Goal: Transaction & Acquisition: Purchase product/service

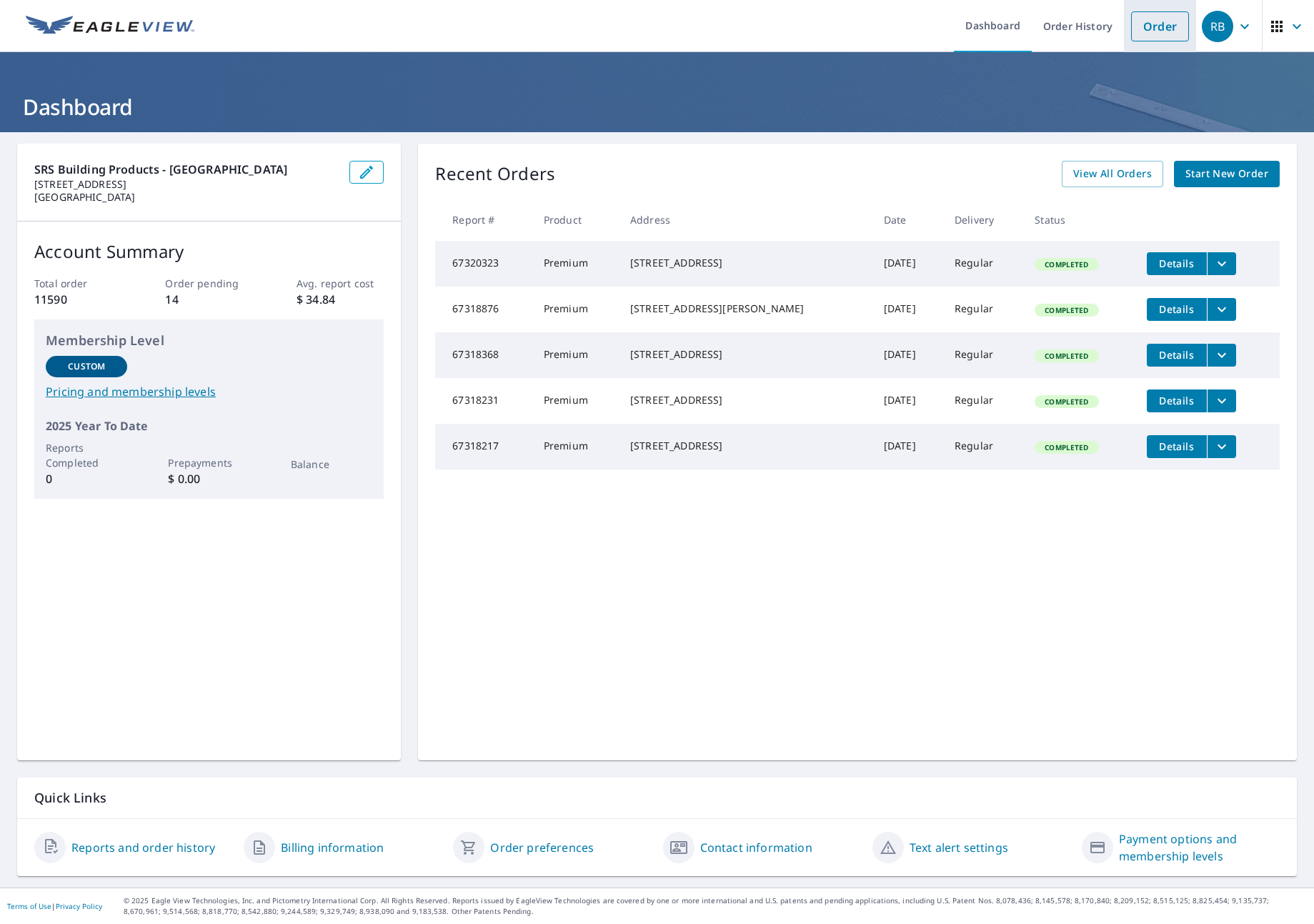
click at [1133, 33] on link "Order" at bounding box center [1160, 27] width 58 height 30
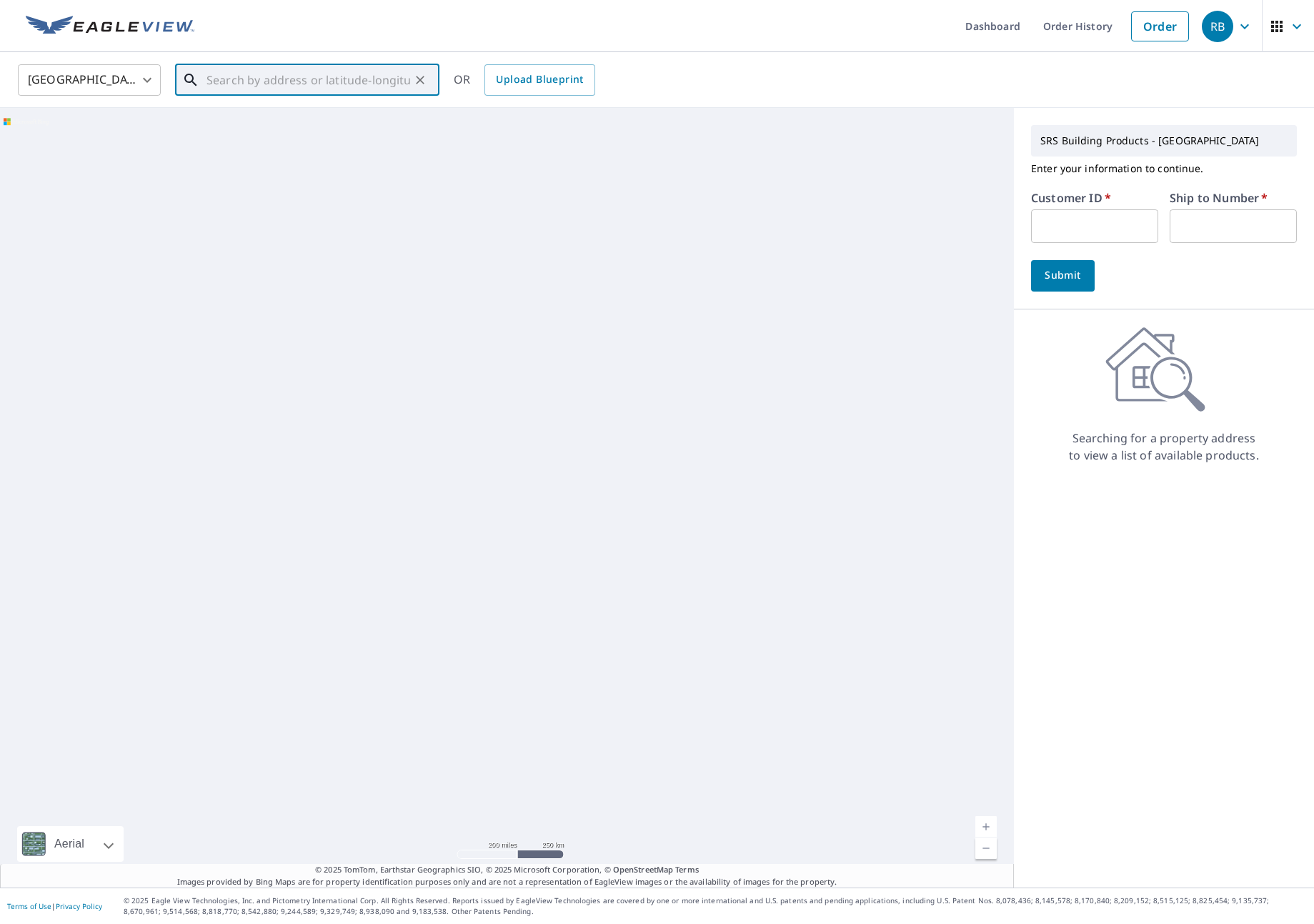
click at [356, 77] on input "text" at bounding box center [308, 80] width 203 height 40
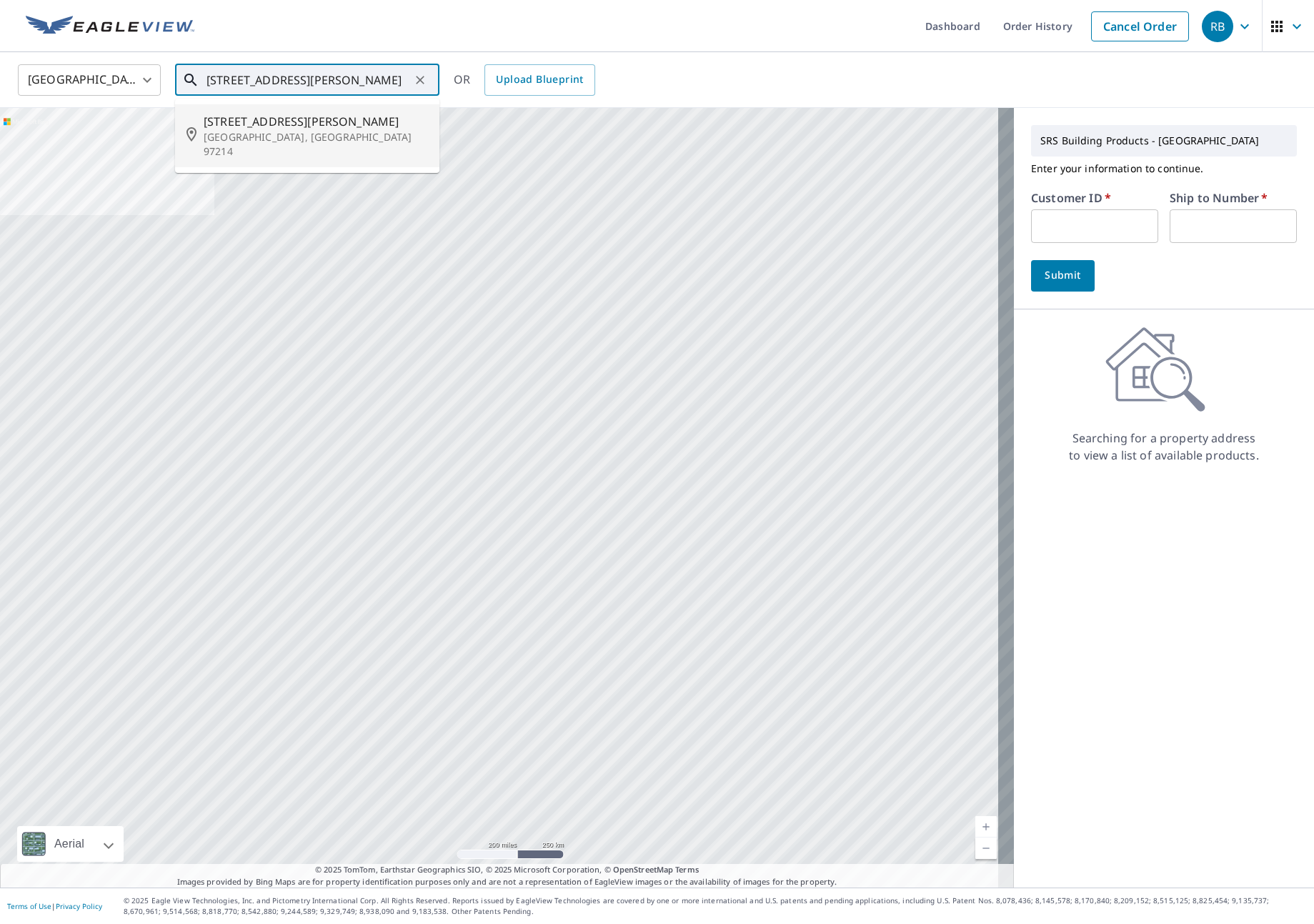
click at [299, 114] on span "[STREET_ADDRESS][PERSON_NAME]" at bounding box center [315, 121] width 224 height 17
type input "[STREET_ADDRESS][PERSON_NAME]"
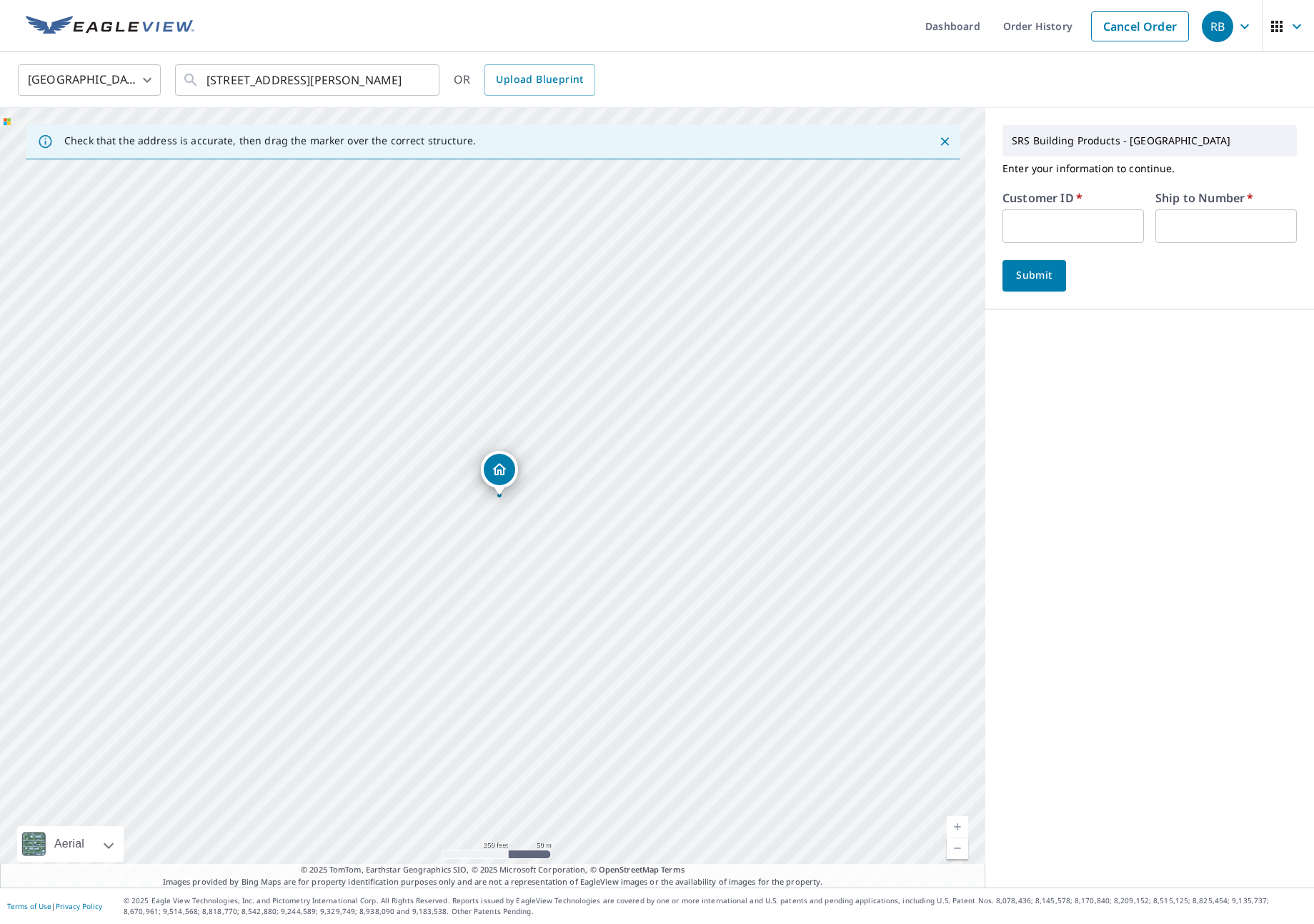
click at [1018, 235] on input "text" at bounding box center [1072, 226] width 141 height 34
type input "JJH307"
type input "1"
click at [1014, 281] on span "Submit" at bounding box center [1034, 275] width 41 height 18
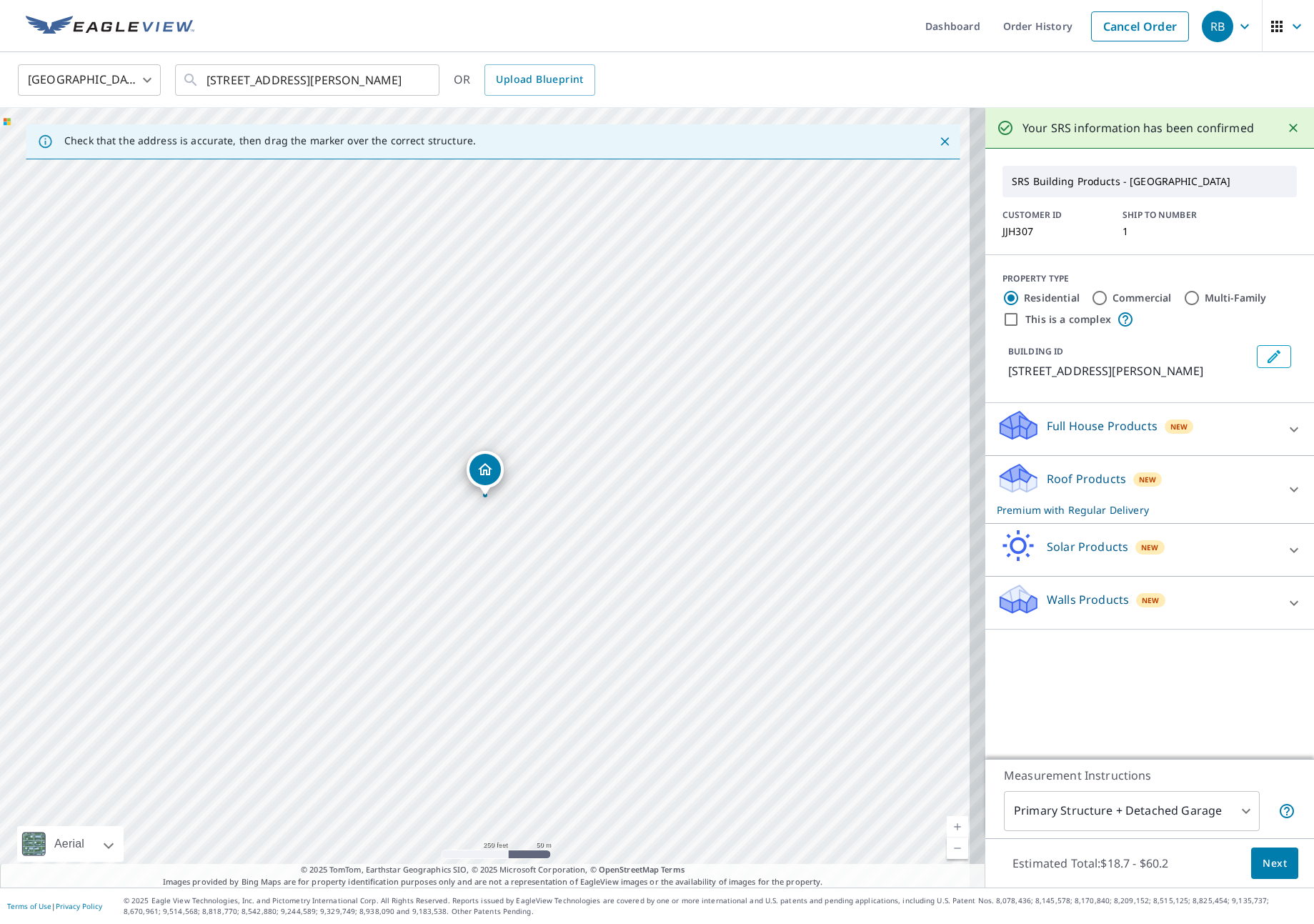
click at [1241, 500] on div "Roof Products New Premium with Regular Delivery" at bounding box center [1137, 489] width 280 height 56
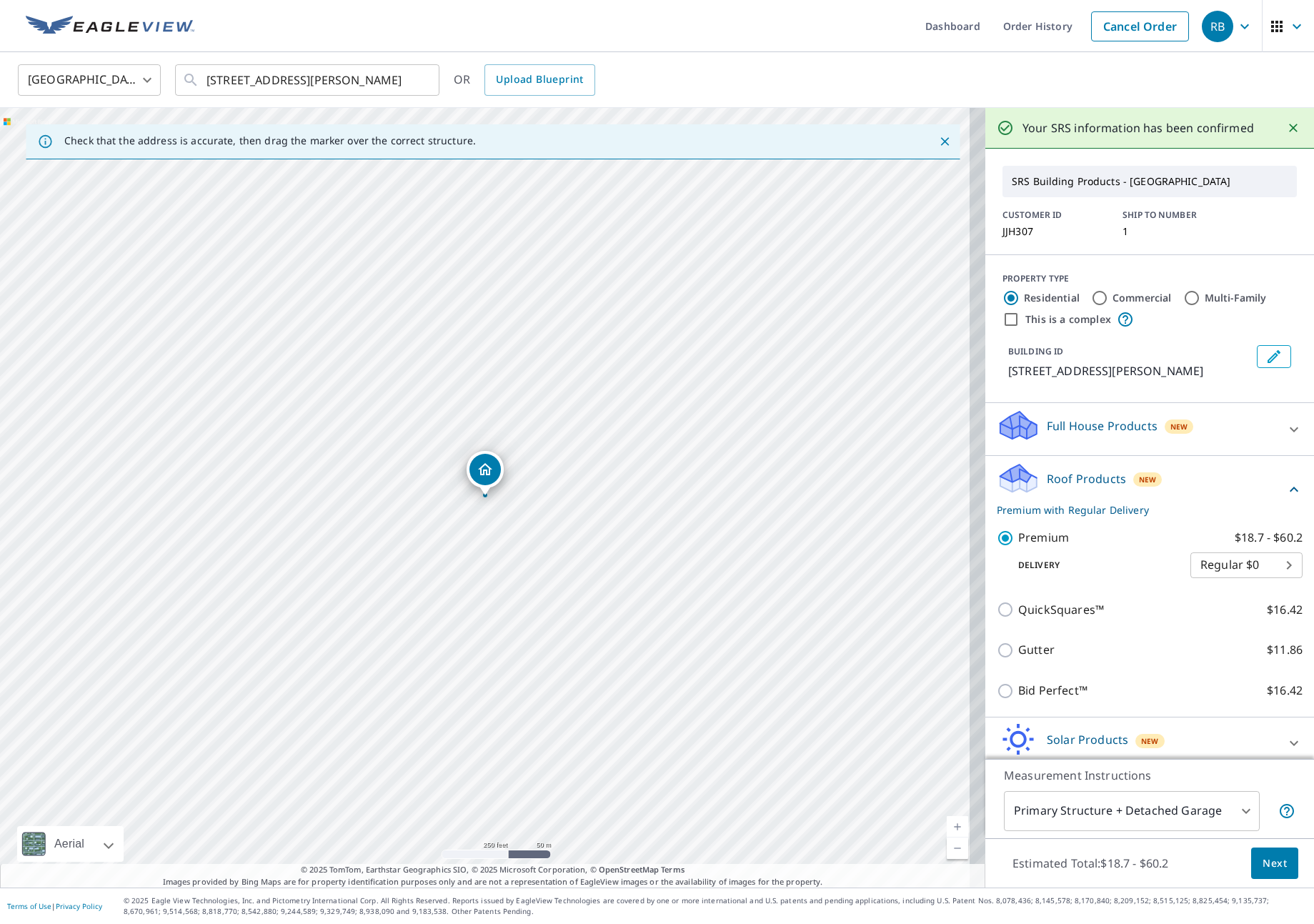
click at [1259, 876] on button "Next" at bounding box center [1274, 863] width 47 height 32
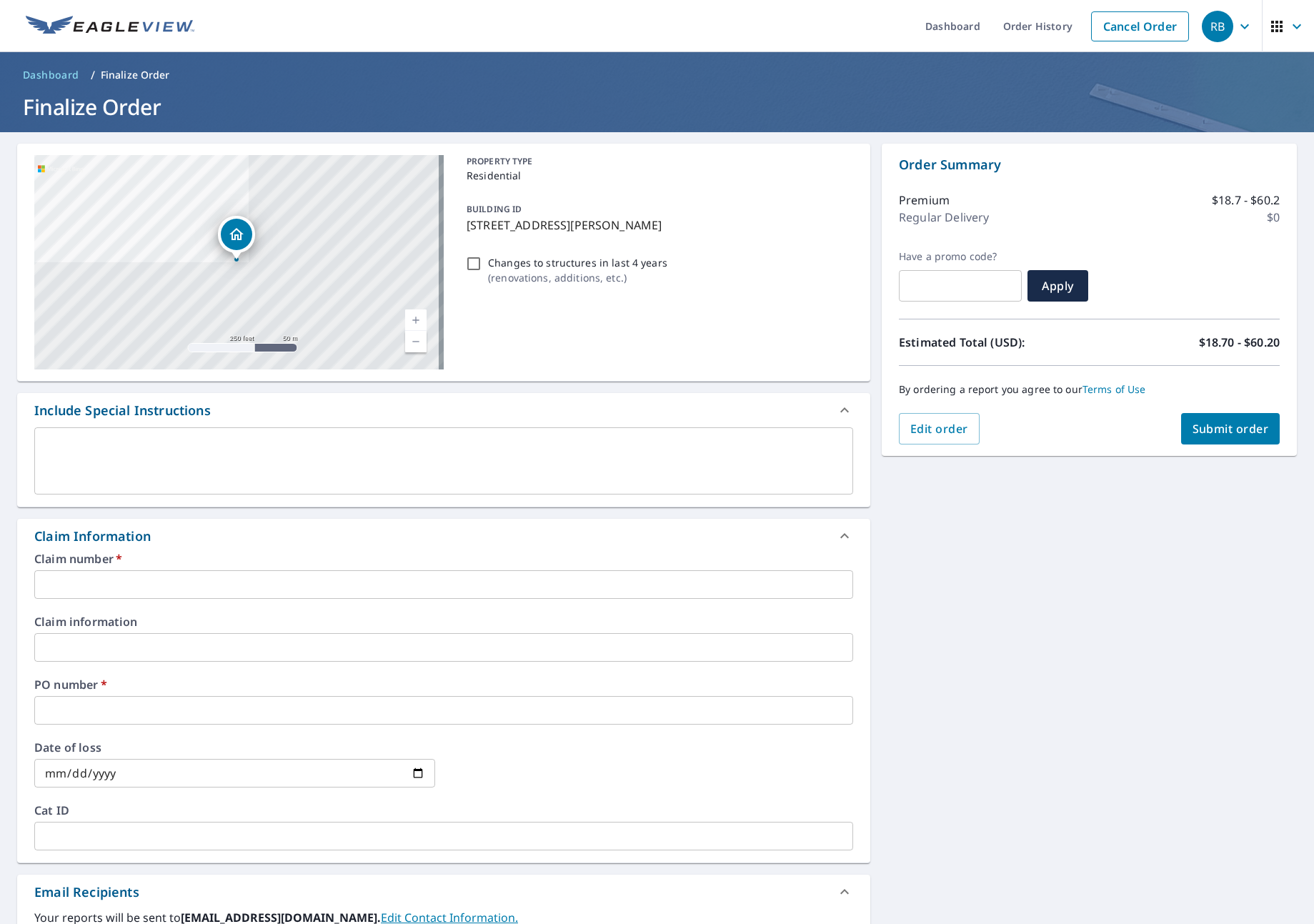
click at [174, 588] on input "text" at bounding box center [443, 584] width 818 height 29
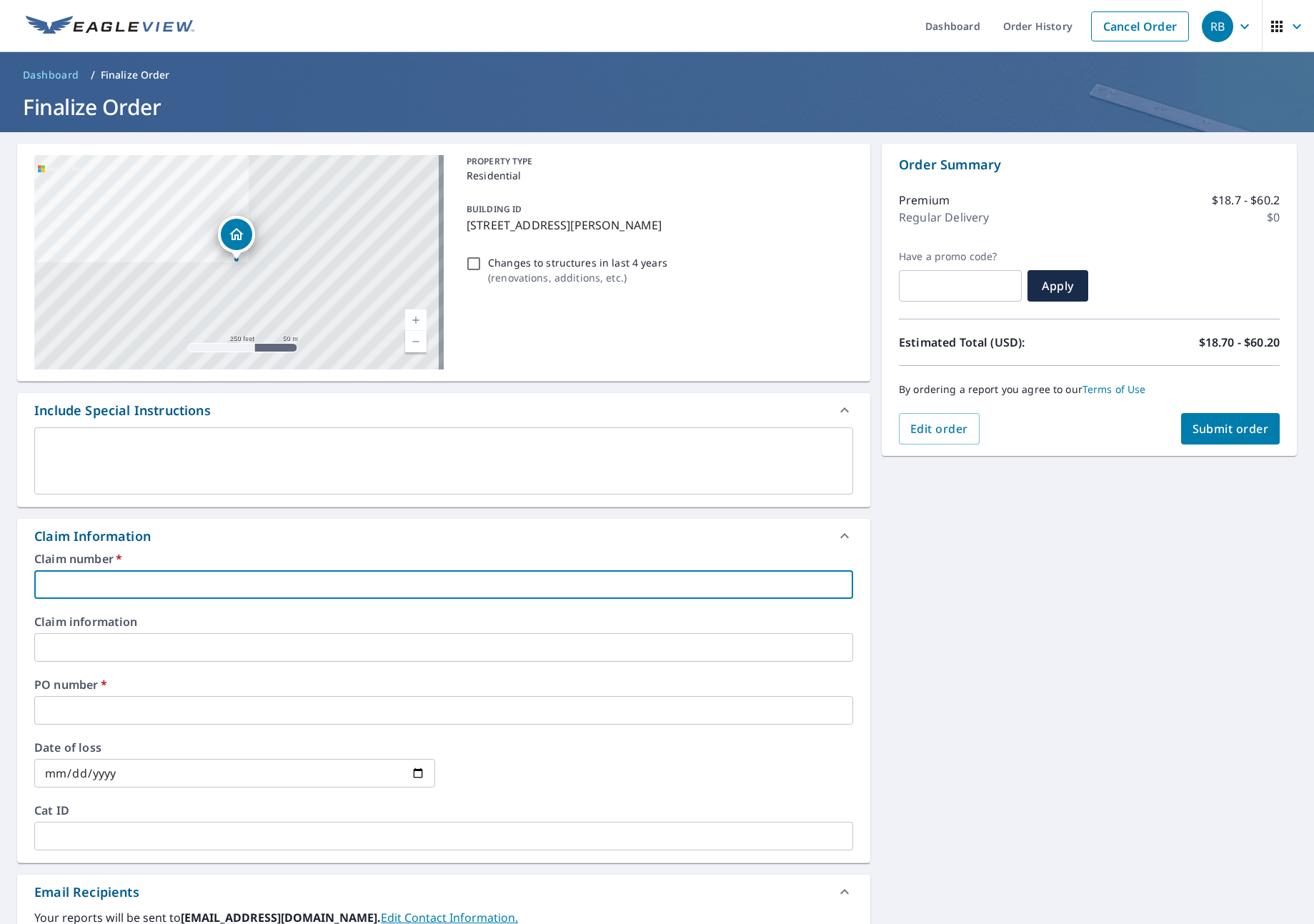
type input "J"
checkbox input "true"
type input "JN"
checkbox input "true"
type input "JNJ"
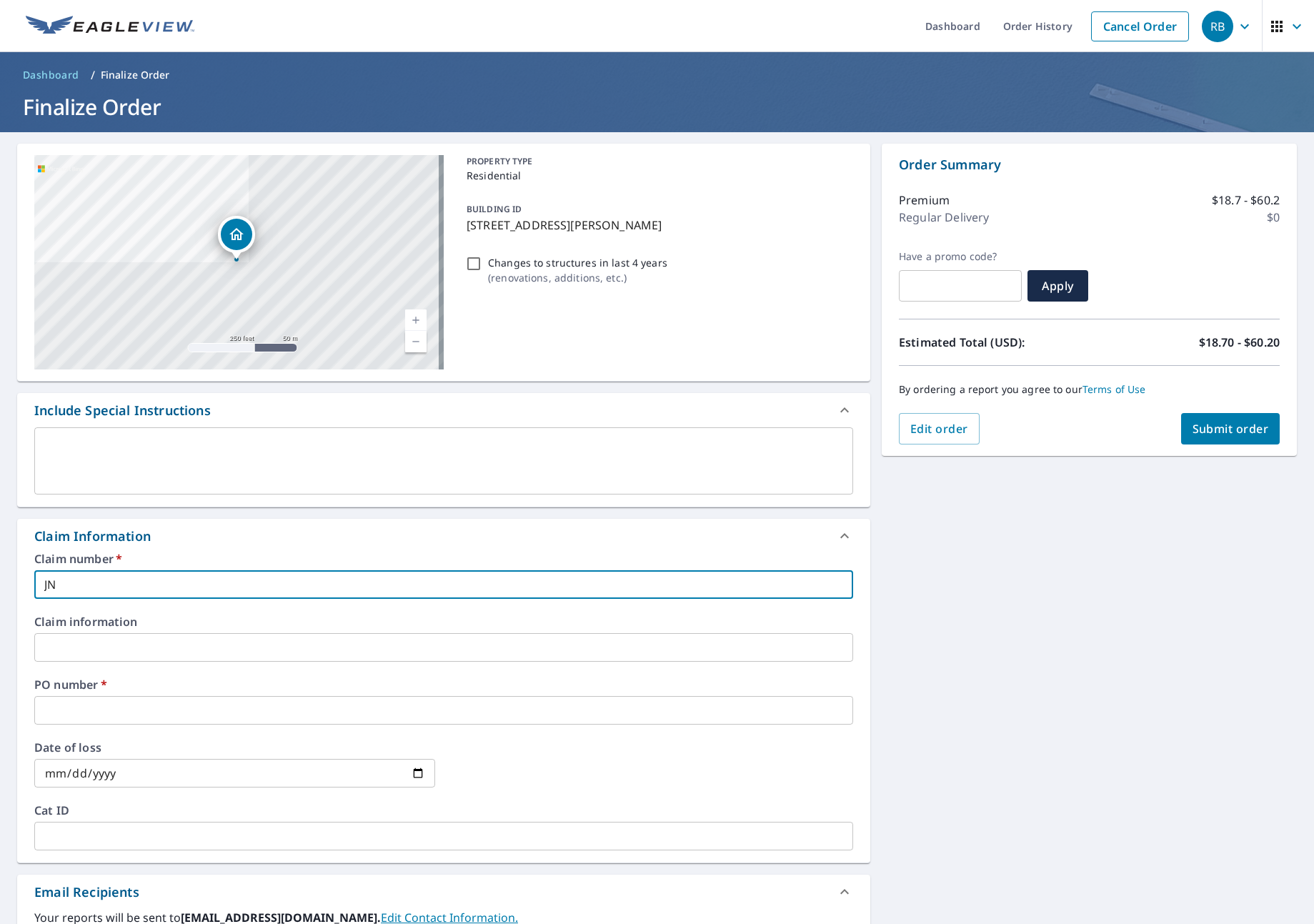
checkbox input "true"
type input "JNJ"
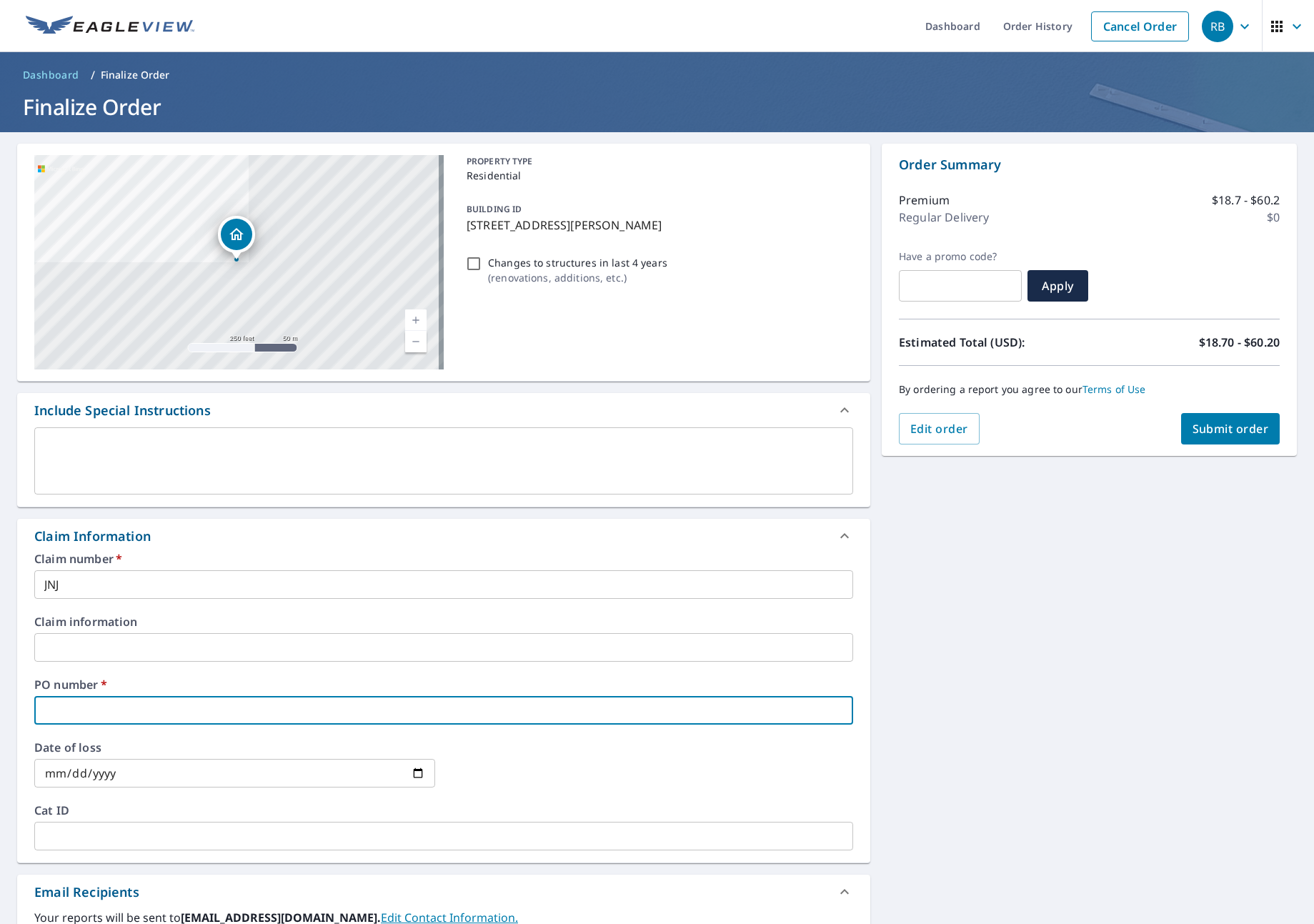
type input "J"
checkbox input "true"
type input "JN"
checkbox input "true"
type input "JNJ"
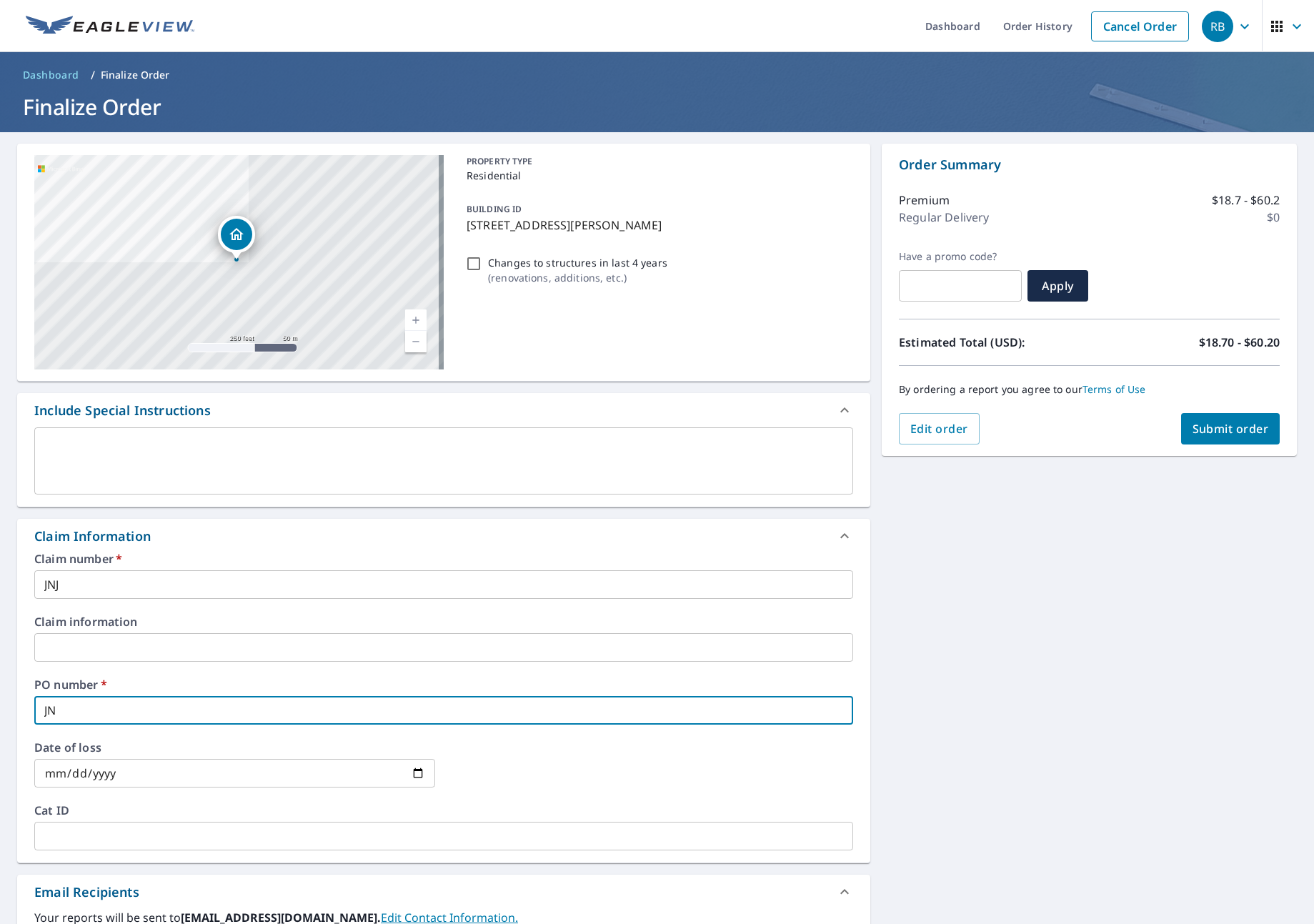
checkbox input "true"
type input "JNJ"
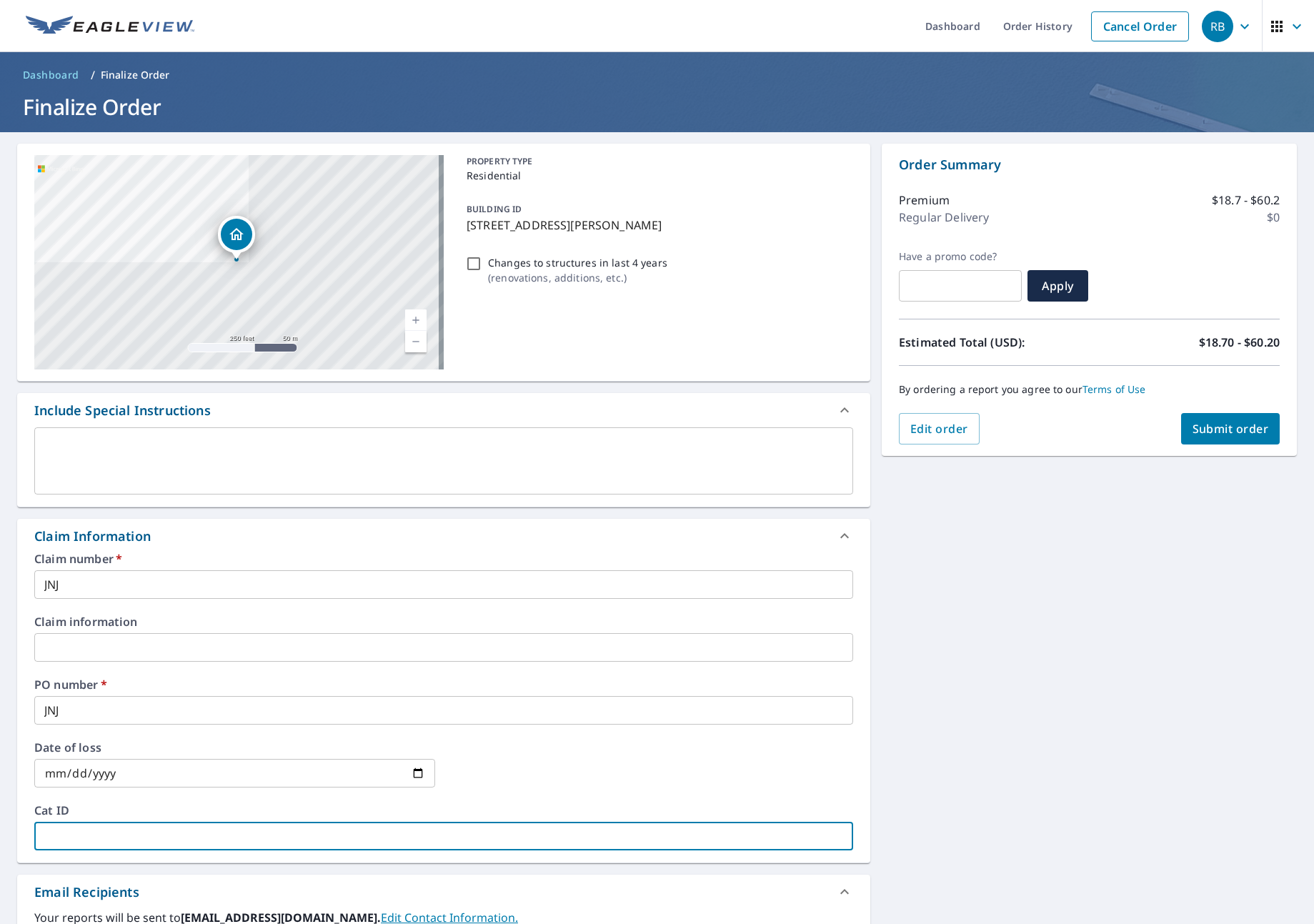
type input "J"
checkbox input "true"
type input "JN"
checkbox input "true"
type input "JNJ"
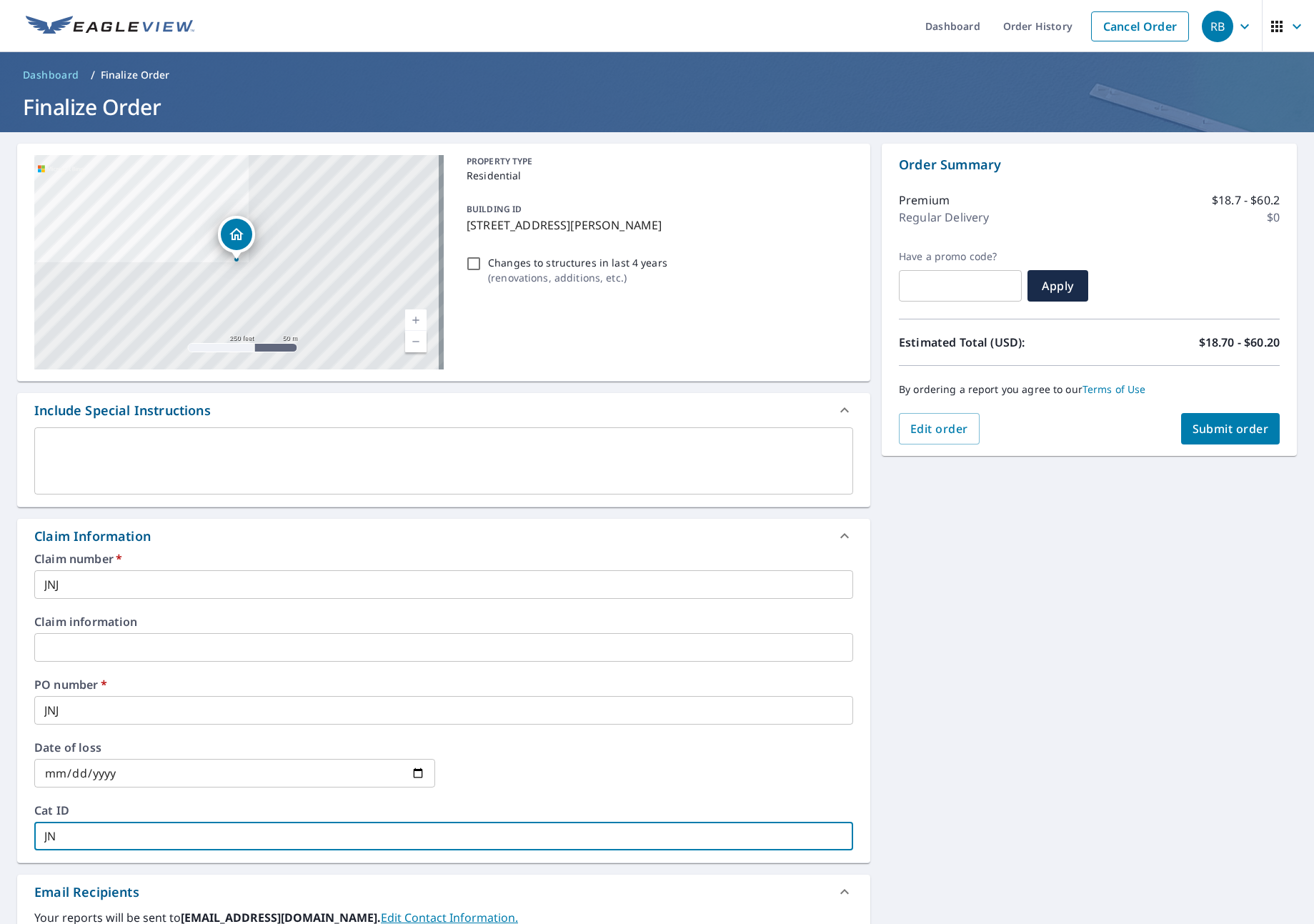
checkbox input "true"
type input "JNJ"
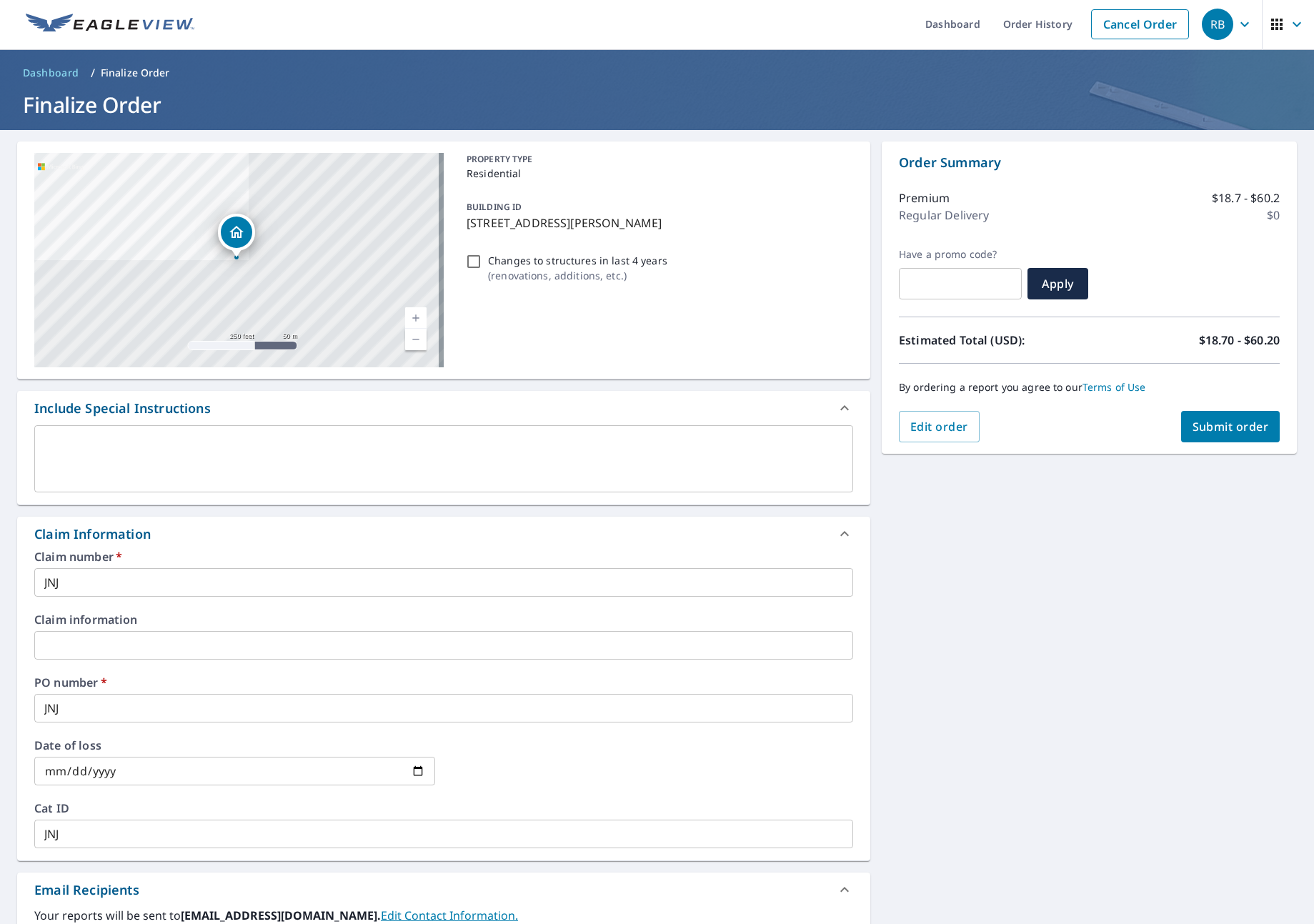
scroll to position [295, 0]
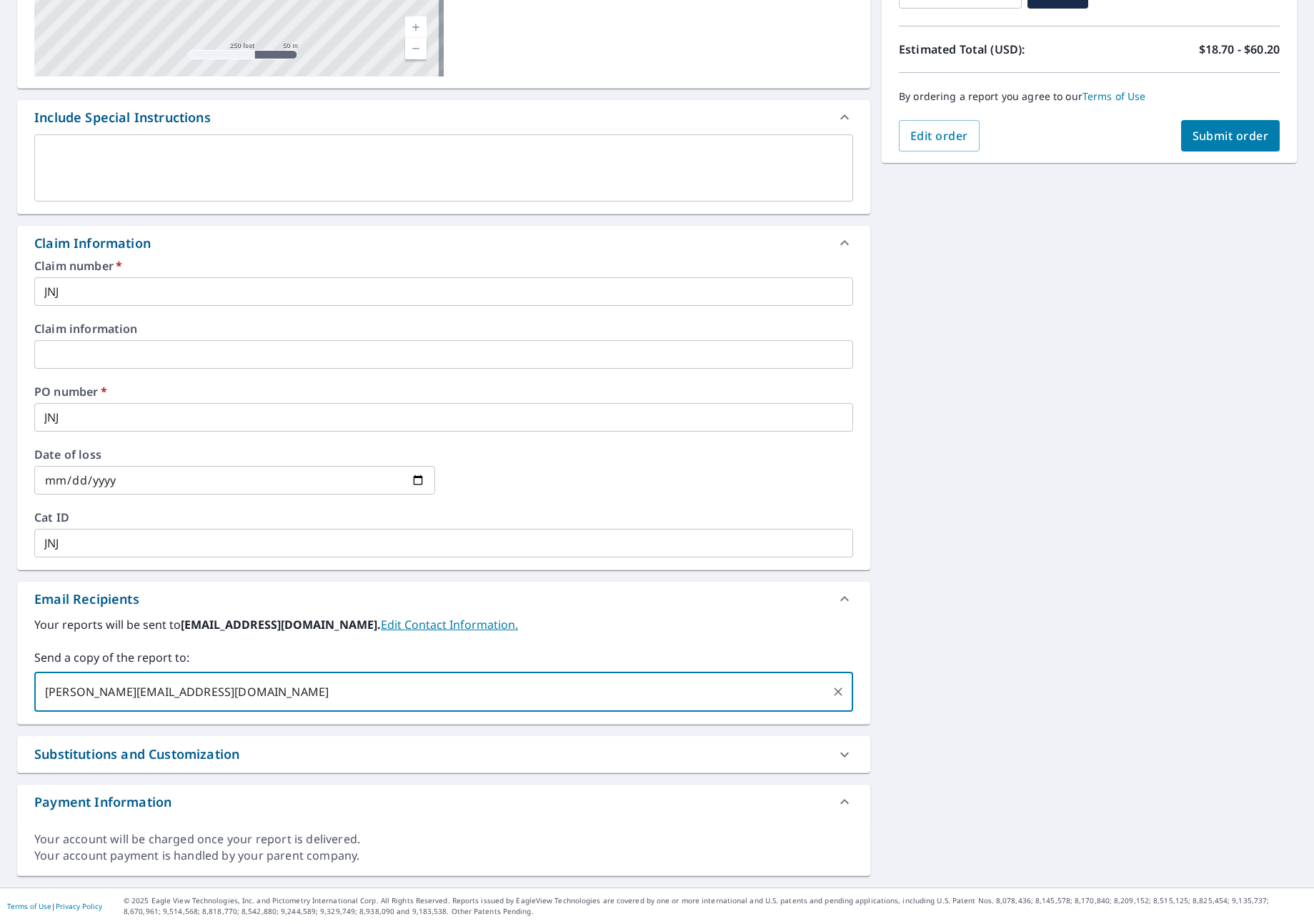
type input "[PERSON_NAME][EMAIL_ADDRESS][DOMAIN_NAME]"
checkbox input "true"
type input "[PERSON_NAME][EMAIL_ADDRESS][DOMAIN_NAME]"
checkbox input "true"
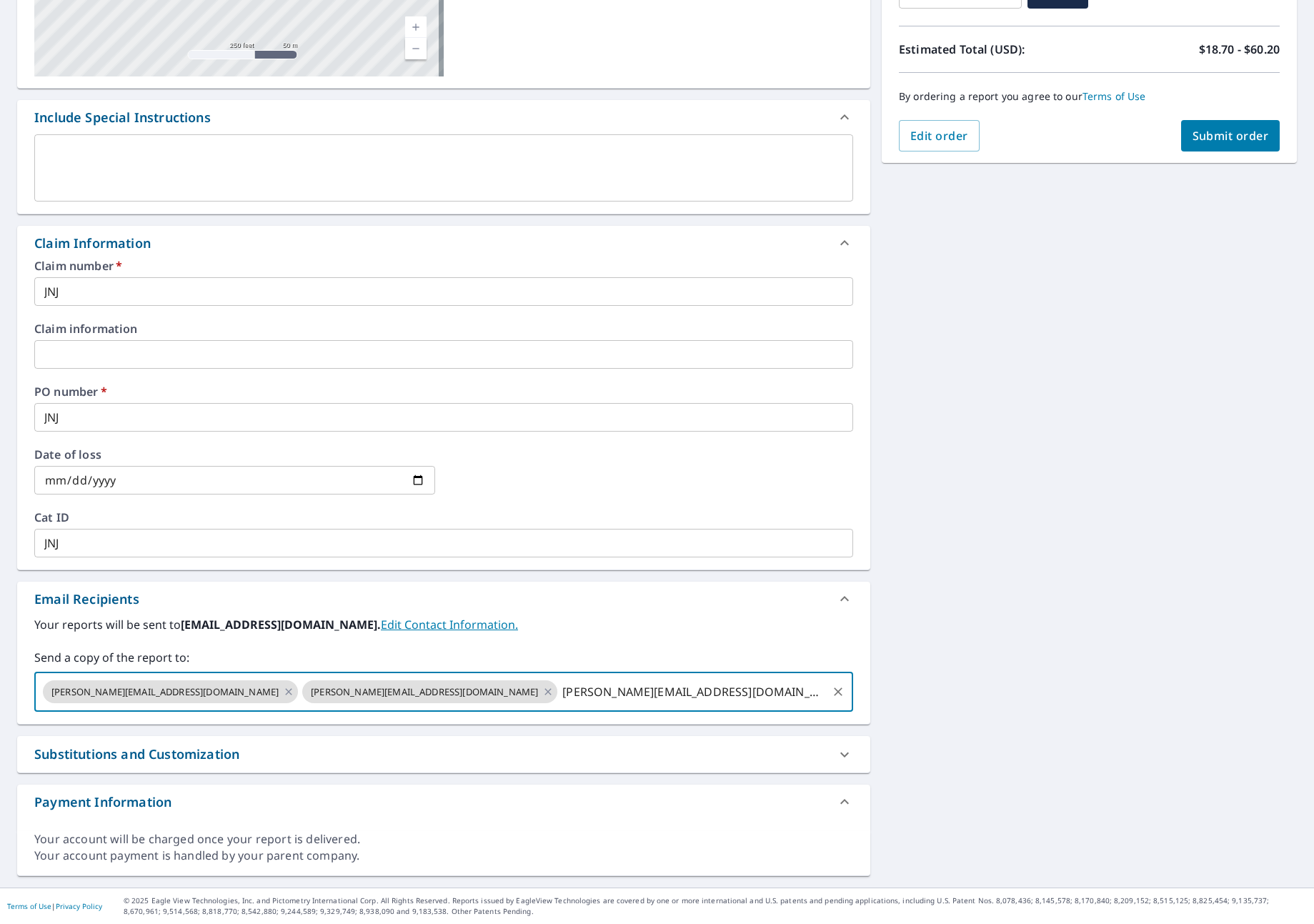
type input "[PERSON_NAME][EMAIL_ADDRESS][DOMAIN_NAME]"
checkbox input "true"
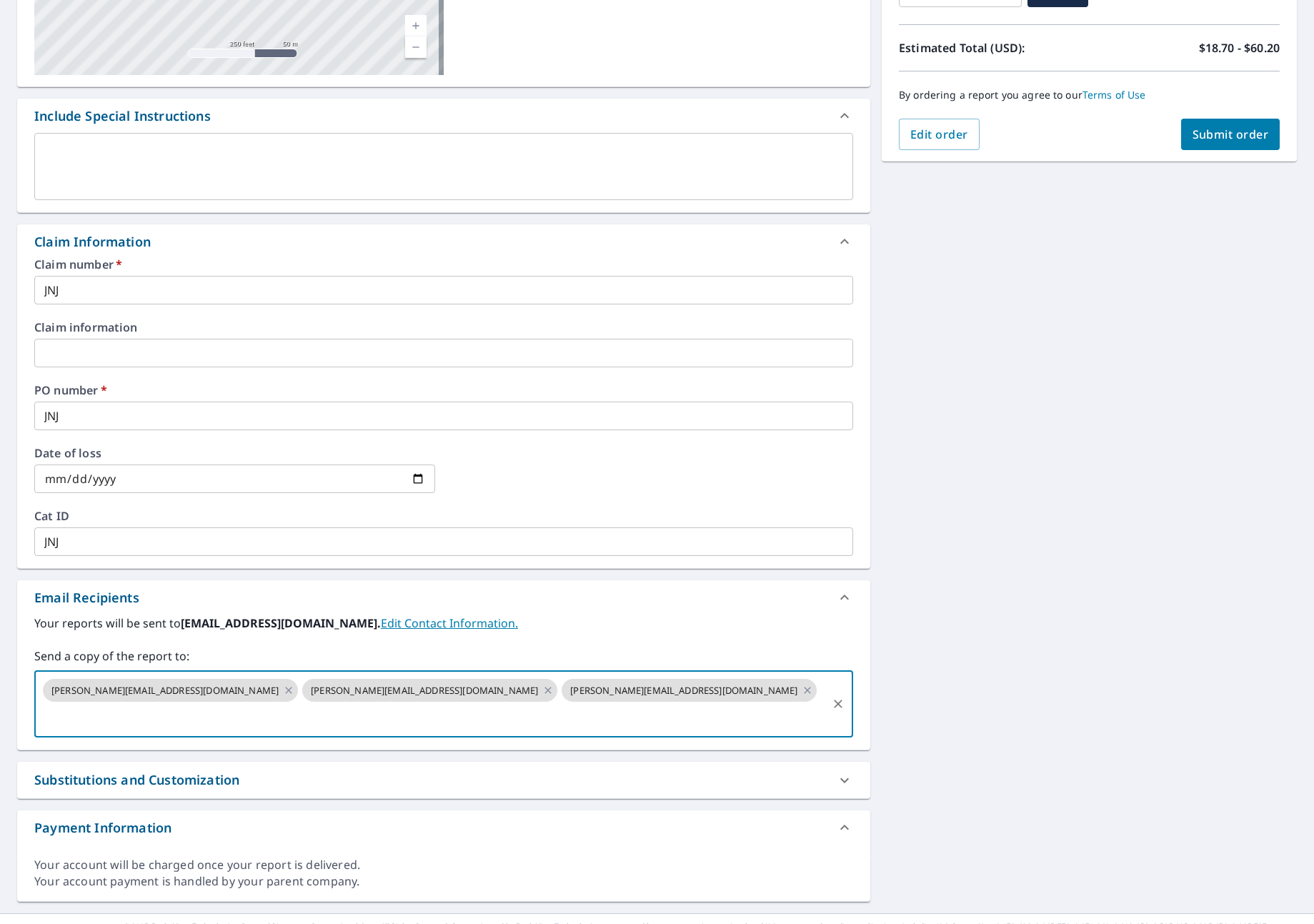
click at [622, 704] on input "text" at bounding box center [433, 717] width 785 height 27
type input "[PERSON_NAME][EMAIL_ADDRESS][DOMAIN_NAME]"
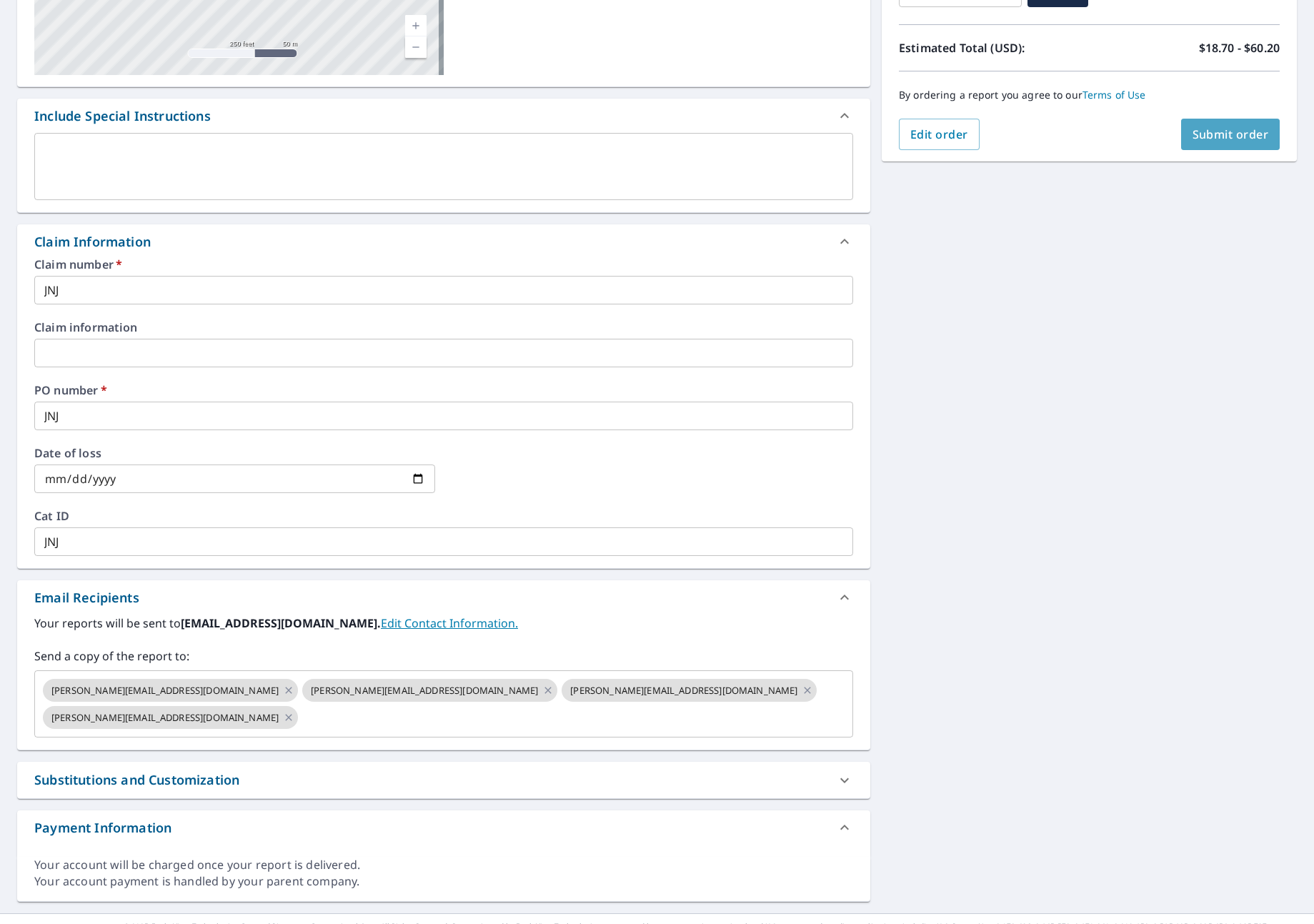
click at [1209, 136] on span "Submit order" at bounding box center [1230, 134] width 77 height 16
checkbox input "true"
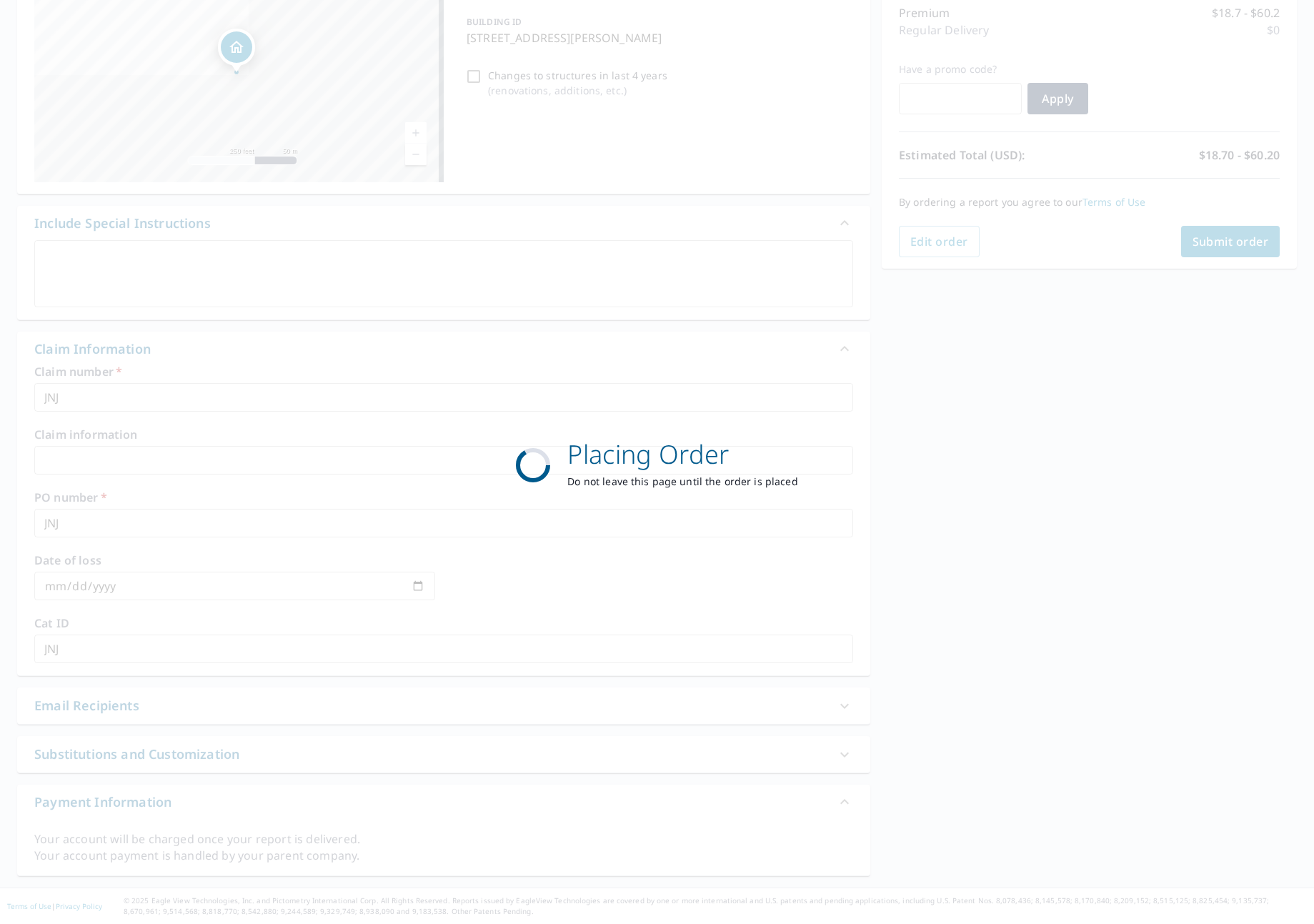
scroll to position [189, 0]
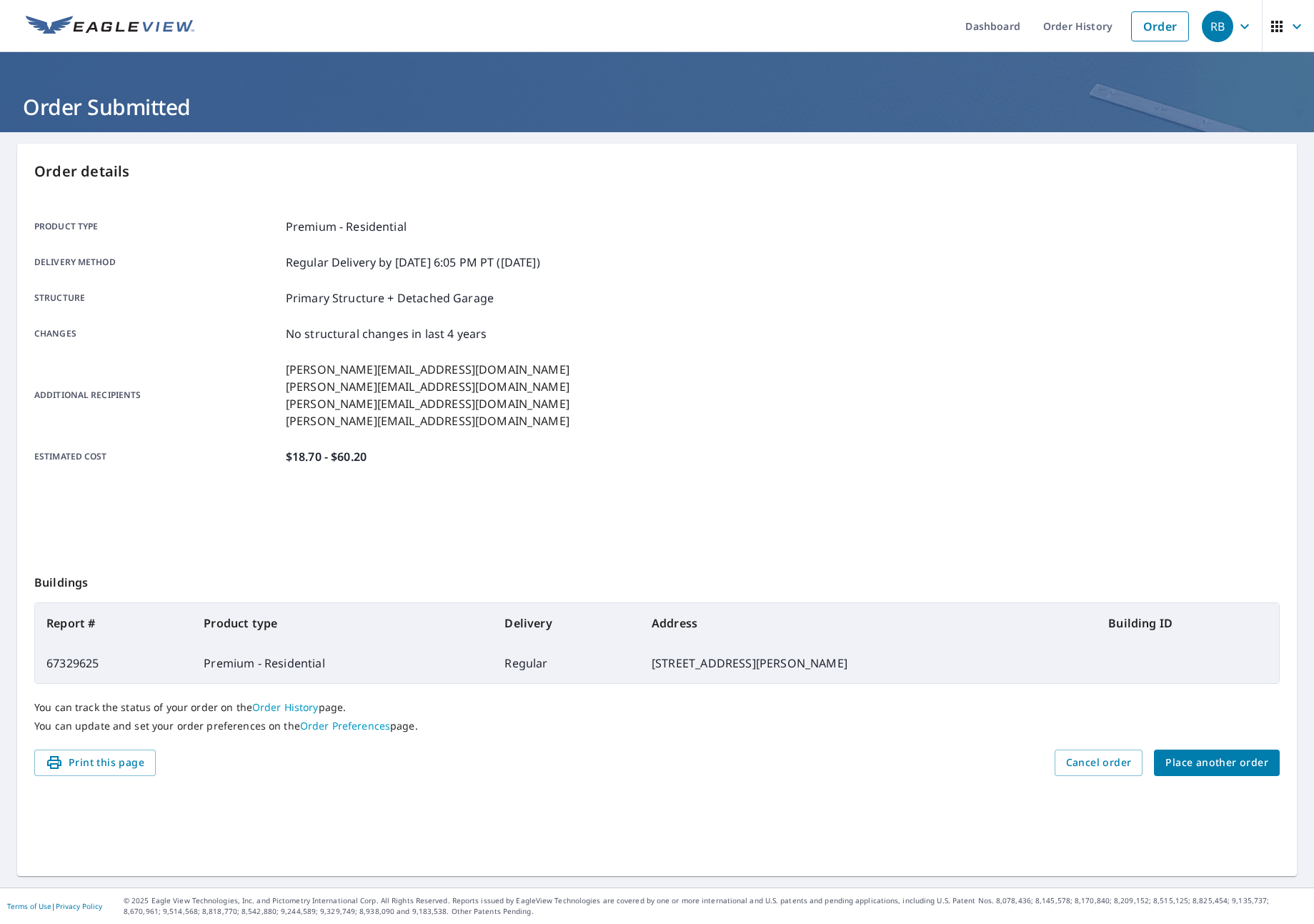
click at [1187, 754] on span "Place another order" at bounding box center [1217, 762] width 103 height 18
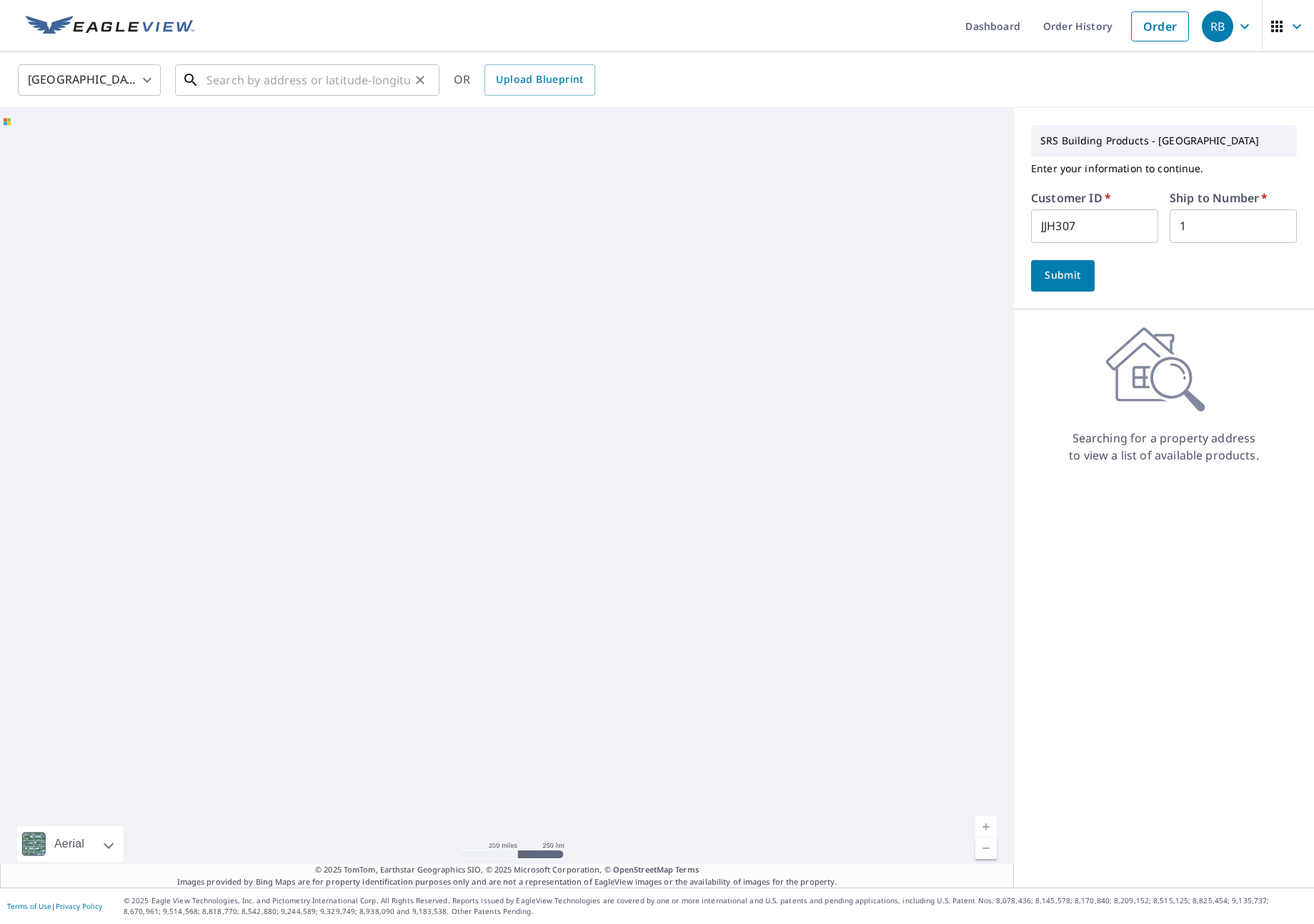
click at [226, 91] on input "text" at bounding box center [308, 80] width 203 height 40
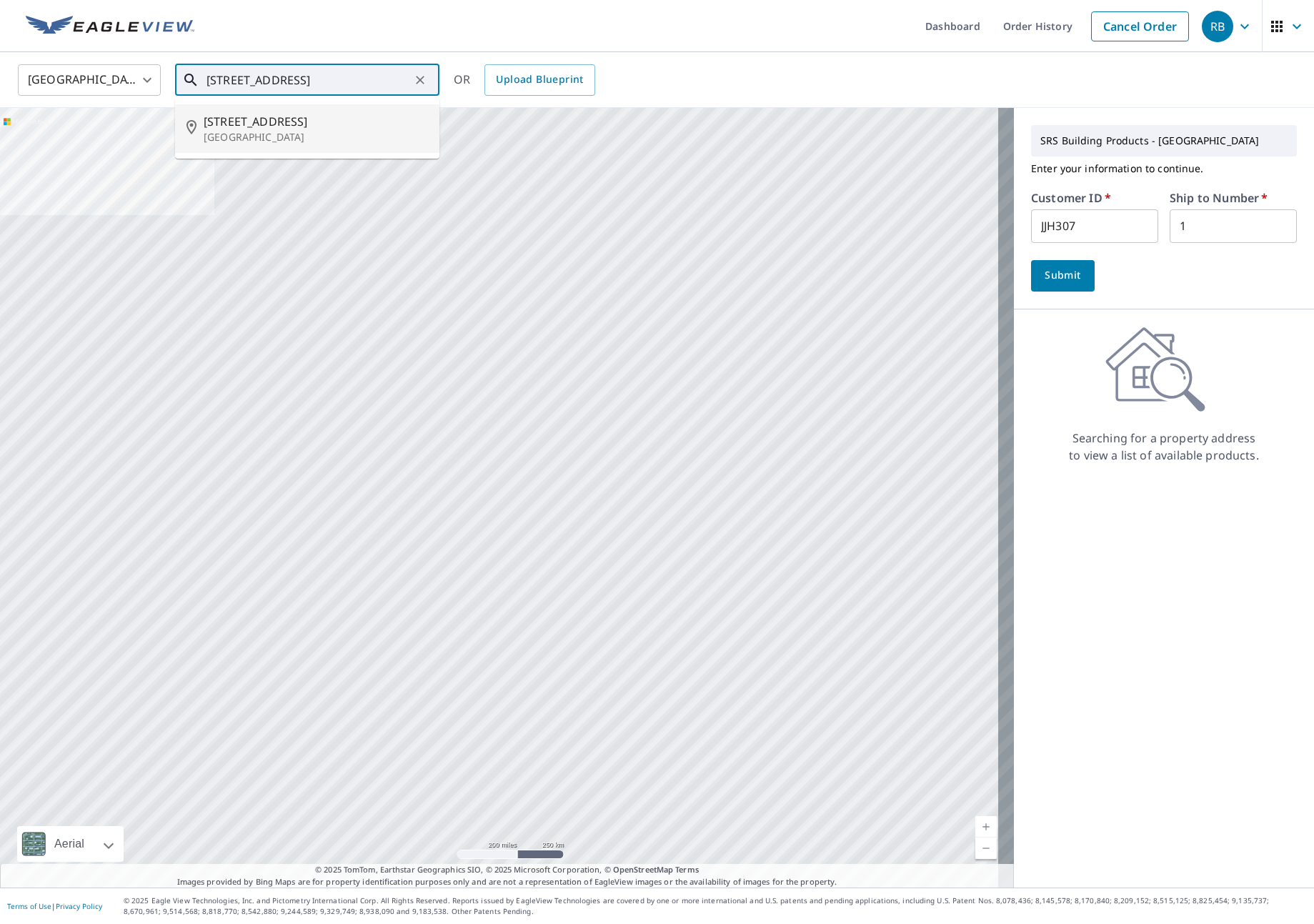
click at [260, 120] on span "[STREET_ADDRESS]" at bounding box center [315, 121] width 224 height 17
type input "[STREET_ADDRESS]"
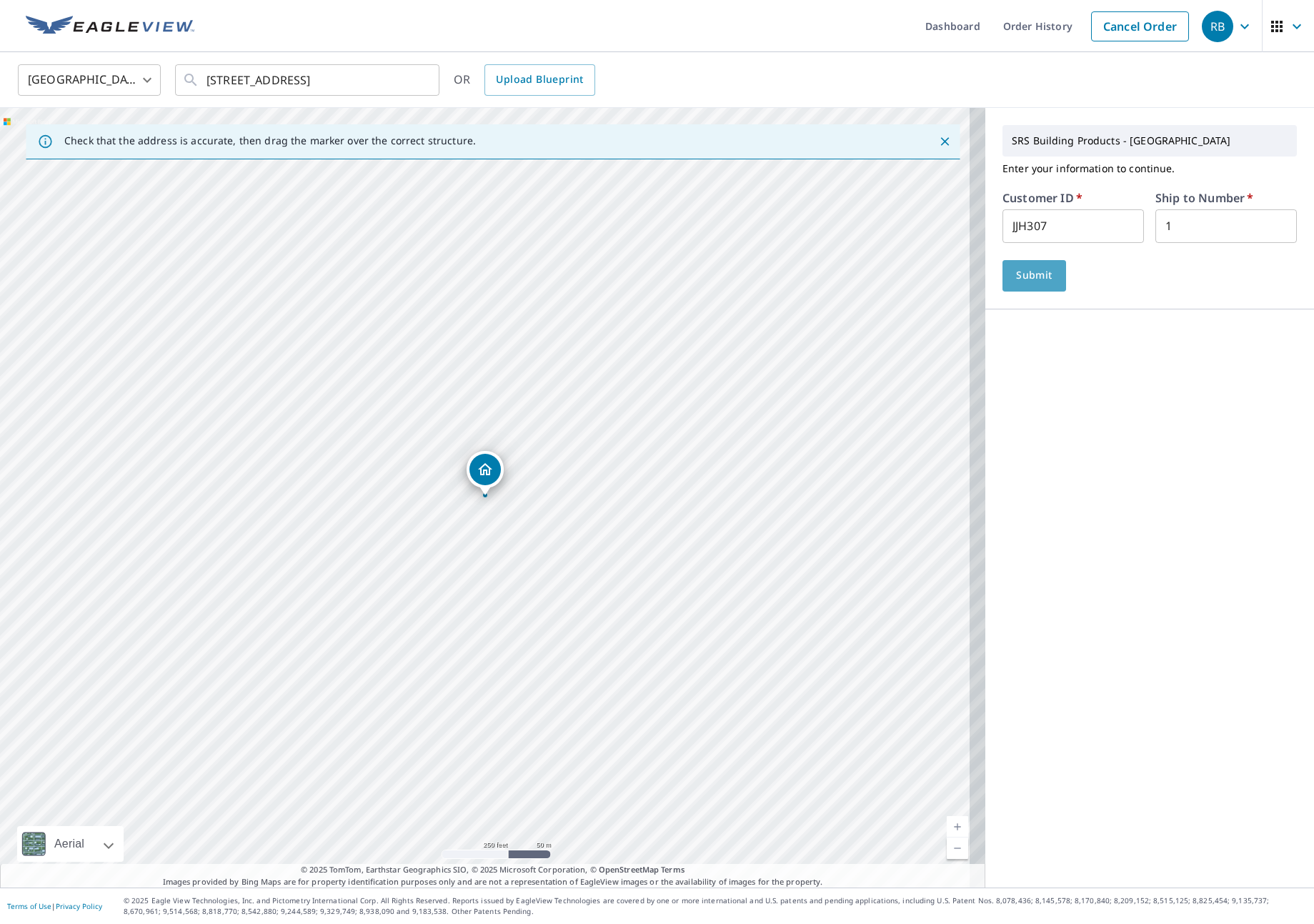
click at [1029, 275] on span "Submit" at bounding box center [1034, 275] width 41 height 18
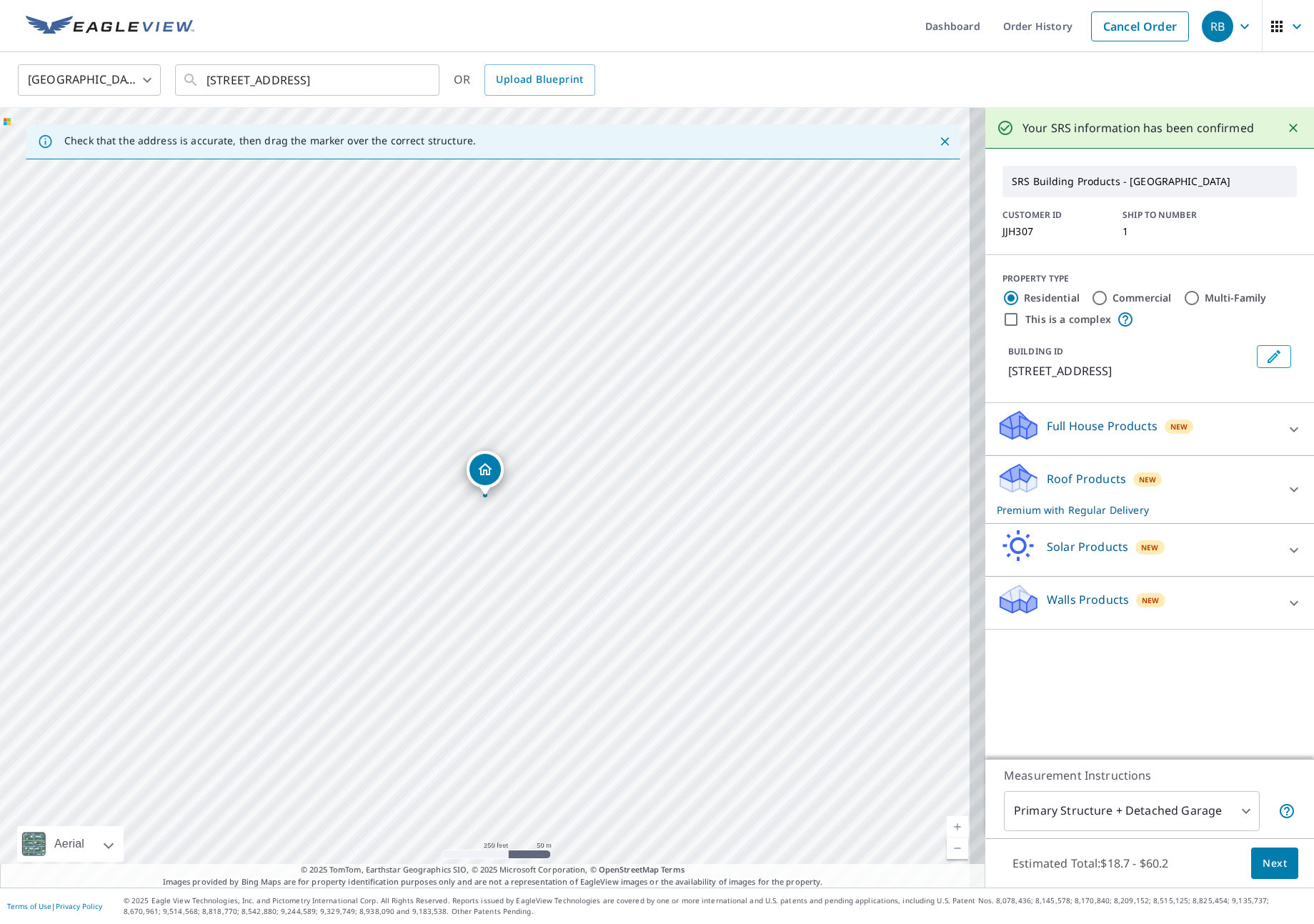
drag, startPoint x: 1214, startPoint y: 485, endPoint x: 1235, endPoint y: 544, distance: 62.6
click at [1216, 485] on div "Roof Products New Premium with Regular Delivery" at bounding box center [1137, 489] width 280 height 56
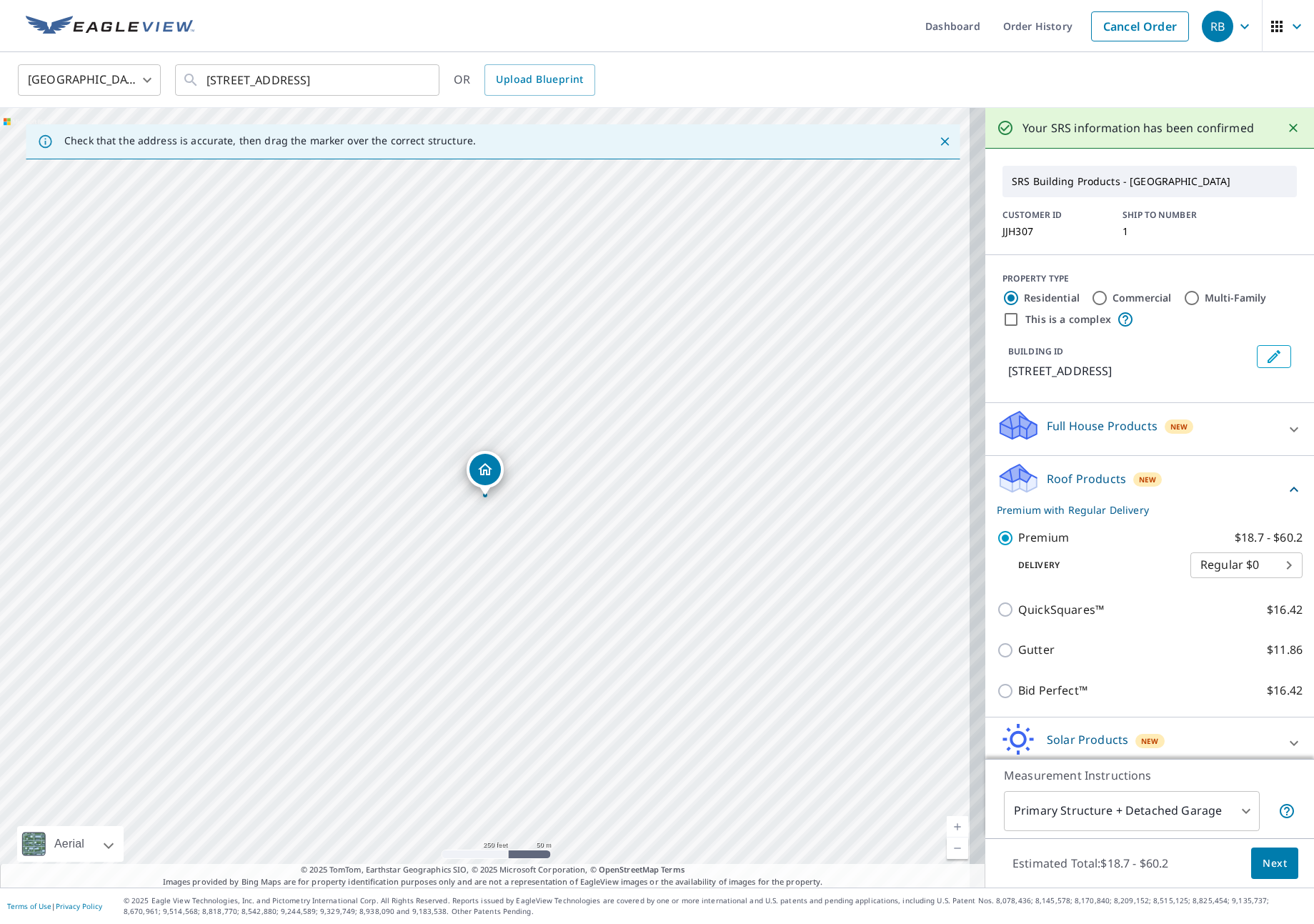
click at [1262, 859] on span "Next" at bounding box center [1274, 863] width 24 height 18
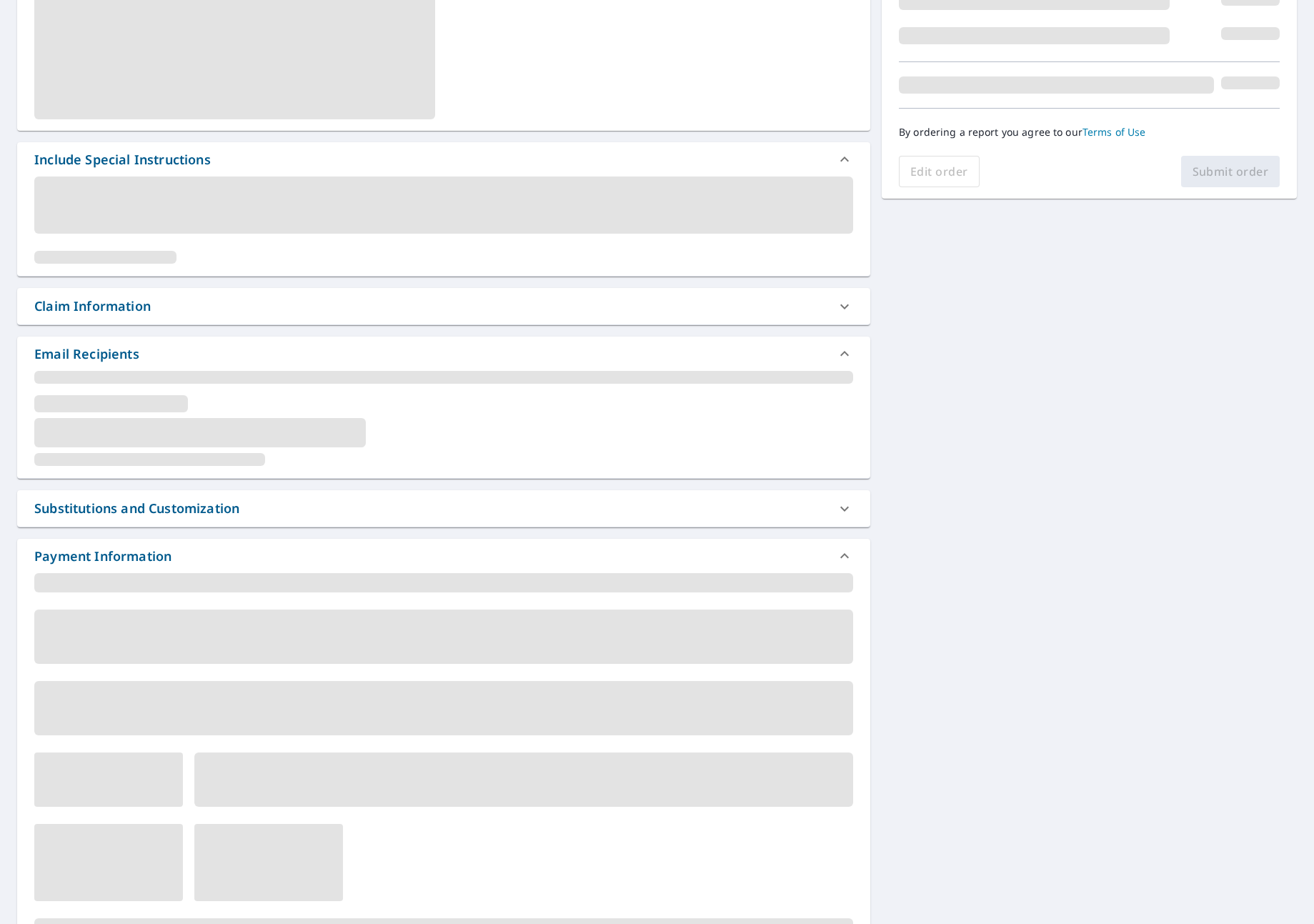
scroll to position [295, 0]
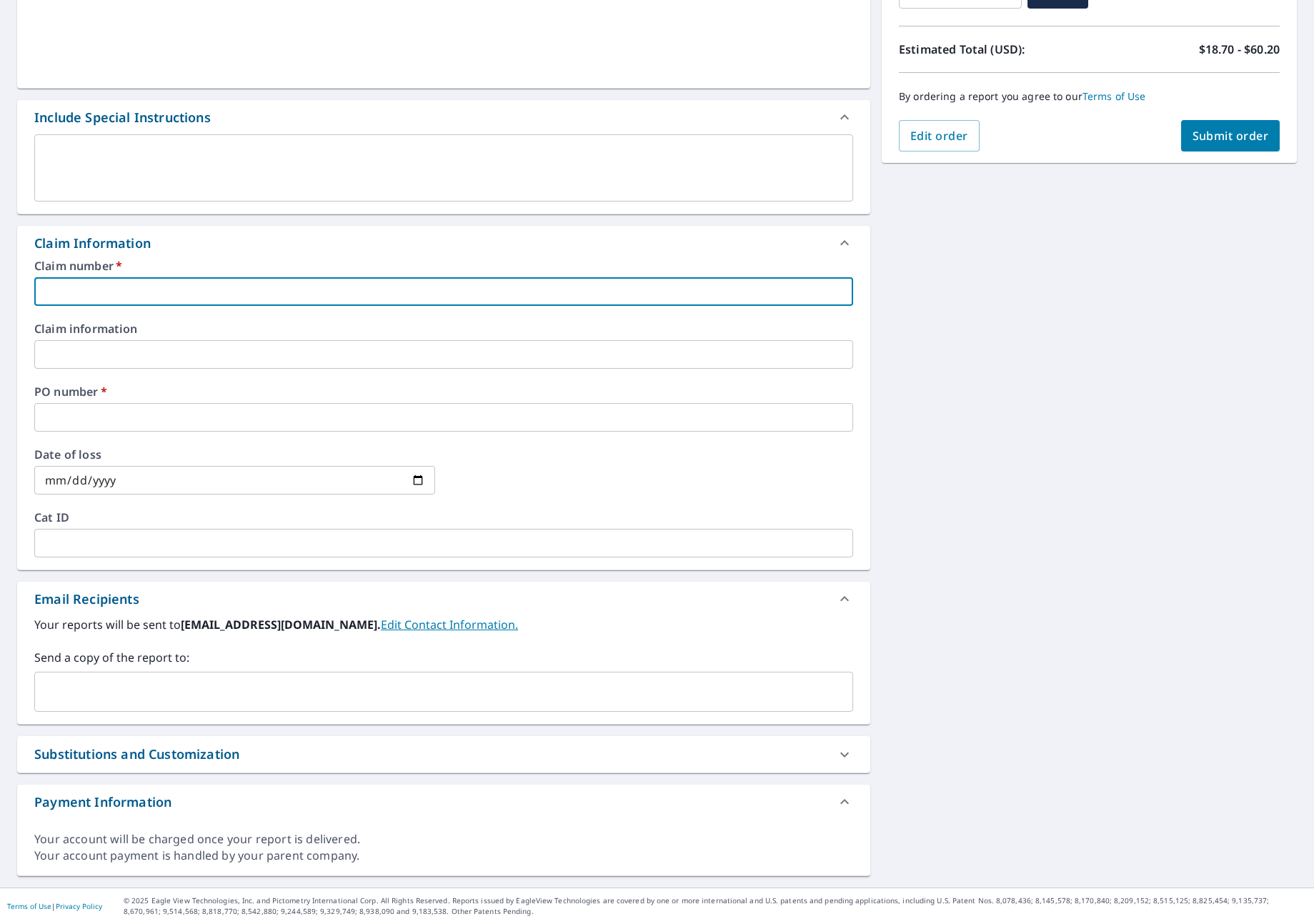
click at [191, 303] on input "text" at bounding box center [443, 292] width 818 height 29
type input "J"
checkbox input "true"
type input "JN"
checkbox input "true"
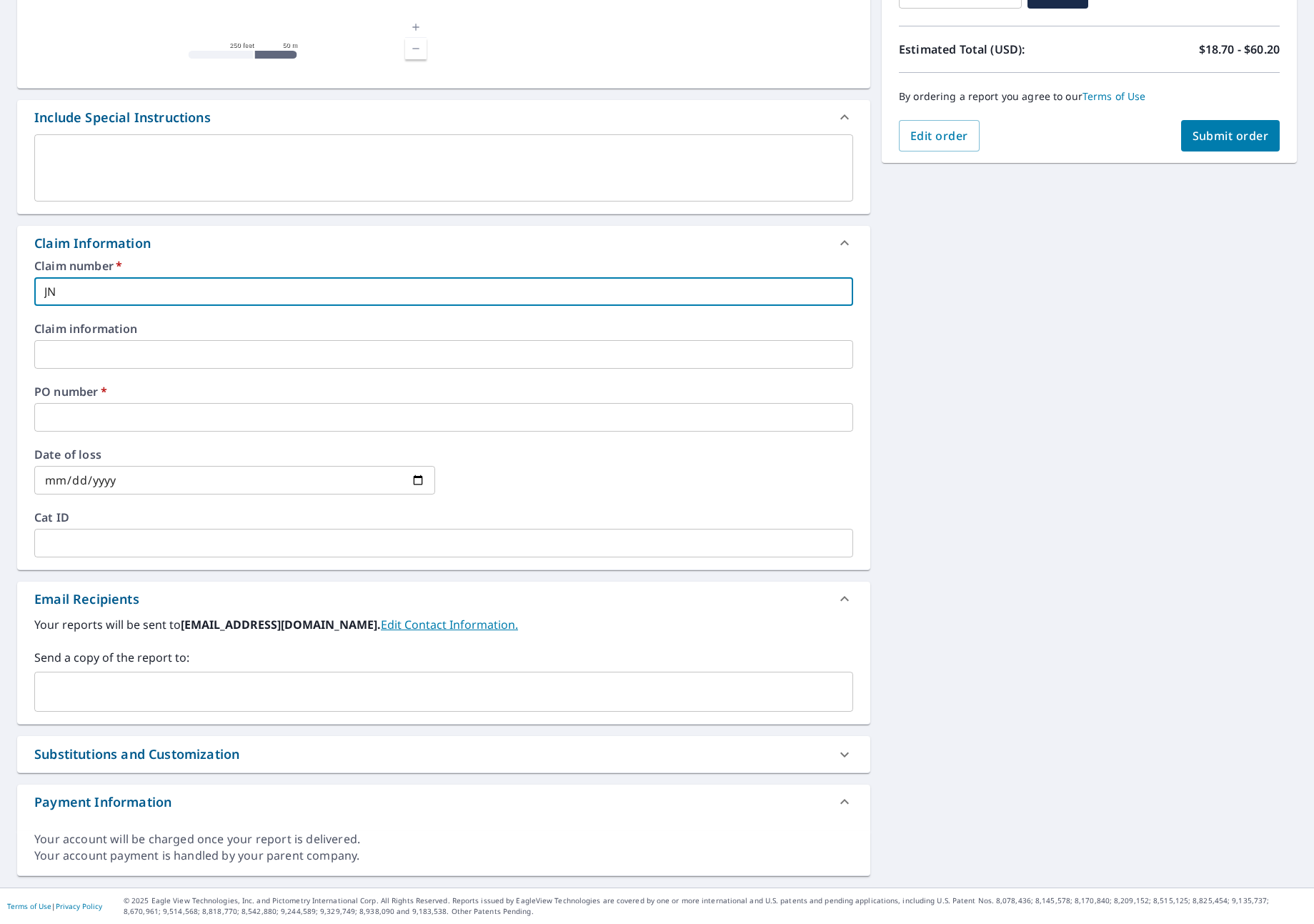
type input "JNJ"
checkbox input "true"
type input "JNJ"
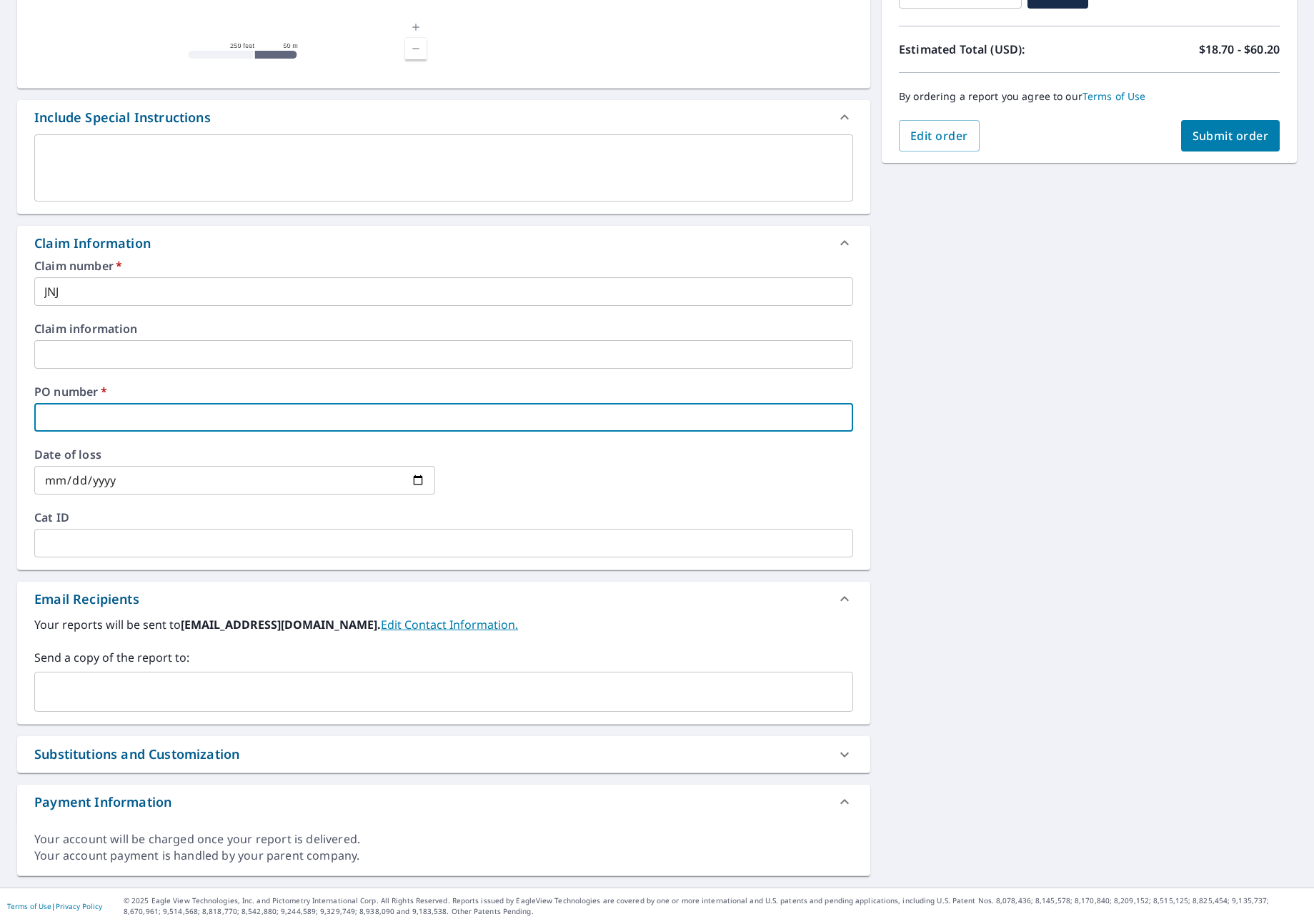
type input "J"
checkbox input "true"
type input "JN"
checkbox input "true"
type input "JNJ"
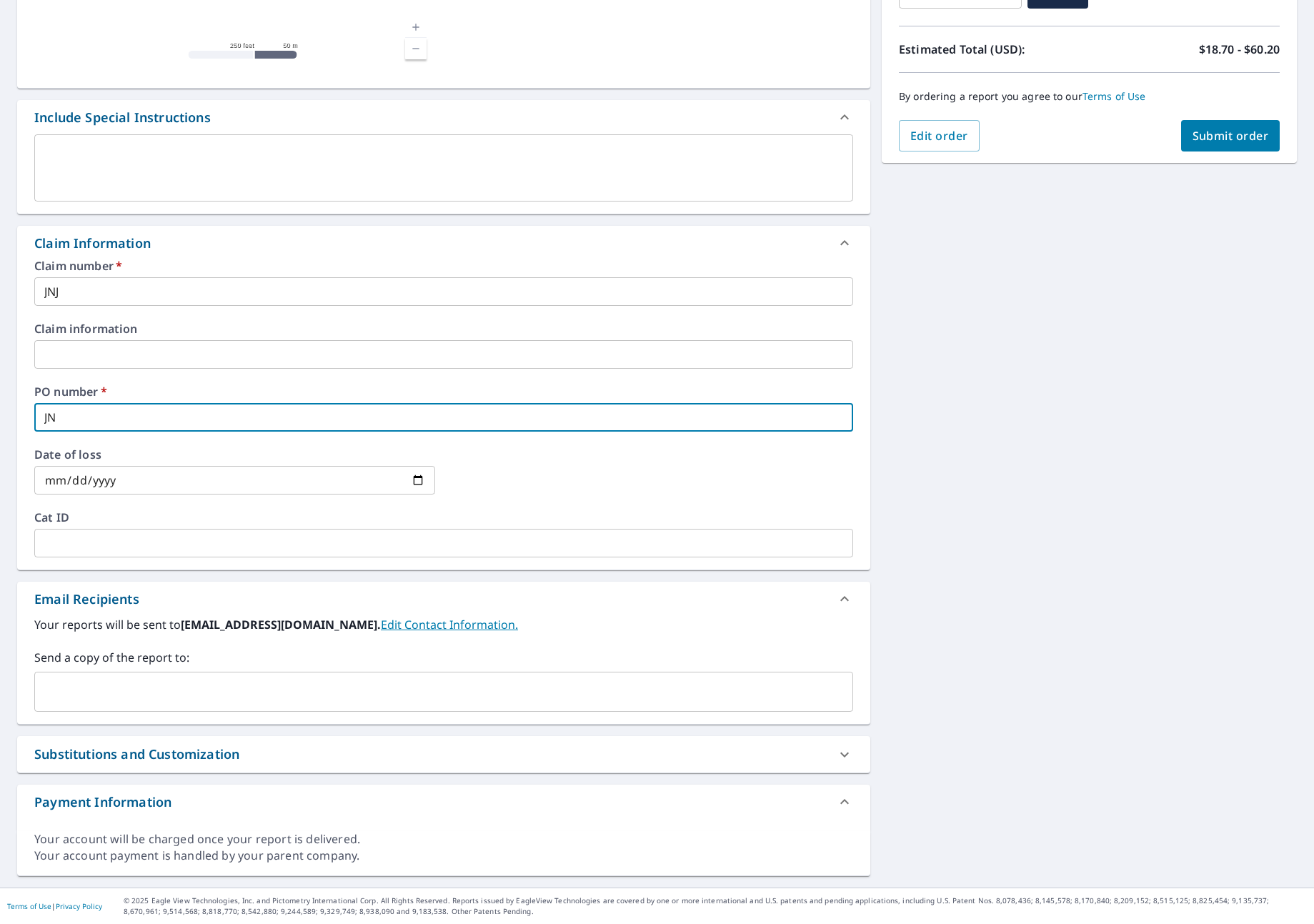
checkbox input "true"
type input "JNJ"
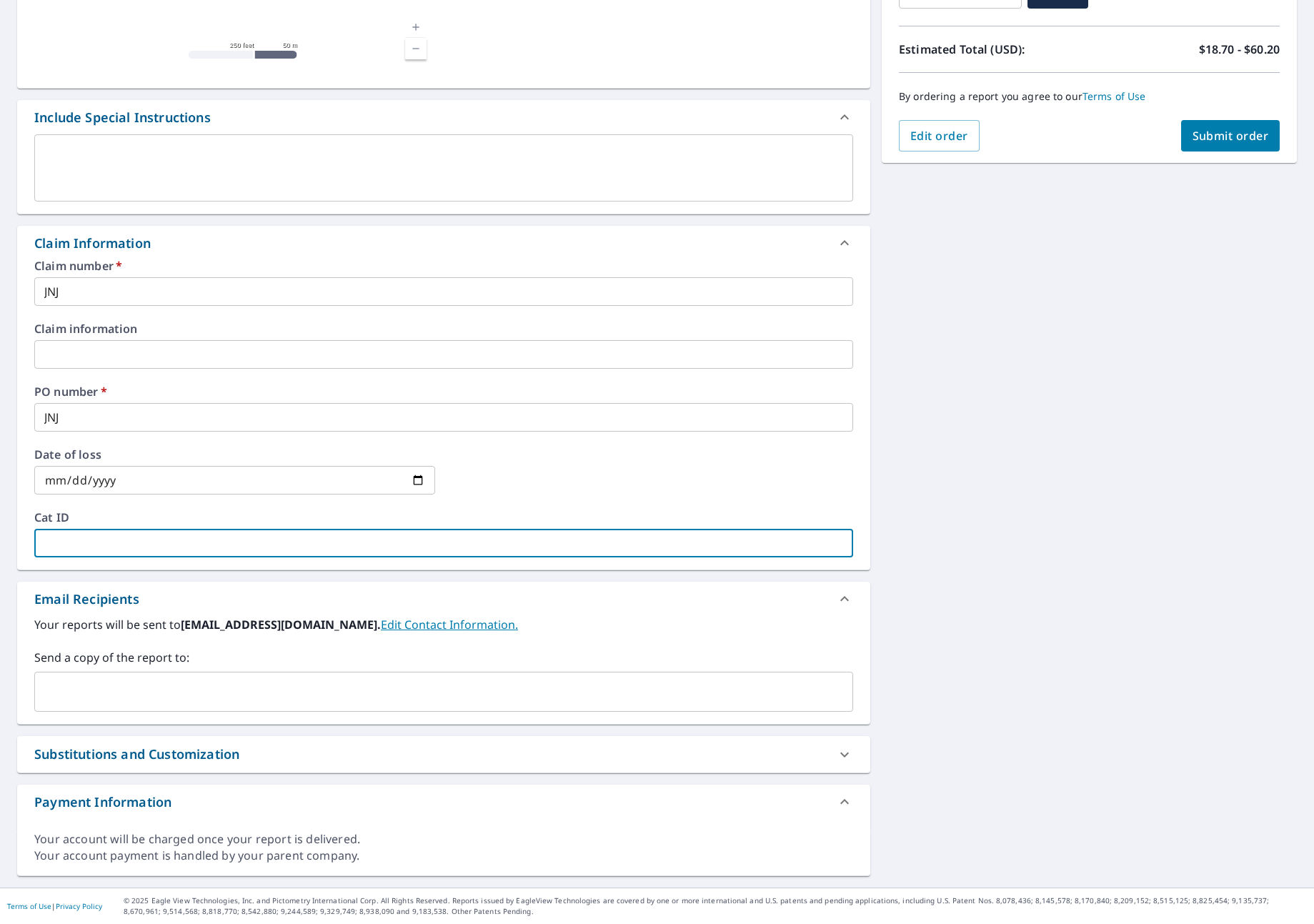
type input "J"
checkbox input "true"
type input "JN"
checkbox input "true"
type input "JNJ"
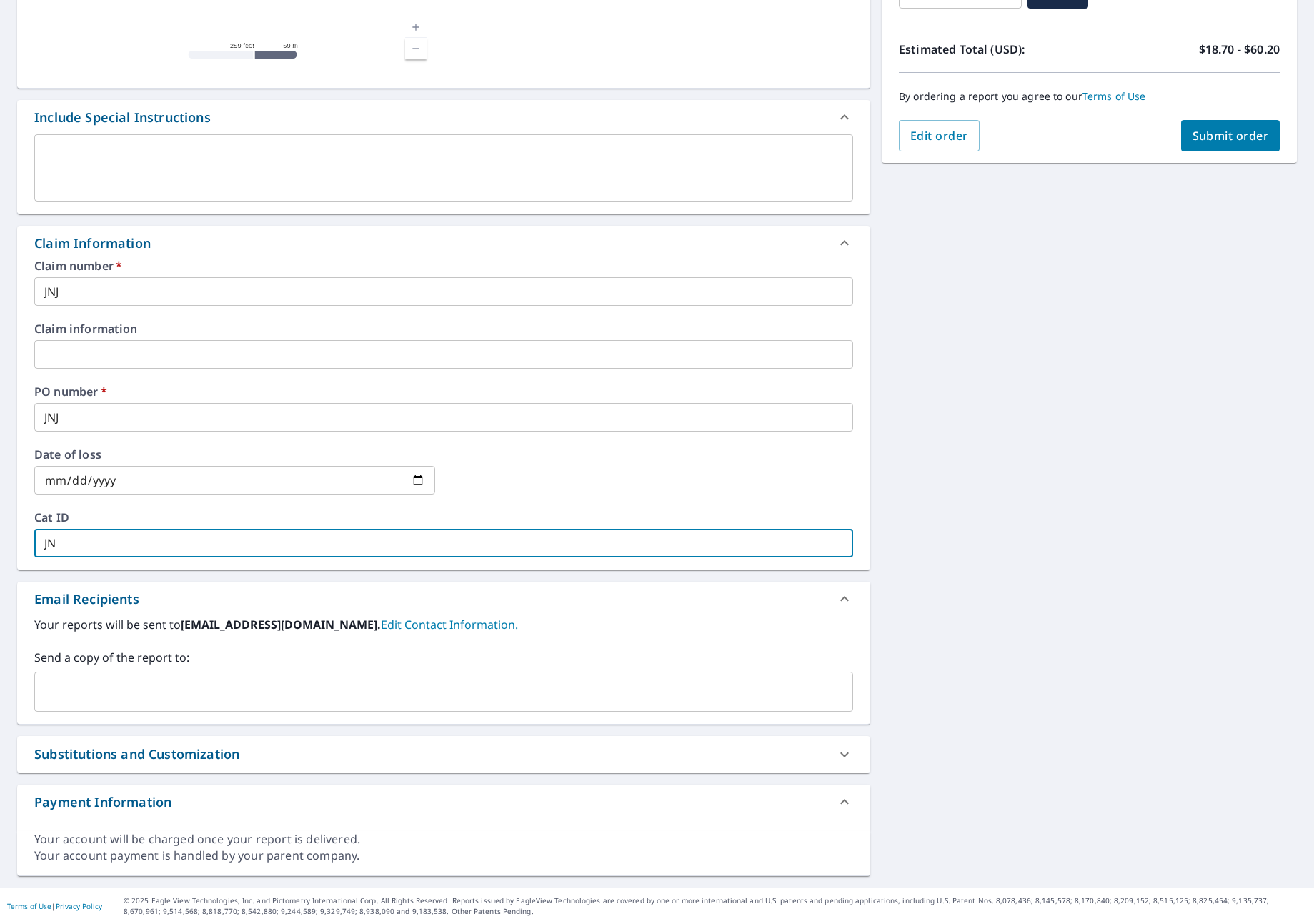
checkbox input "true"
type input "JNJ"
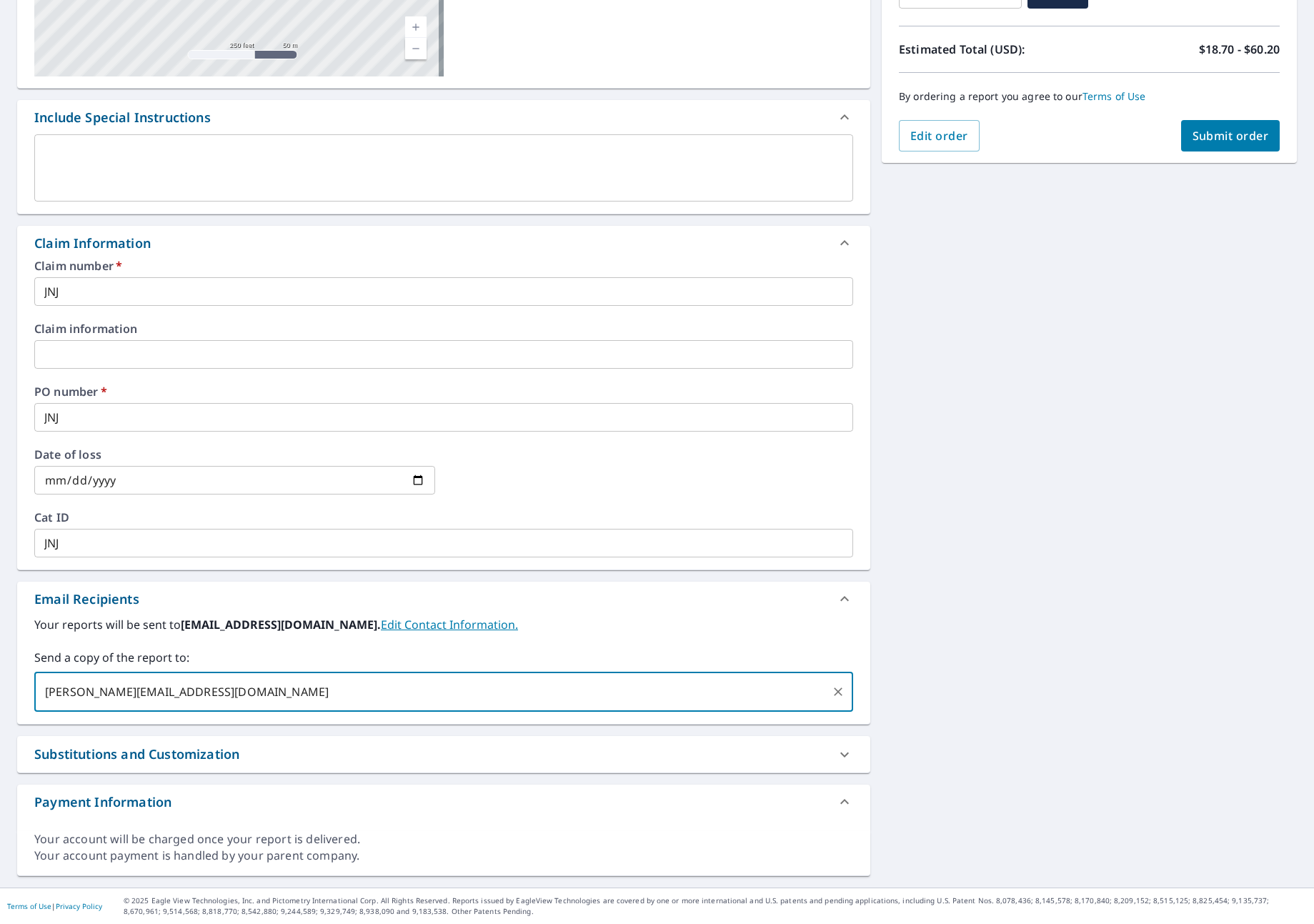
type input "[PERSON_NAME][EMAIL_ADDRESS][DOMAIN_NAME]"
checkbox input "true"
type input "[PERSON_NAME][EMAIL_ADDRESS][DOMAIN_NAME]"
checkbox input "true"
type input "C"
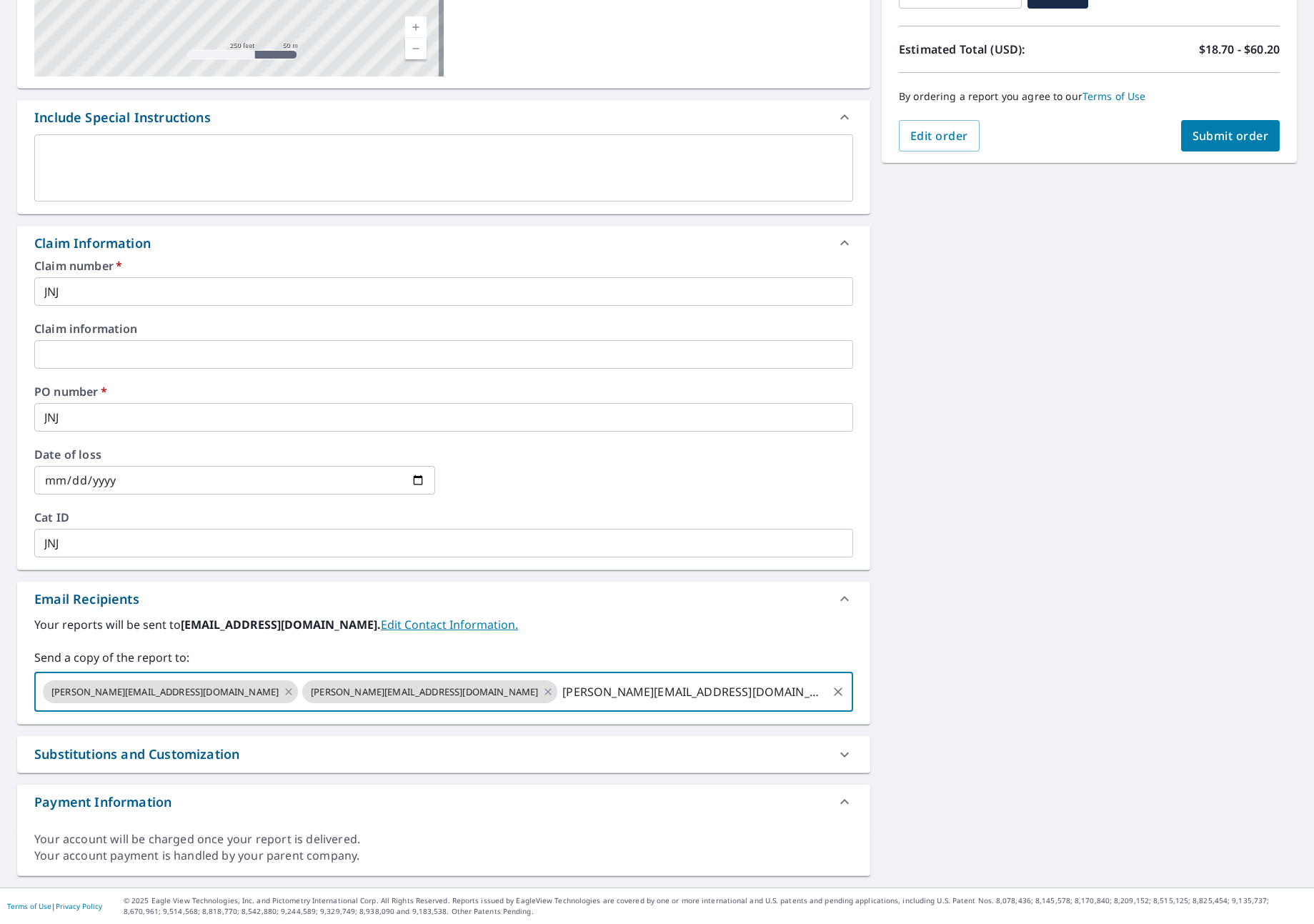
type input "[PERSON_NAME][EMAIL_ADDRESS][DOMAIN_NAME]"
checkbox input "true"
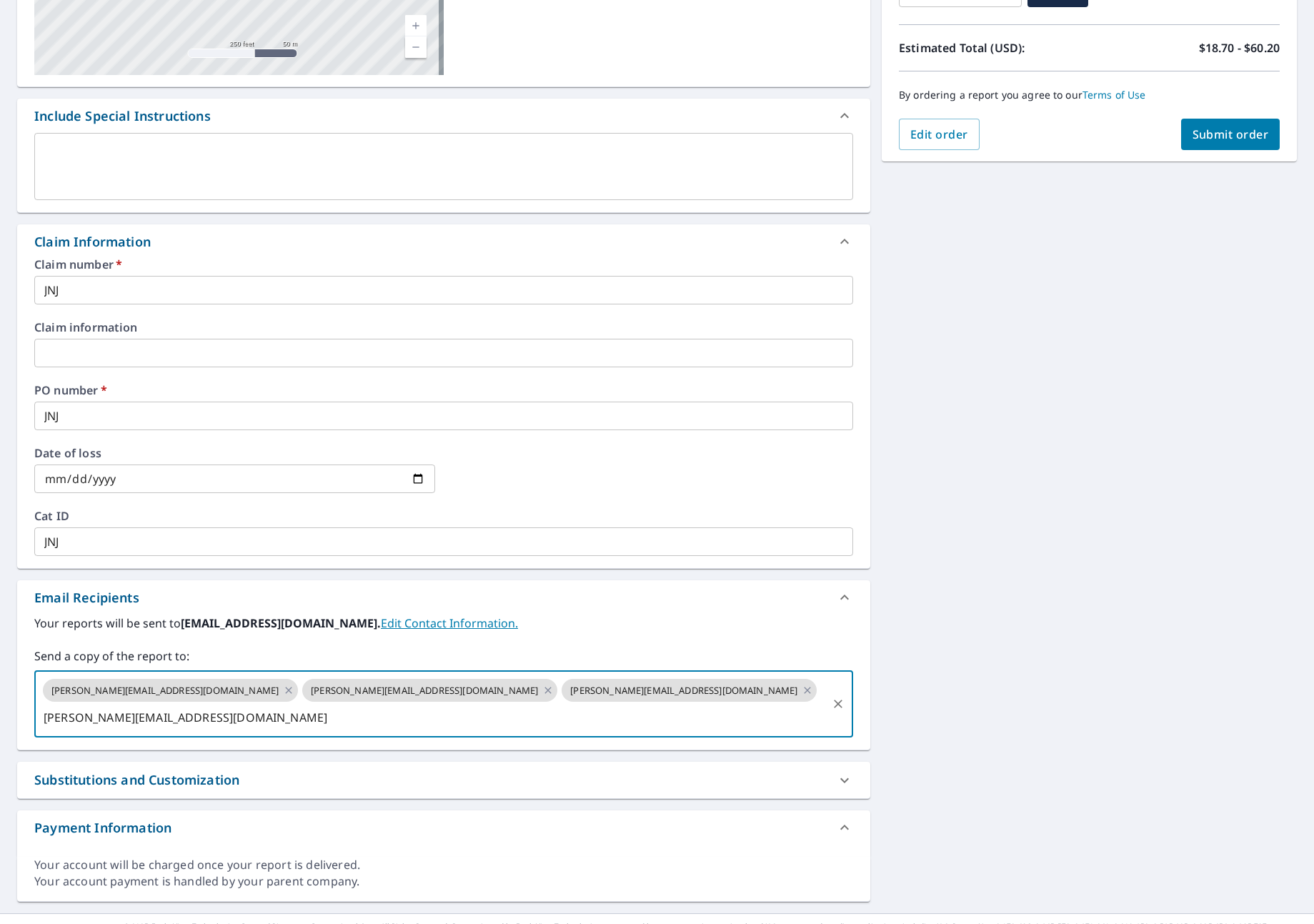
type input "[PERSON_NAME][EMAIL_ADDRESS][DOMAIN_NAME]"
click at [1229, 136] on span "Submit order" at bounding box center [1230, 134] width 77 height 16
checkbox input "true"
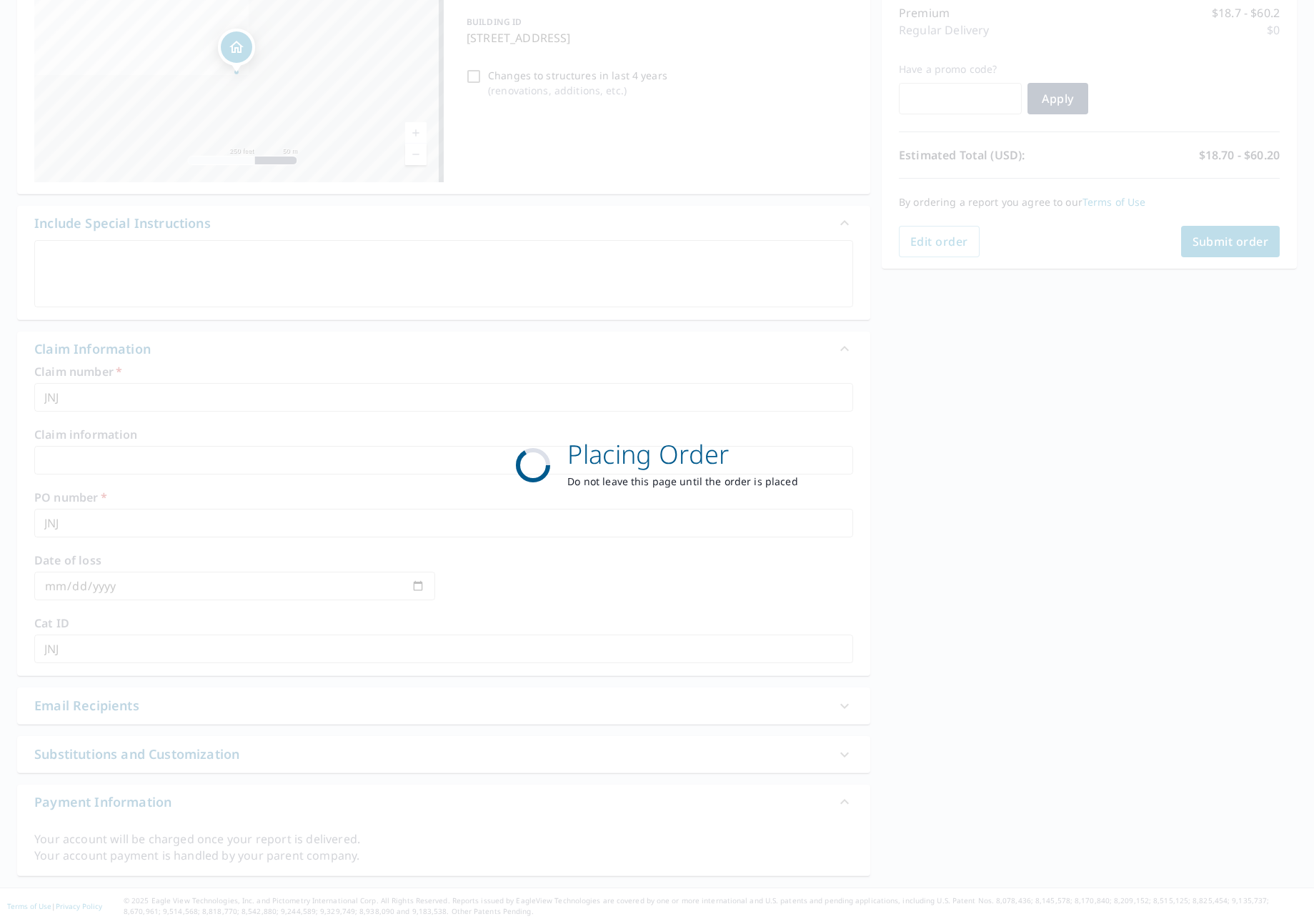
scroll to position [189, 0]
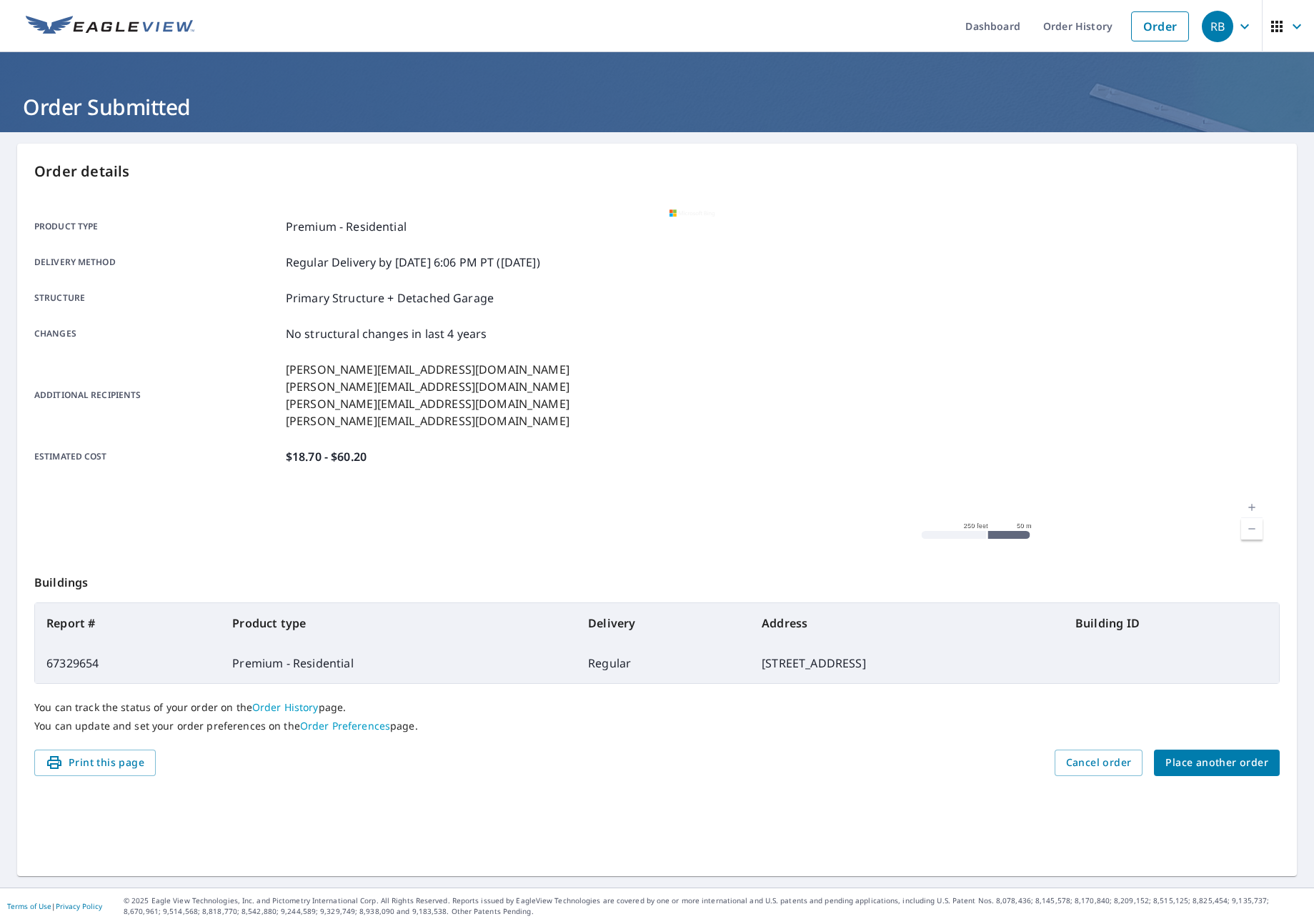
click at [1190, 766] on span "Place another order" at bounding box center [1217, 762] width 103 height 18
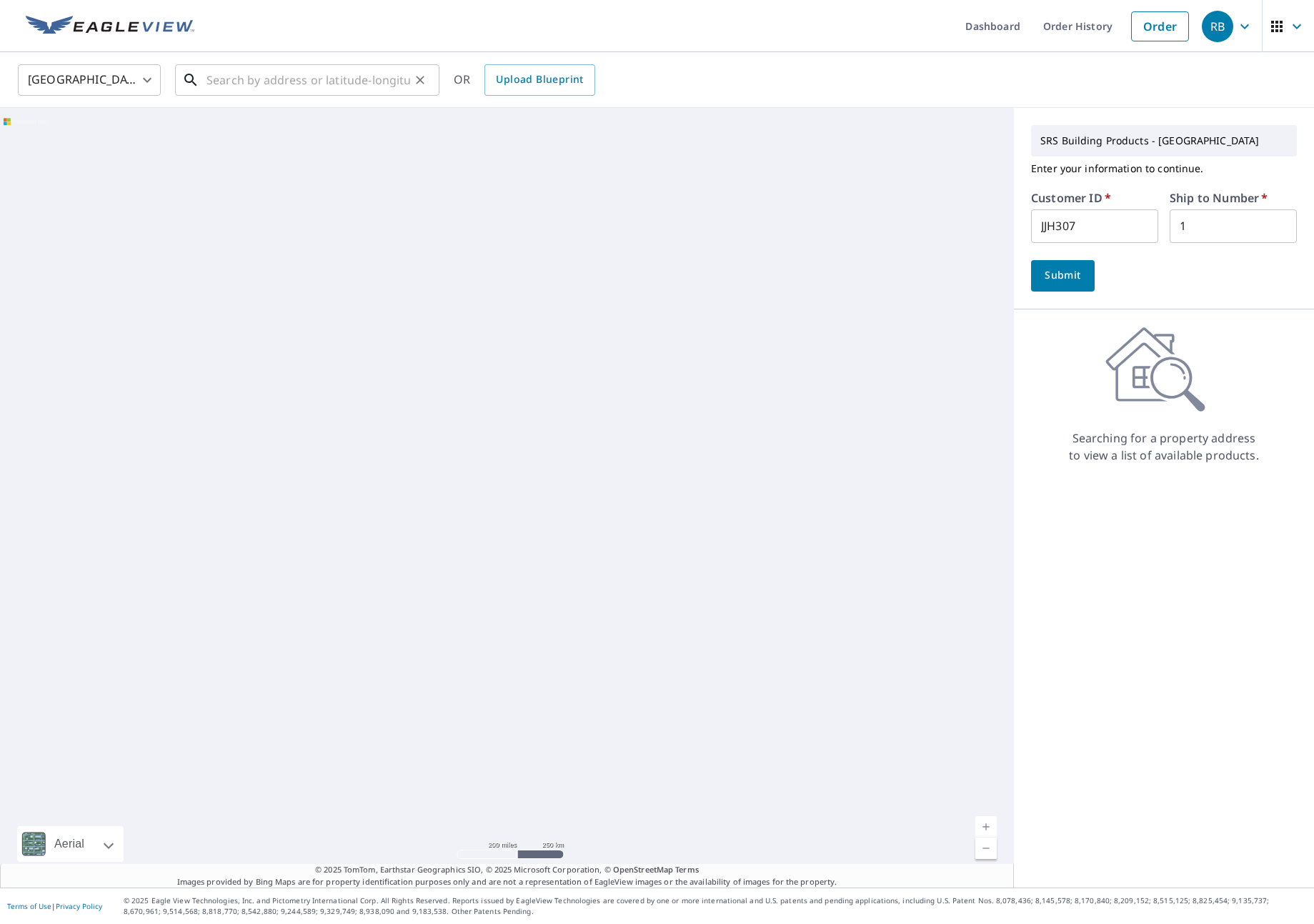
click at [242, 73] on input "text" at bounding box center [308, 80] width 203 height 40
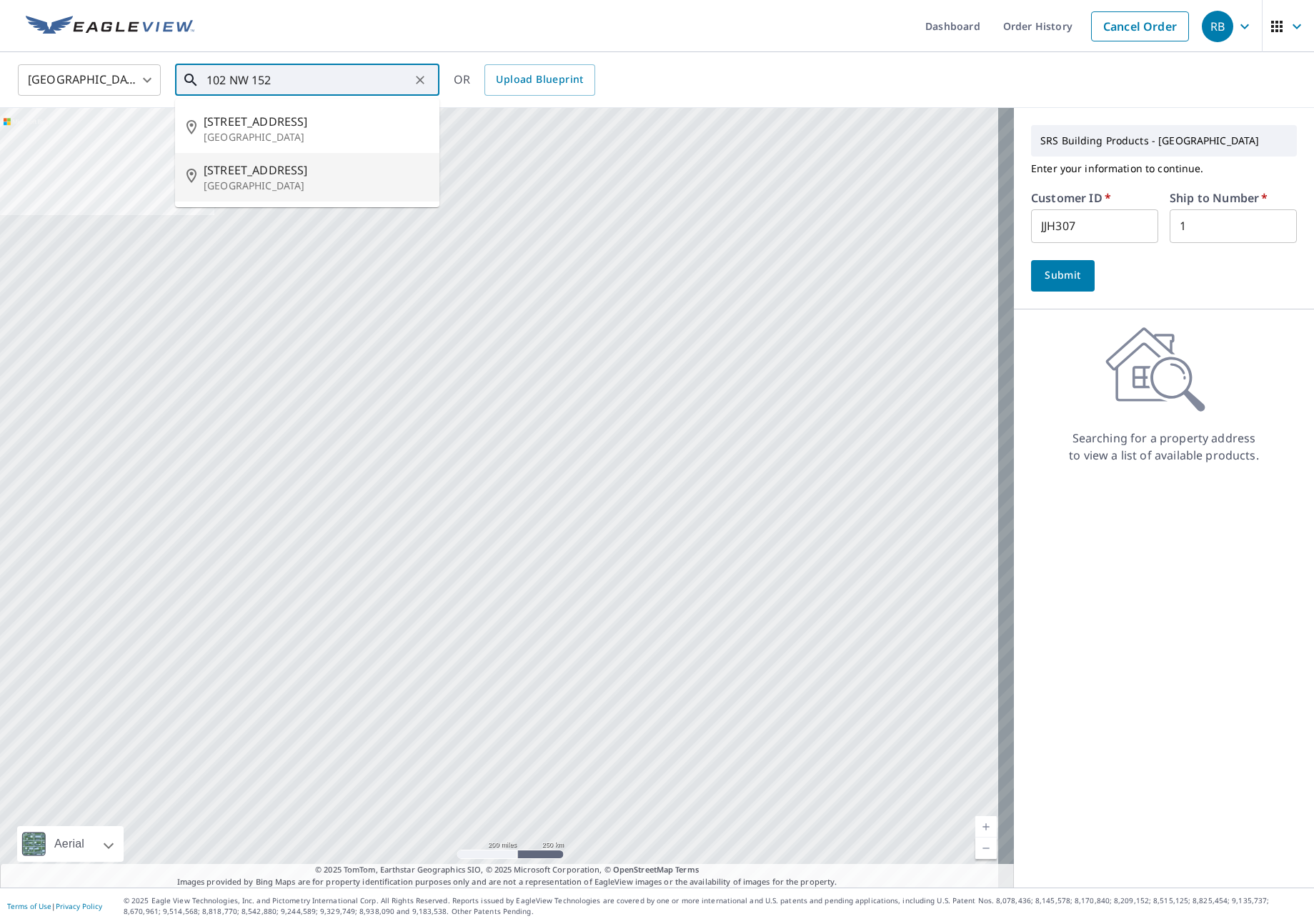
click at [279, 181] on p "[GEOGRAPHIC_DATA]" at bounding box center [315, 185] width 224 height 14
type input "[STREET_ADDRESS]"
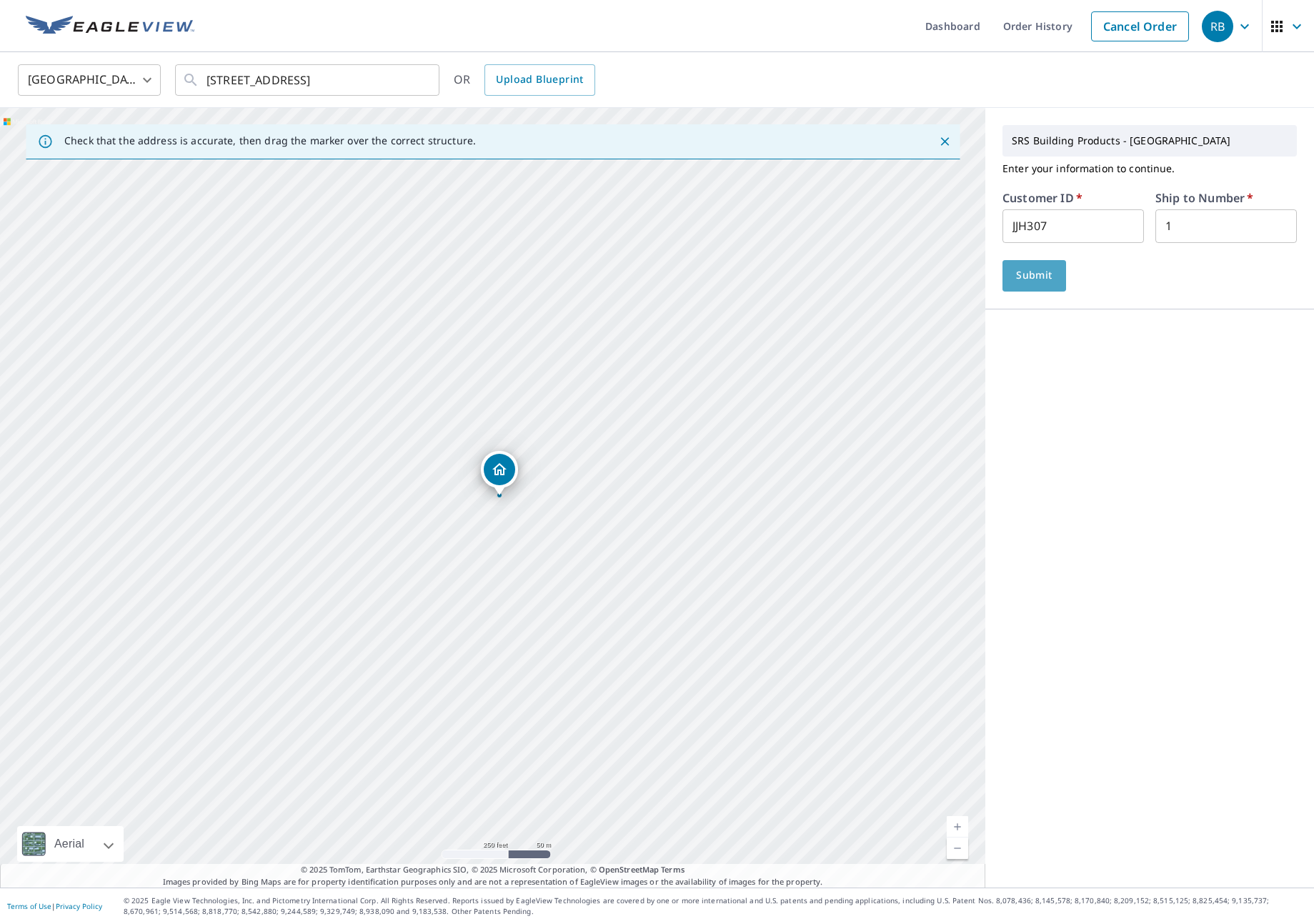
click at [1029, 275] on span "Submit" at bounding box center [1034, 275] width 41 height 18
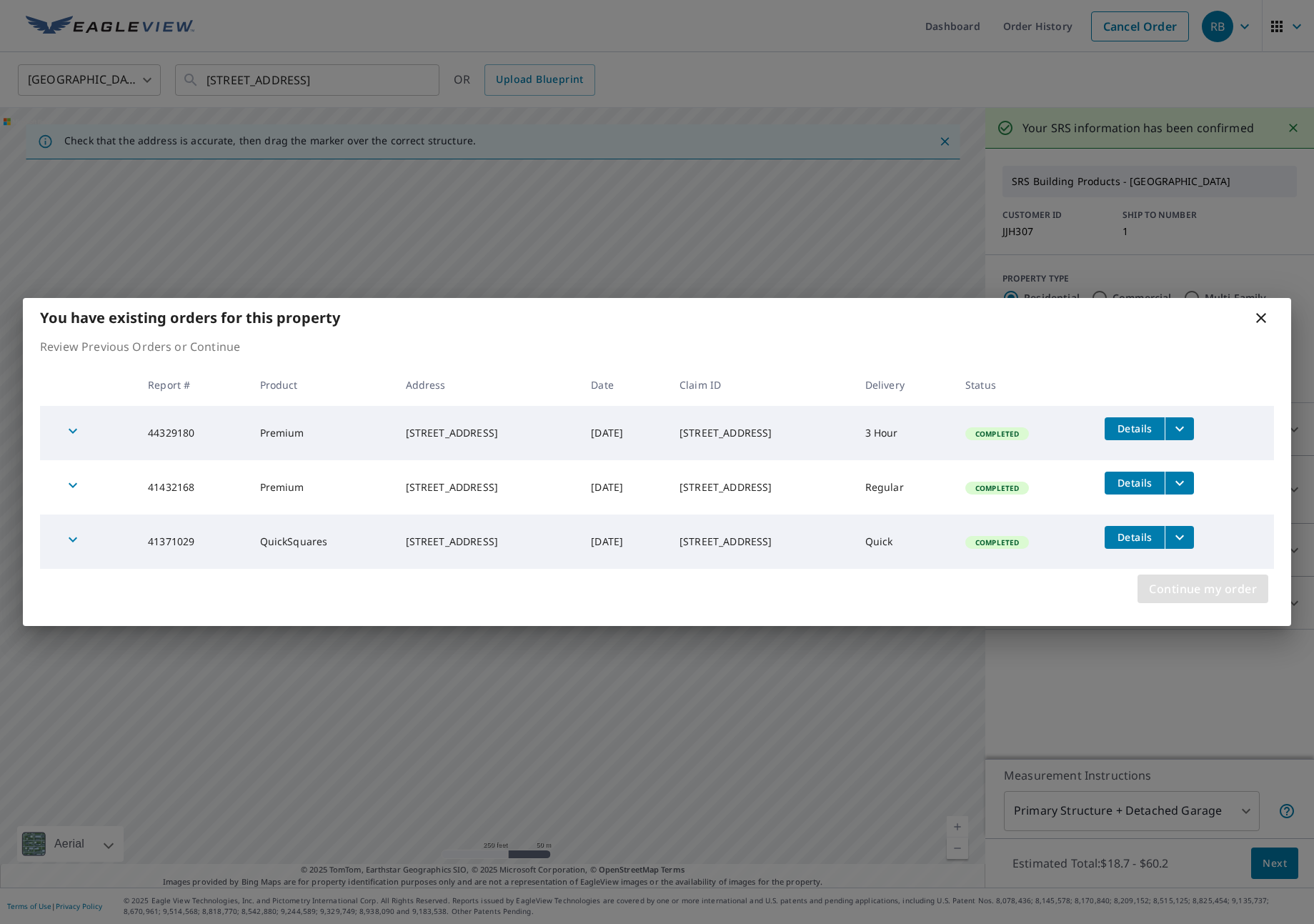
click at [1190, 579] on span "Continue my order" at bounding box center [1203, 589] width 108 height 20
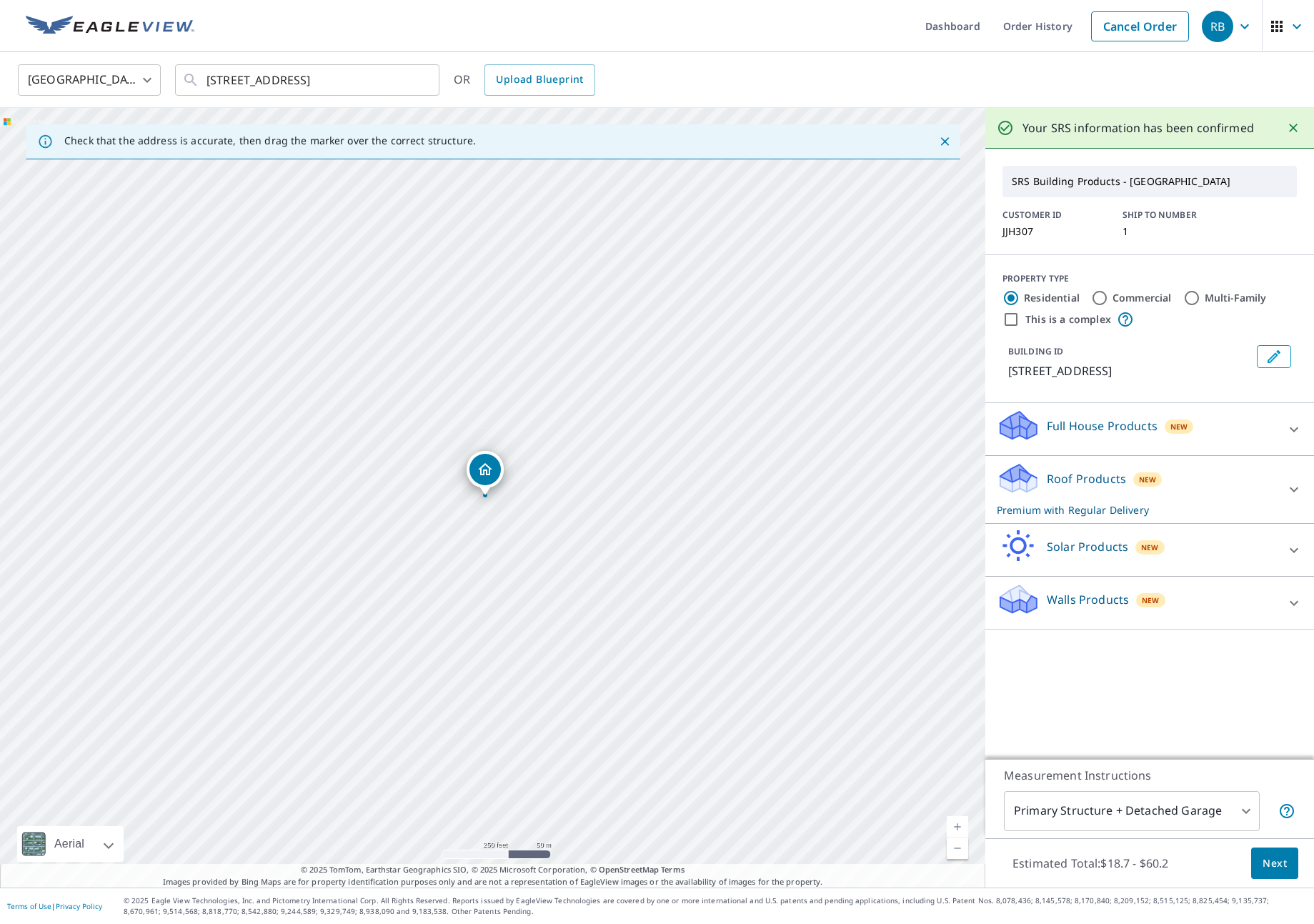
click at [1191, 482] on div "Roof Products New Premium with Regular Delivery" at bounding box center [1137, 489] width 280 height 56
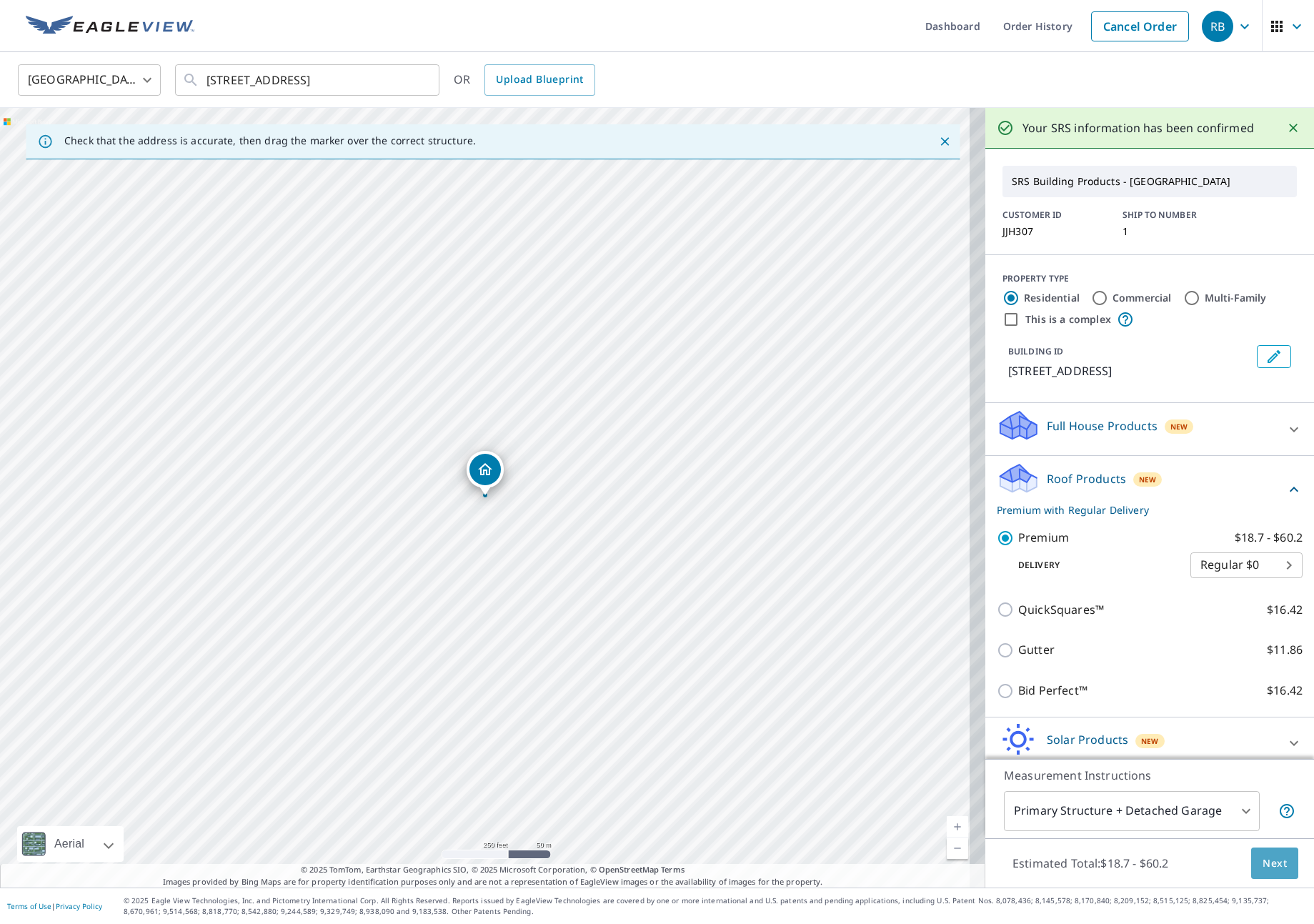
click at [1262, 871] on span "Next" at bounding box center [1274, 863] width 24 height 18
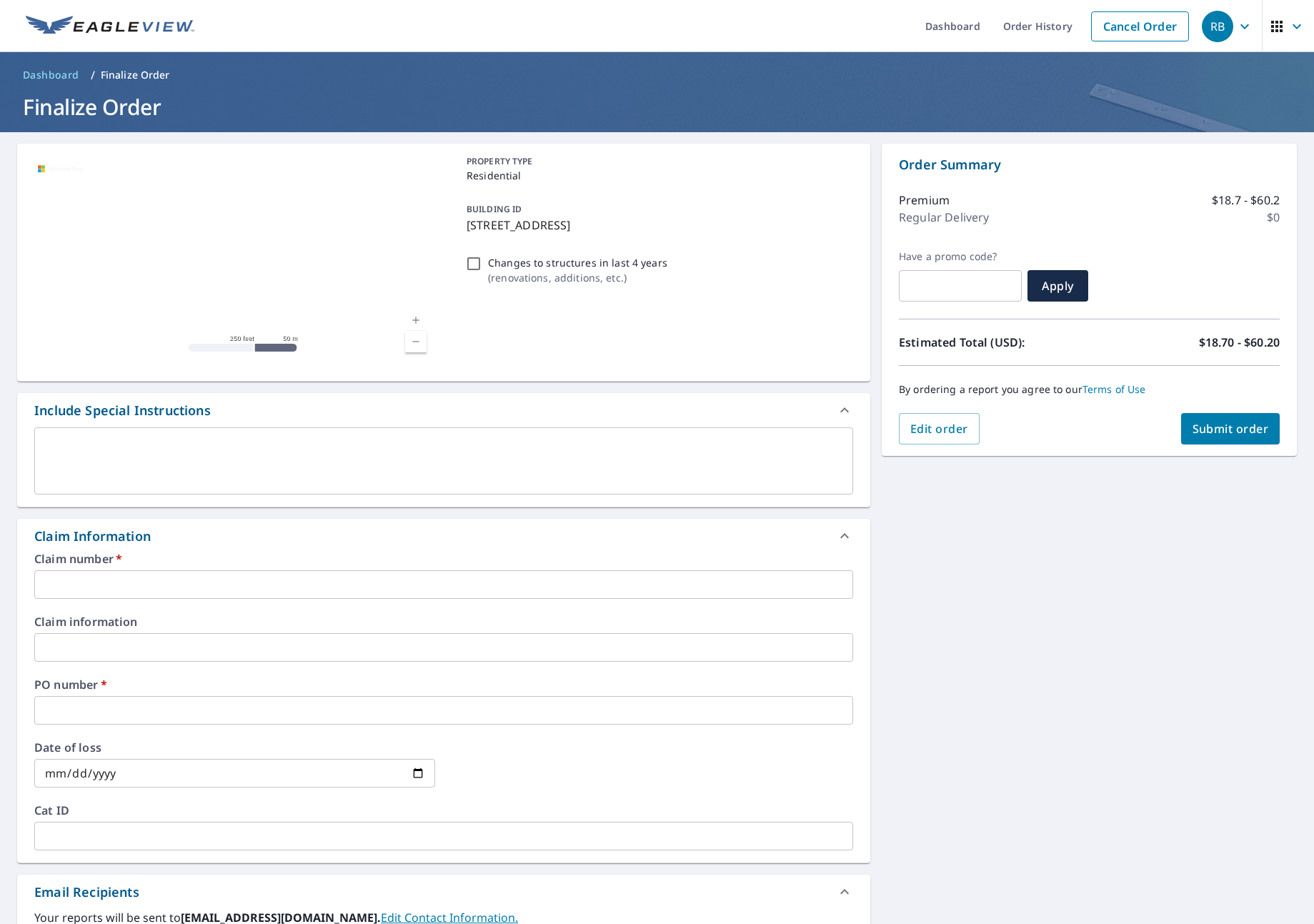
click at [219, 586] on input "text" at bounding box center [443, 584] width 818 height 29
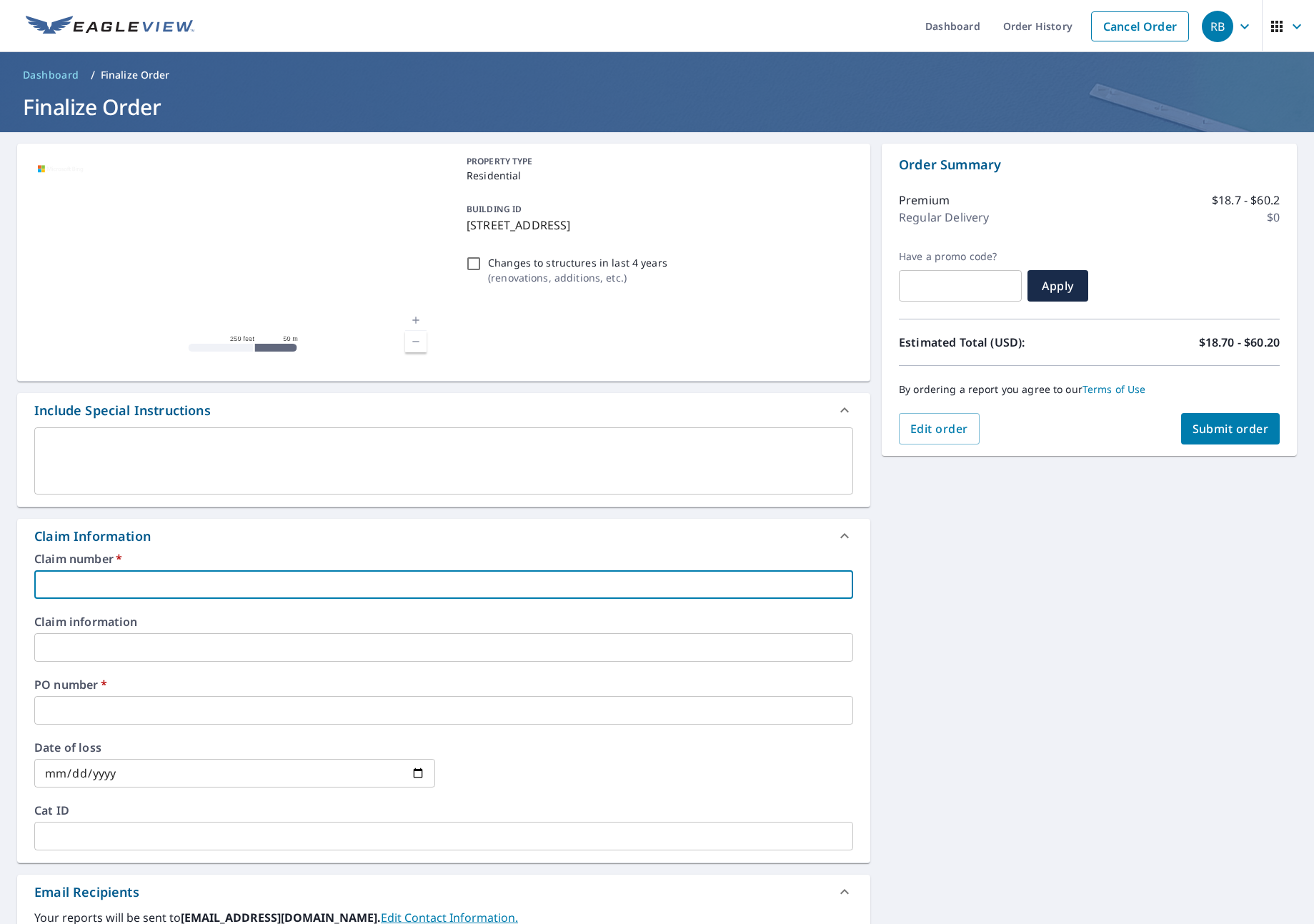
type input "J"
checkbox input "true"
type input "JN"
checkbox input "true"
type input "JNJ"
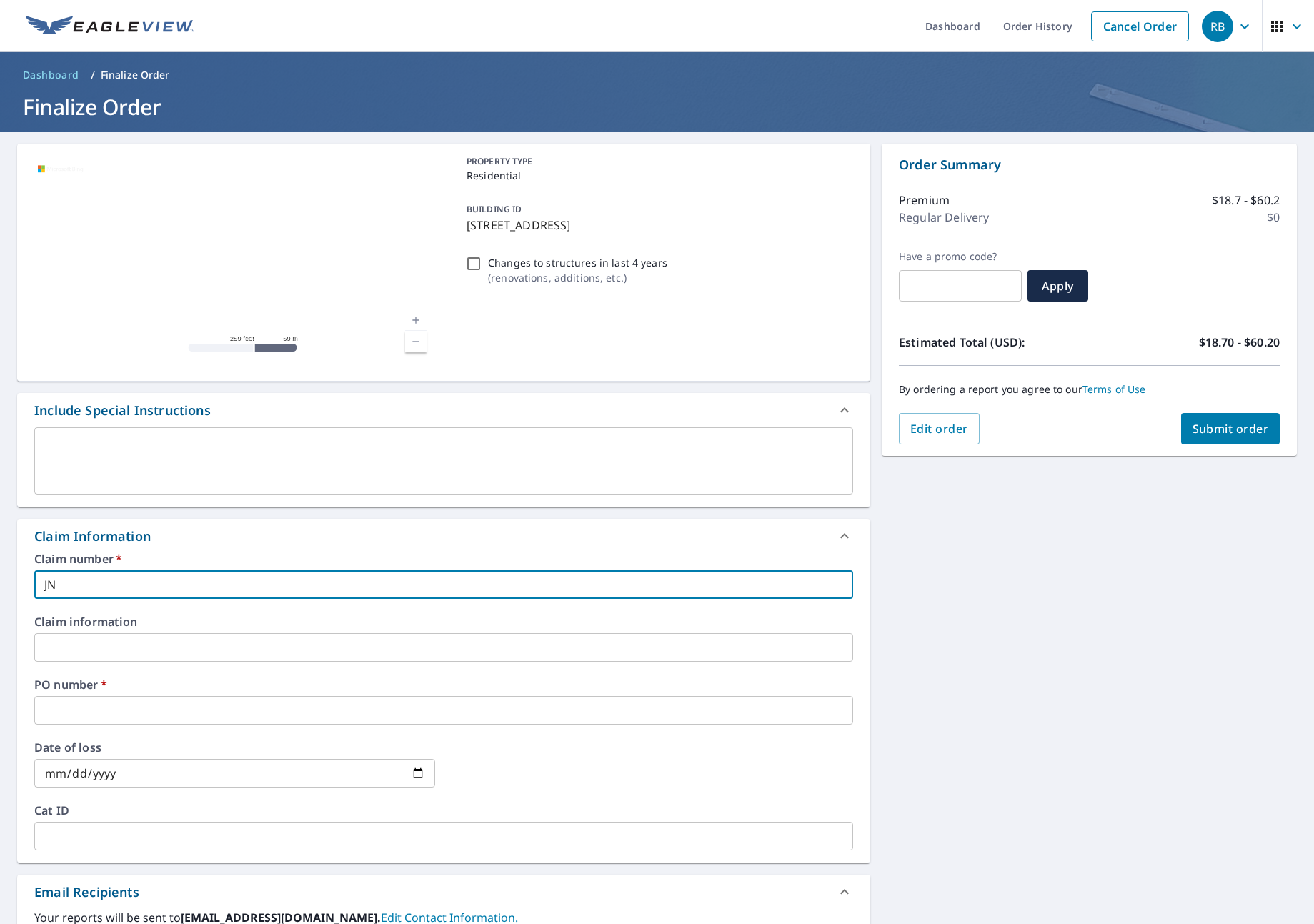
checkbox input "true"
type input "JNJ"
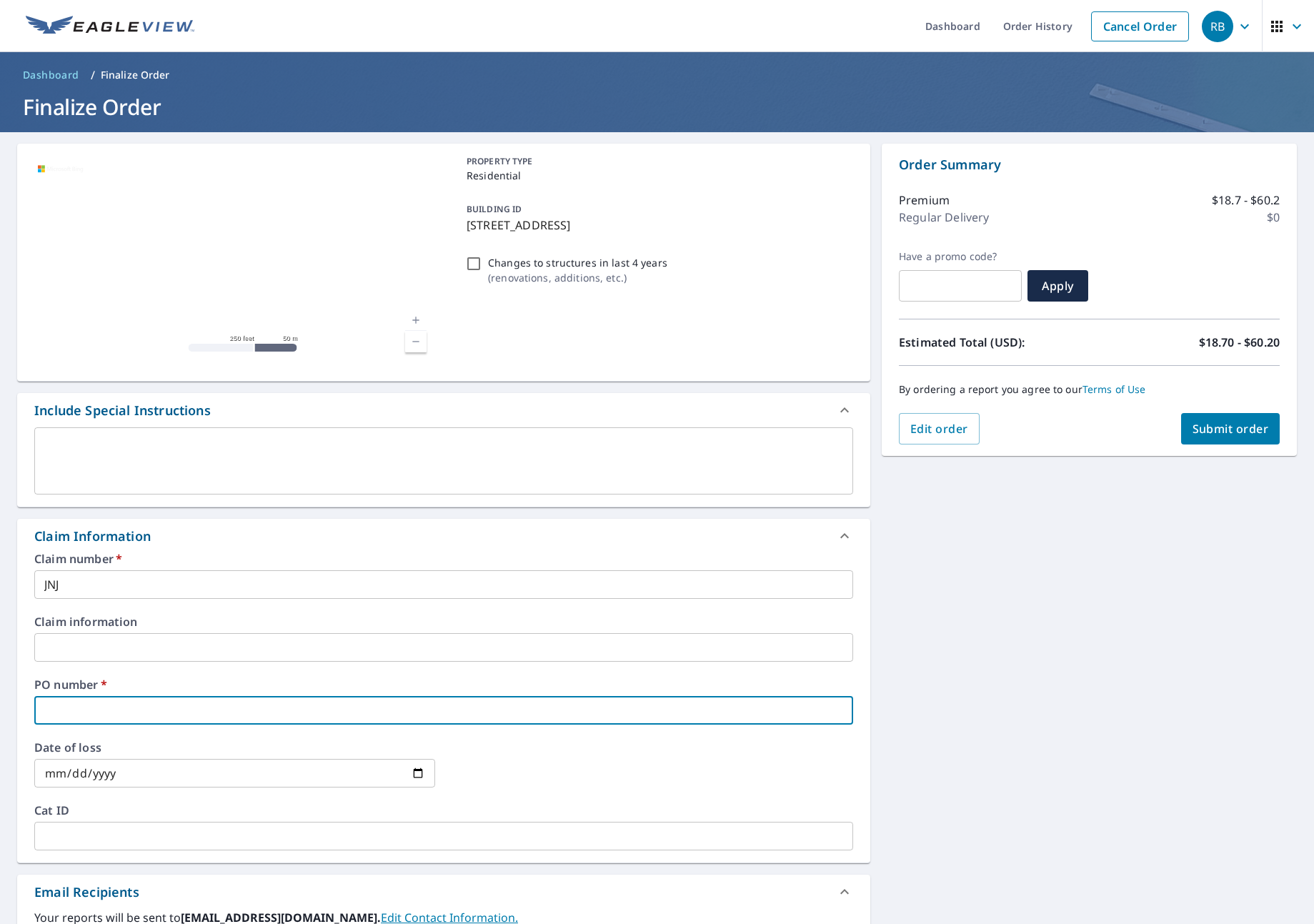
type input "J"
checkbox input "true"
type input "JN"
checkbox input "true"
type input "JNJ"
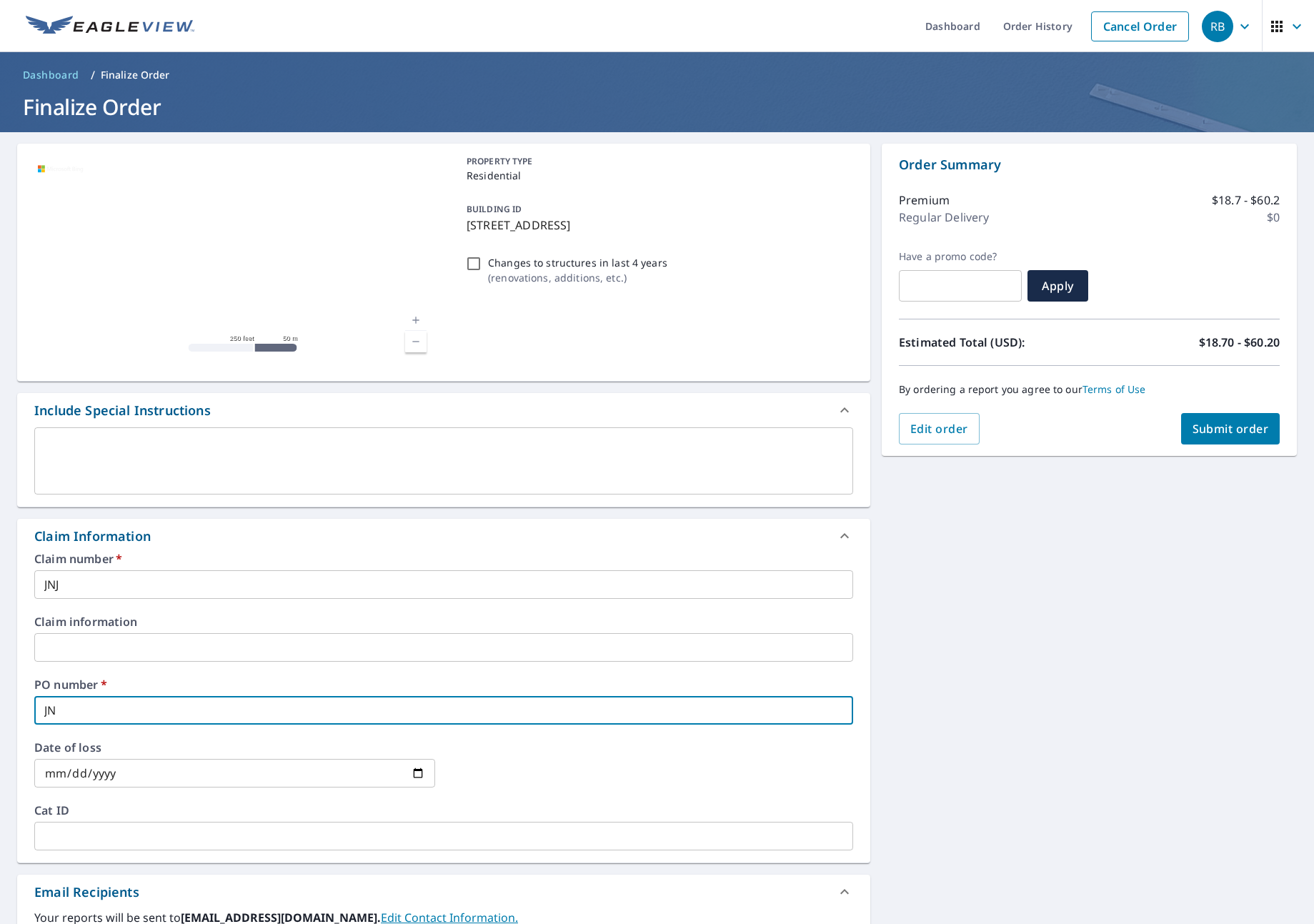
checkbox input "true"
type input "JNJ"
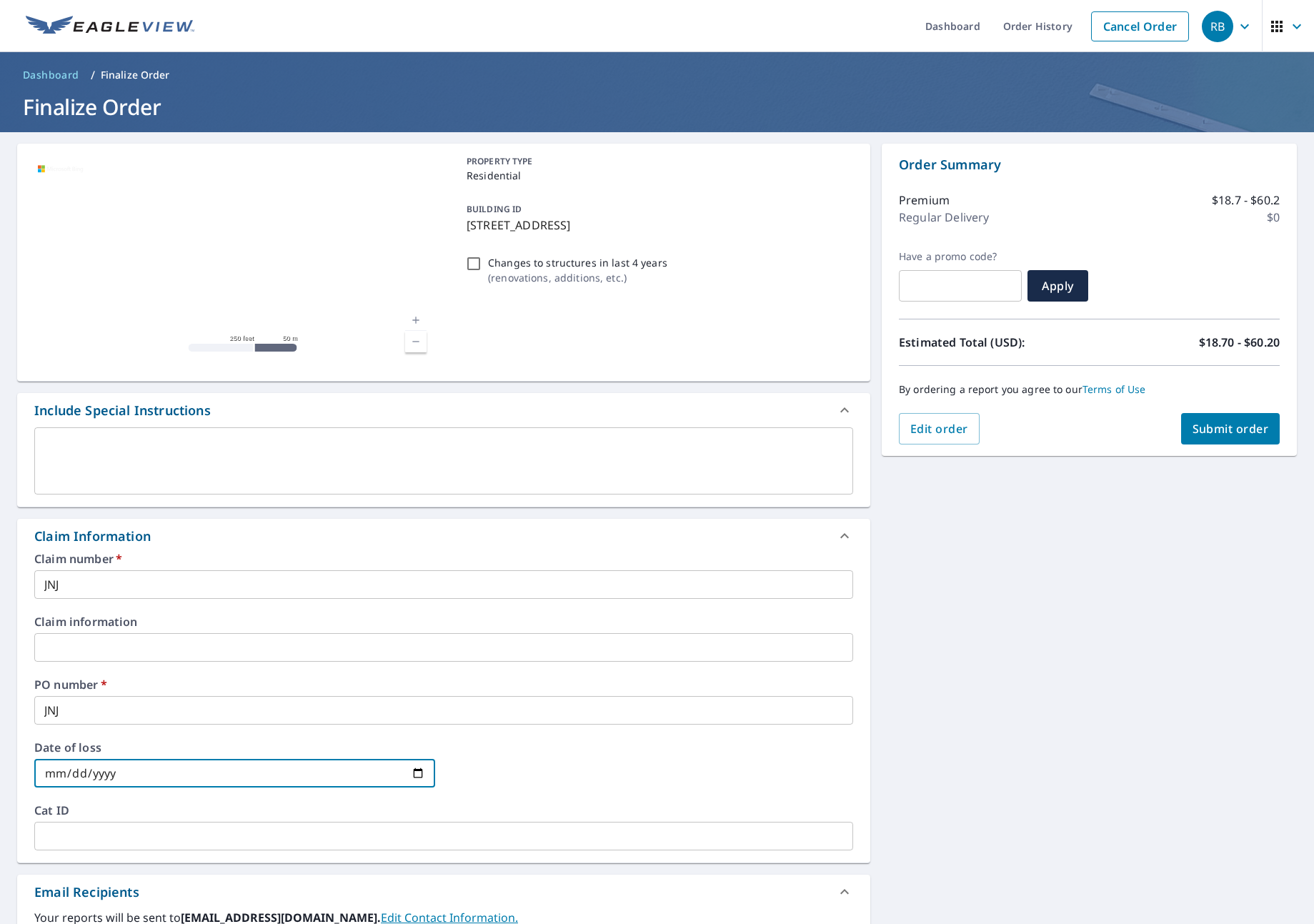
type input "J"
checkbox input "true"
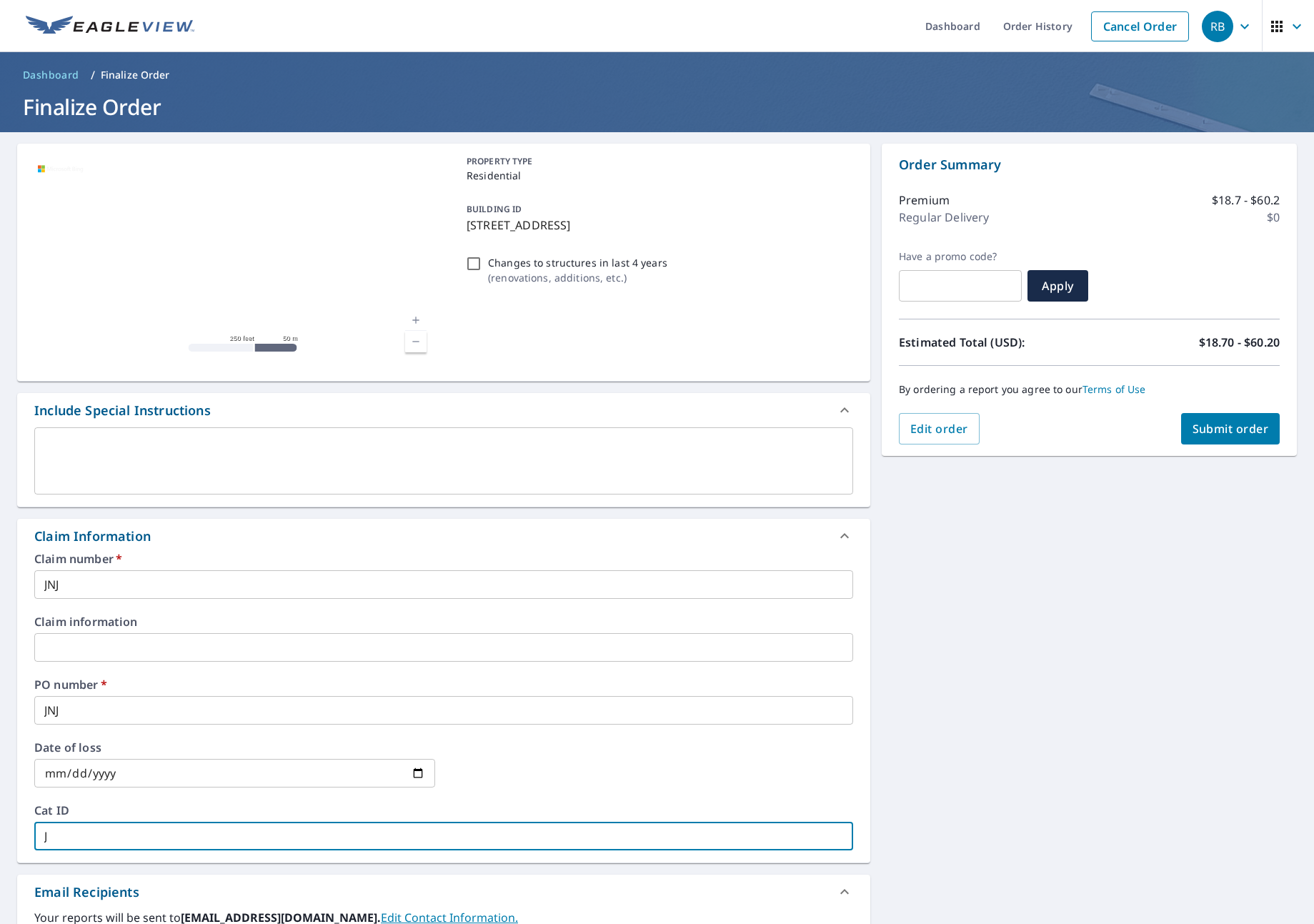
type input "JN"
checkbox input "true"
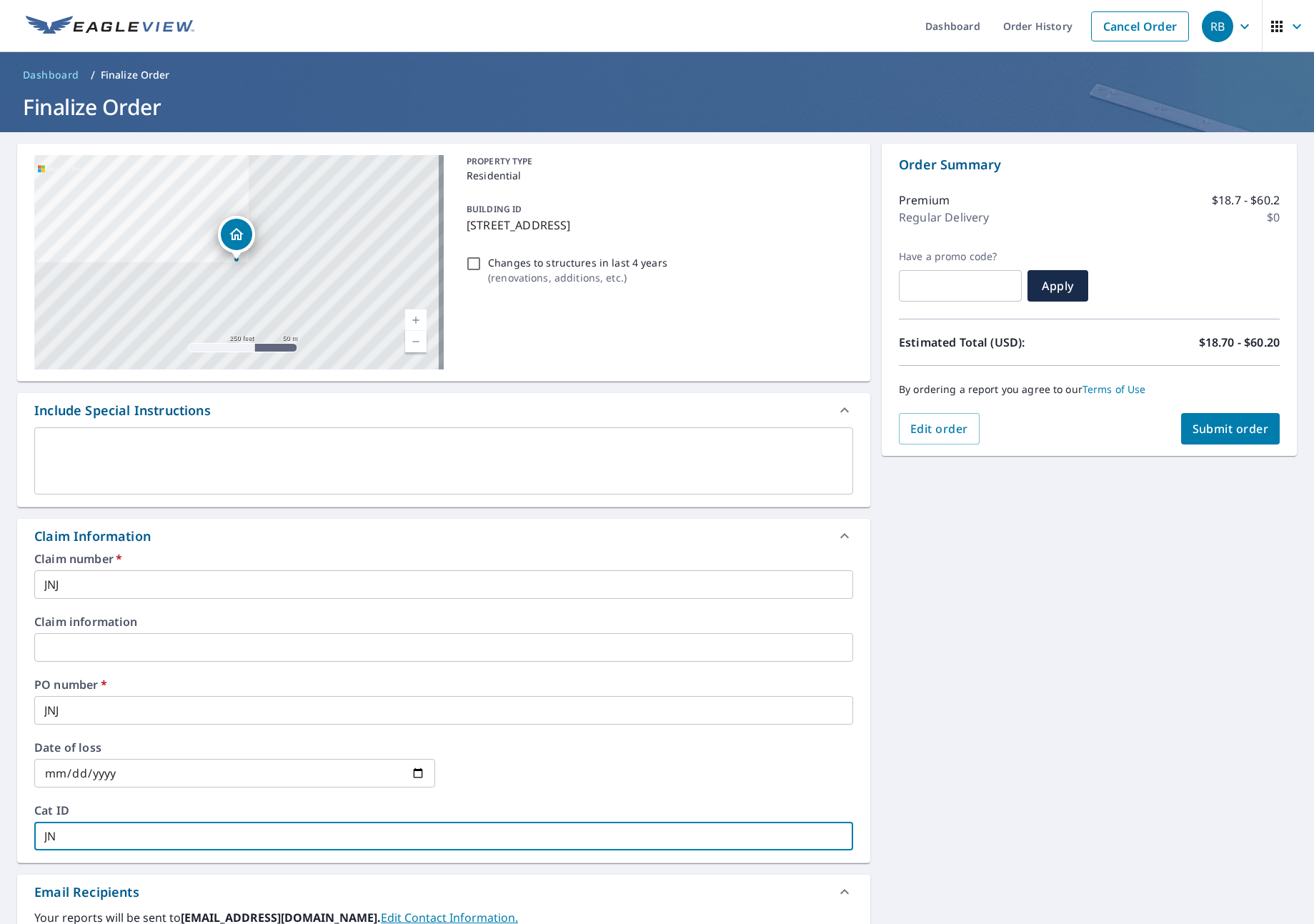
type input "JNJ"
checkbox input "true"
type input "JNJ"
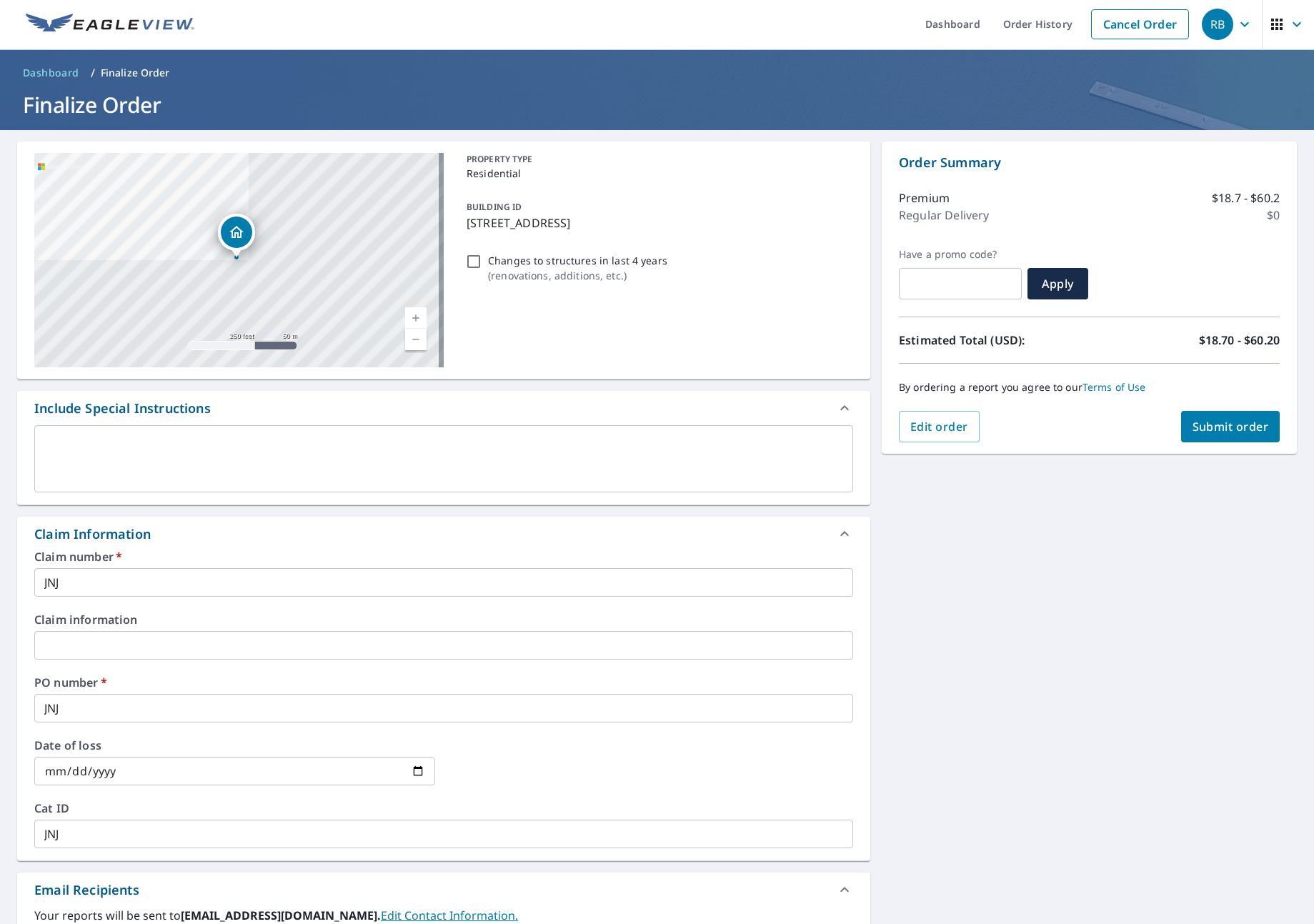
scroll to position [295, 0]
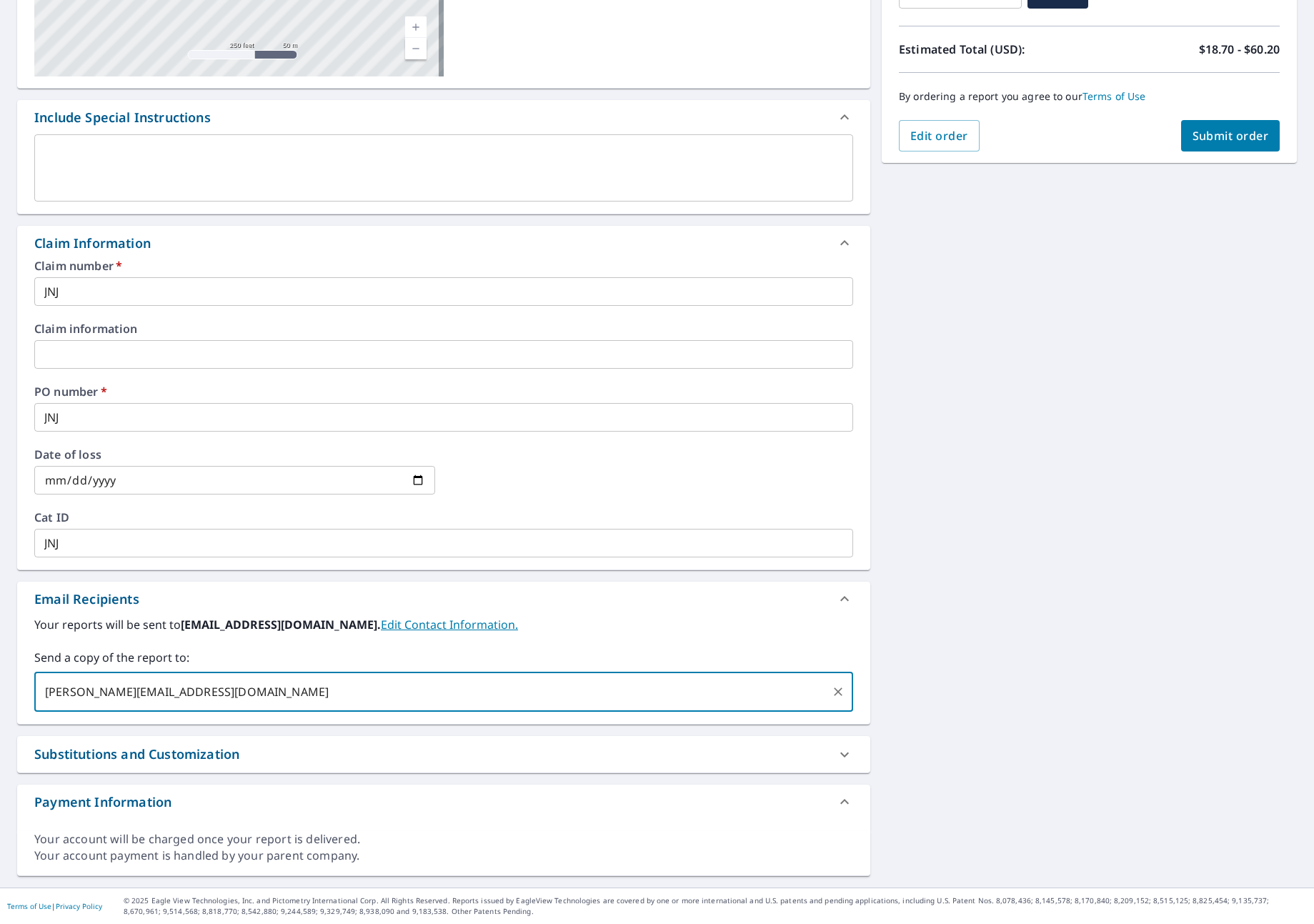
type input "[PERSON_NAME][EMAIL_ADDRESS][DOMAIN_NAME]"
checkbox input "true"
type input "[PERSON_NAME][EMAIL_ADDRESS][DOMAIN_NAME]"
checkbox input "true"
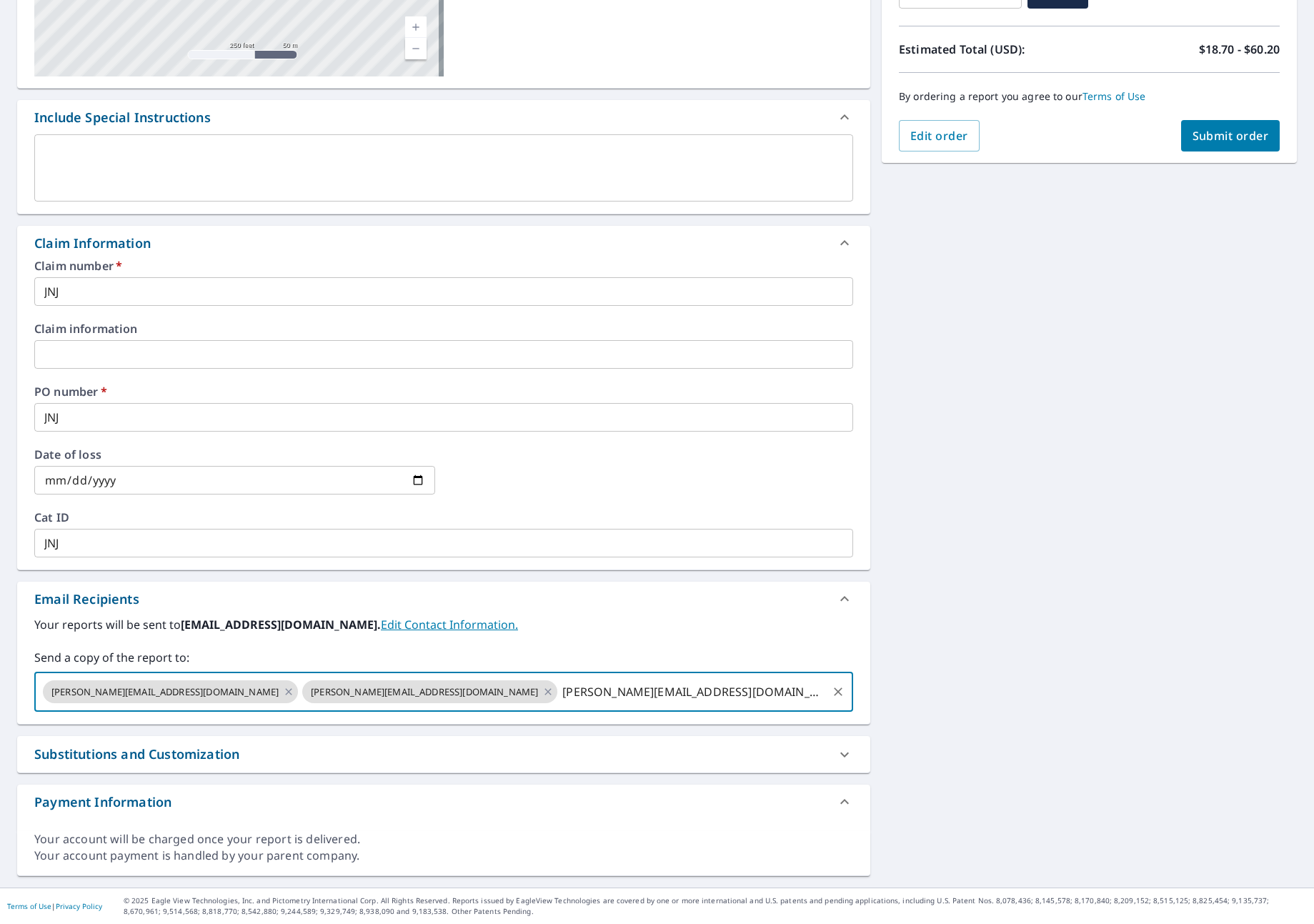
type input "[PERSON_NAME][EMAIL_ADDRESS][DOMAIN_NAME]"
checkbox input "true"
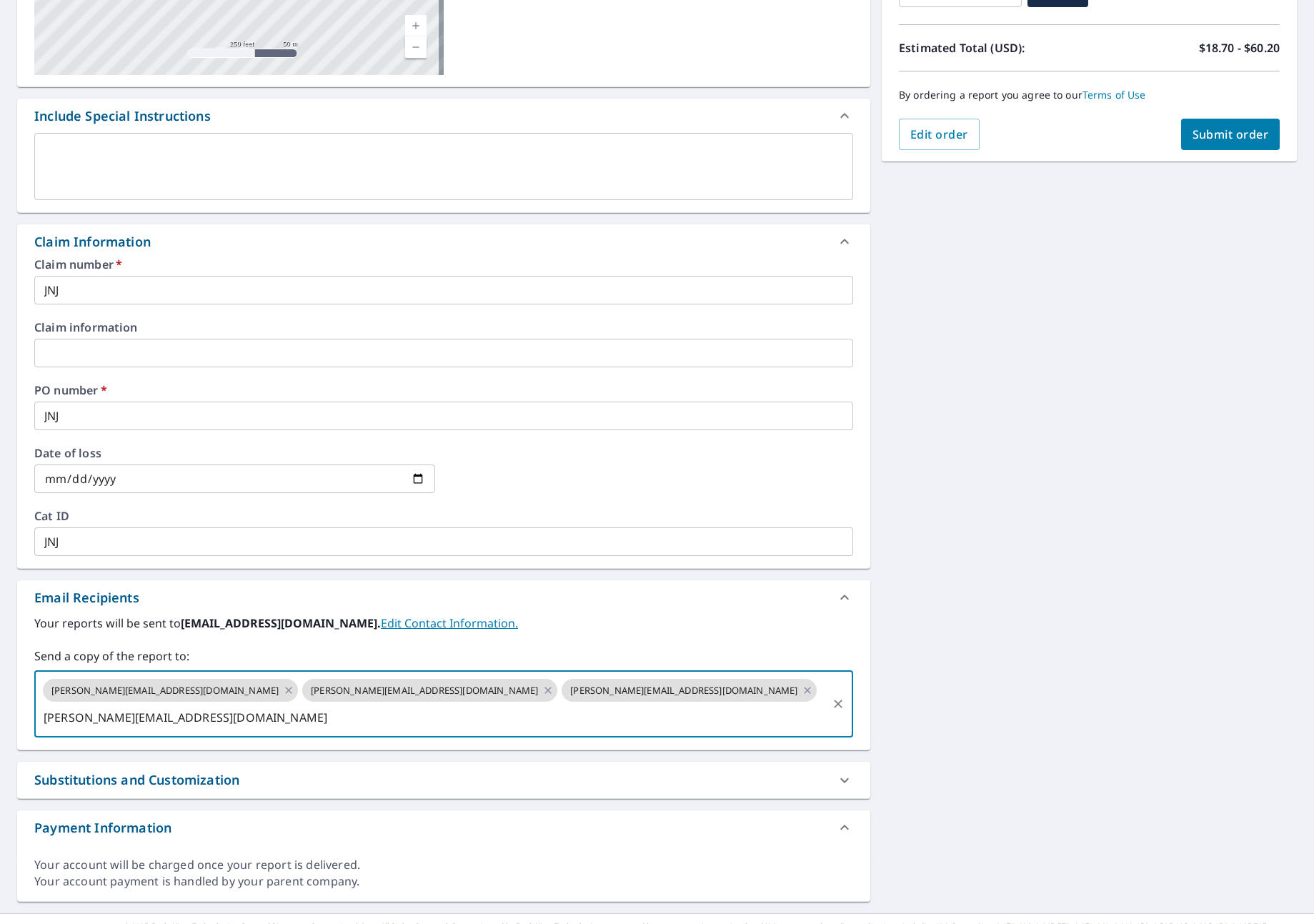
type input "[PERSON_NAME][EMAIL_ADDRESS][DOMAIN_NAME]"
click at [1192, 127] on span "Submit order" at bounding box center [1230, 134] width 77 height 16
checkbox input "true"
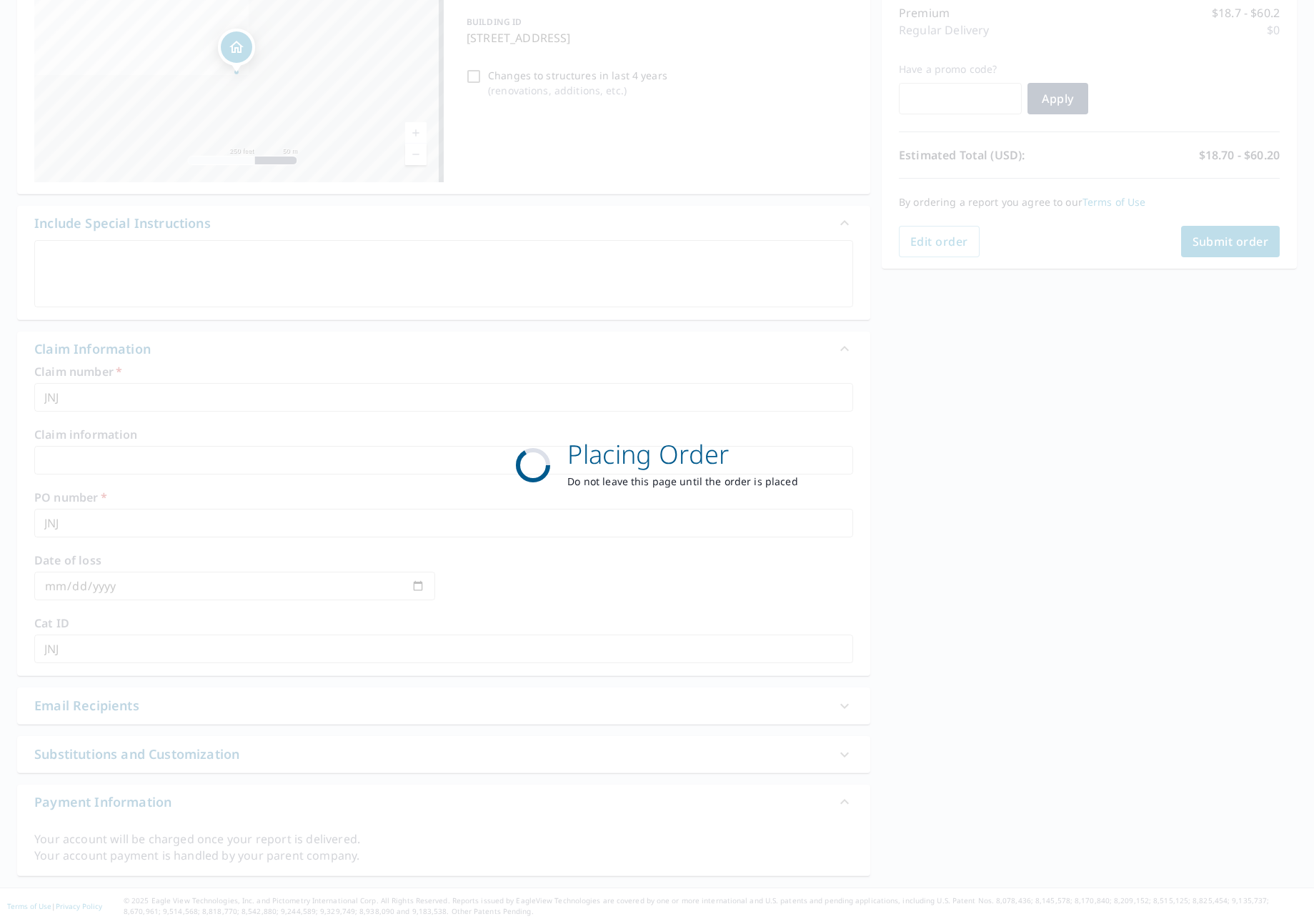
scroll to position [189, 0]
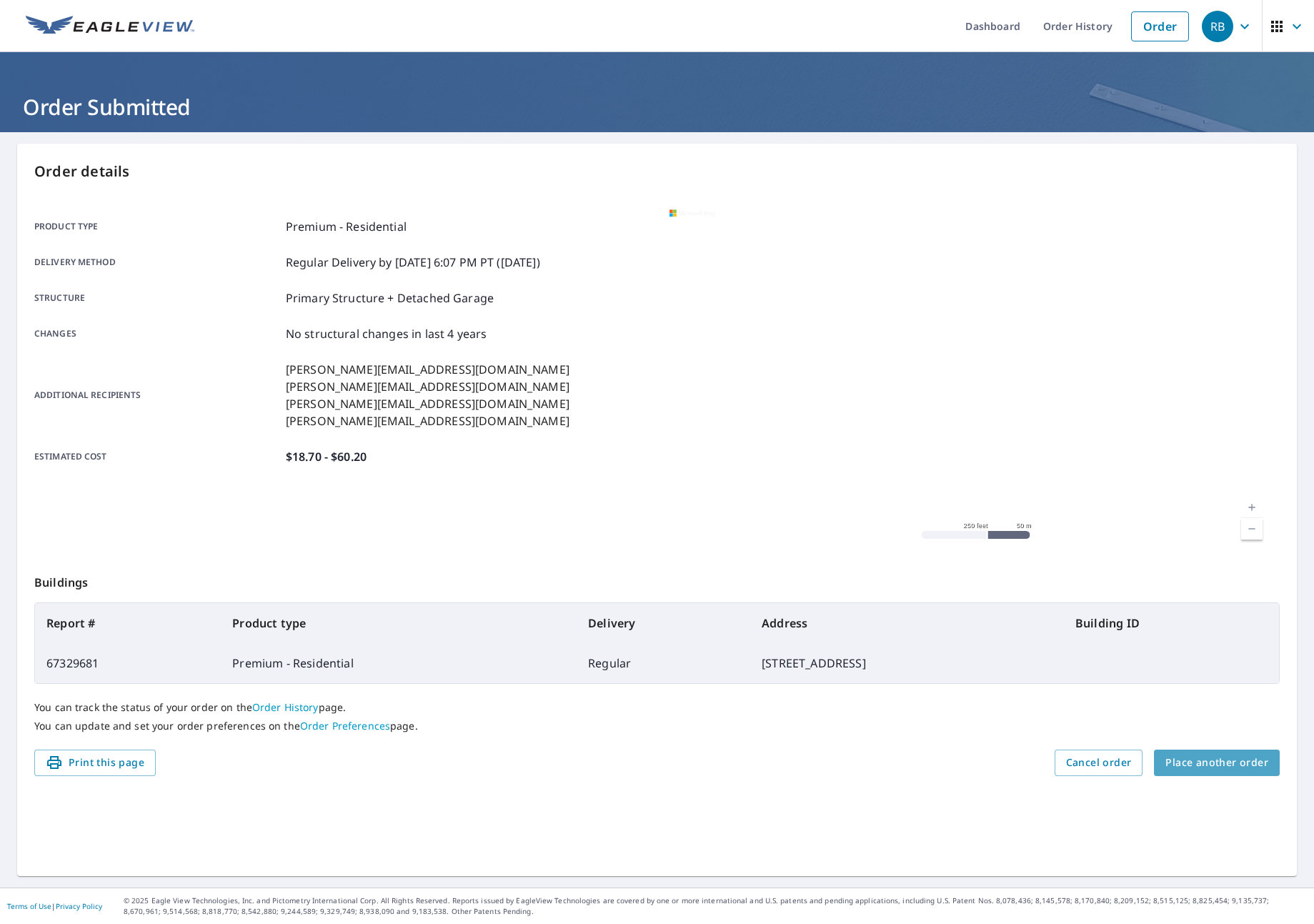
click at [1234, 772] on button "Place another order" at bounding box center [1216, 763] width 126 height 27
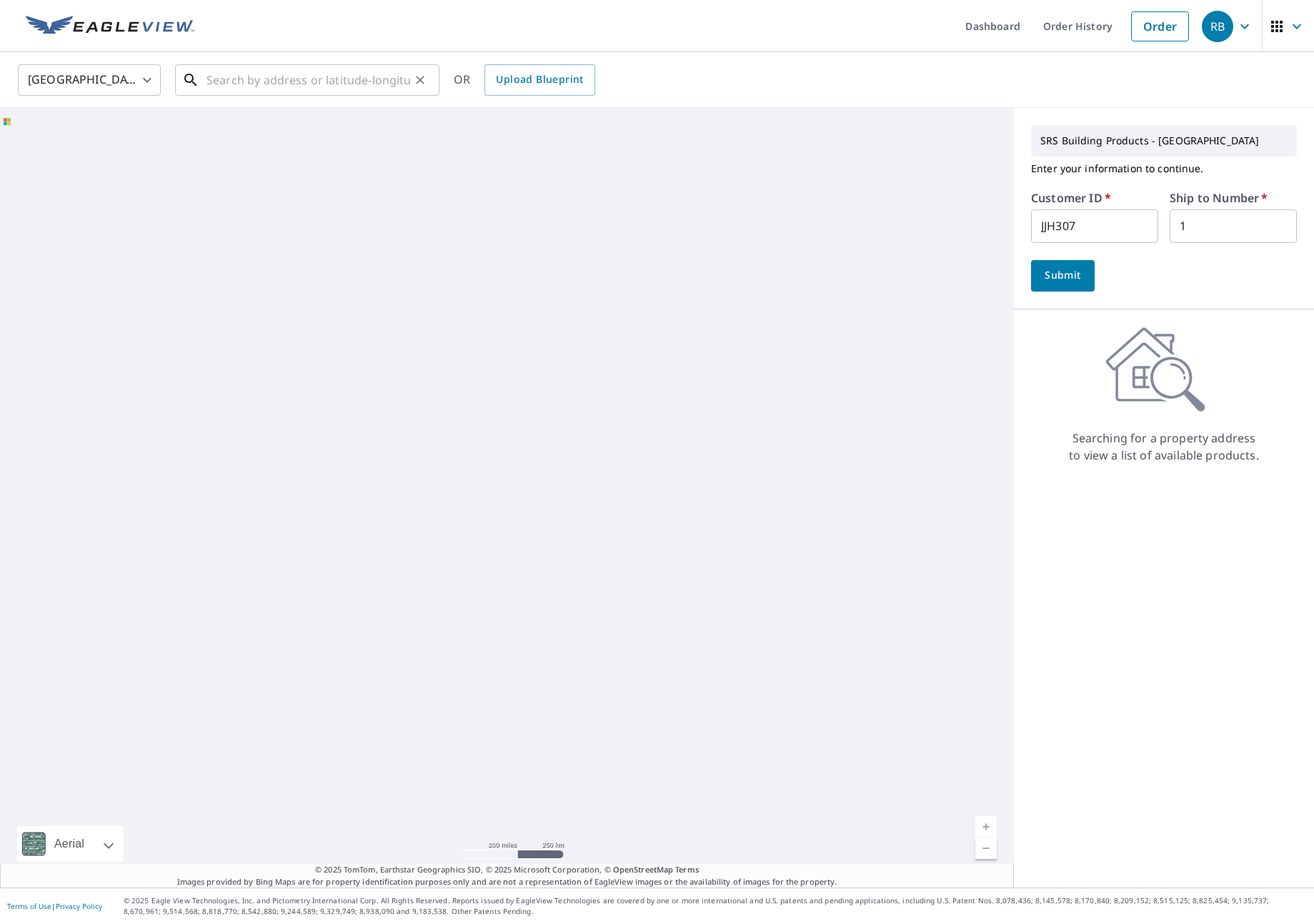
click at [284, 91] on input "text" at bounding box center [308, 80] width 203 height 40
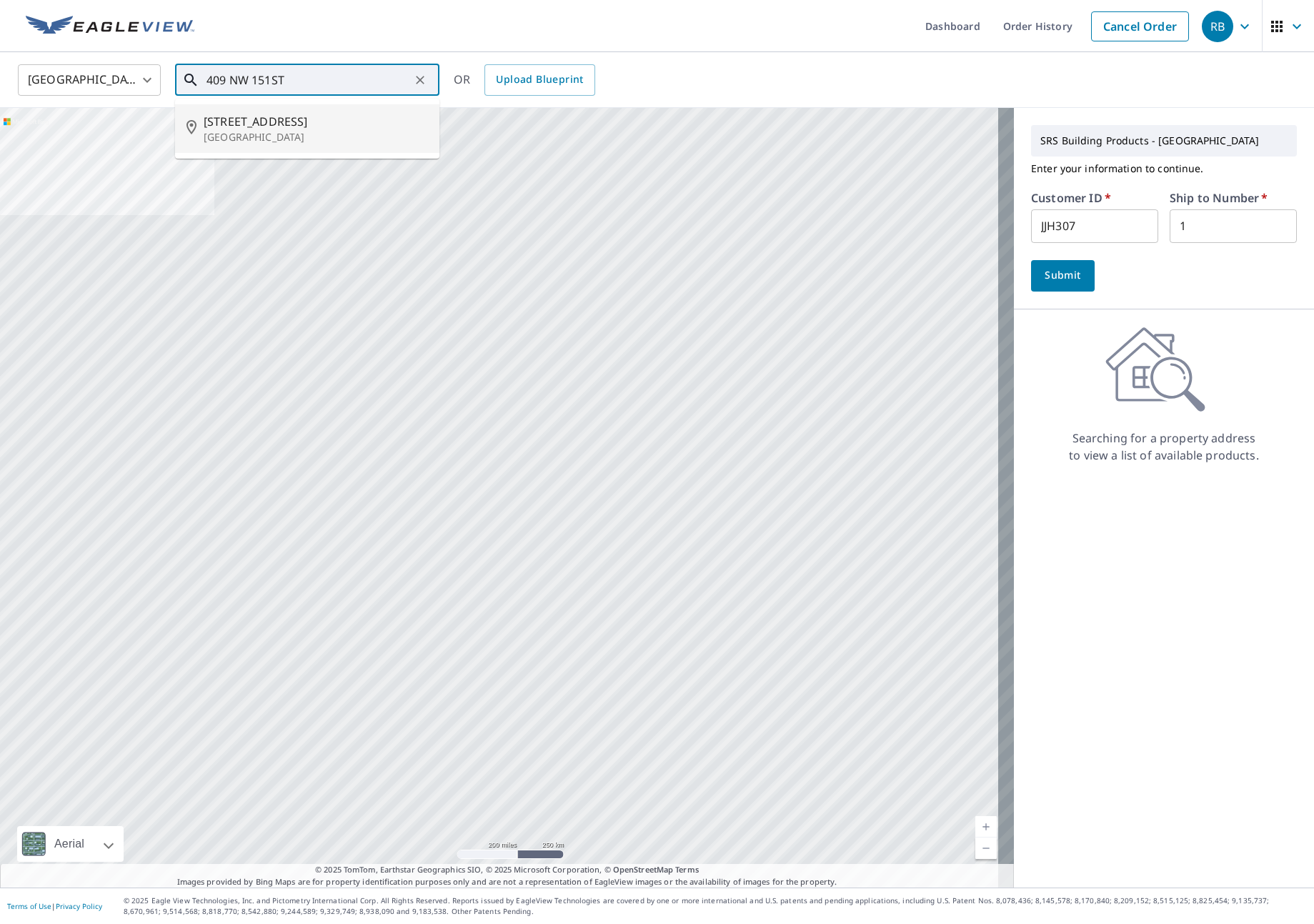
click at [275, 130] on p "[GEOGRAPHIC_DATA]" at bounding box center [315, 137] width 224 height 14
type input "[STREET_ADDRESS]"
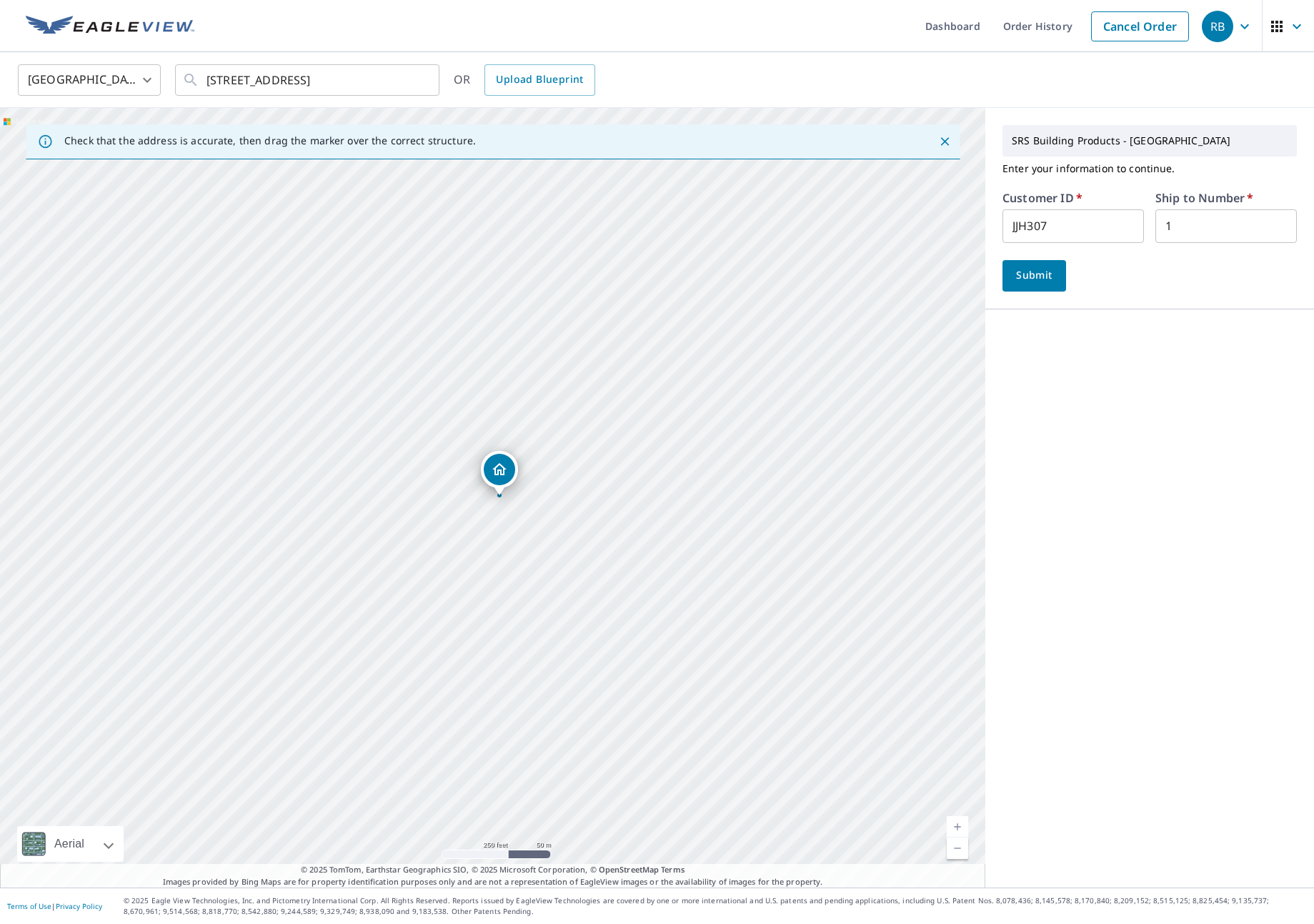
click at [1025, 277] on span "Submit" at bounding box center [1034, 275] width 41 height 18
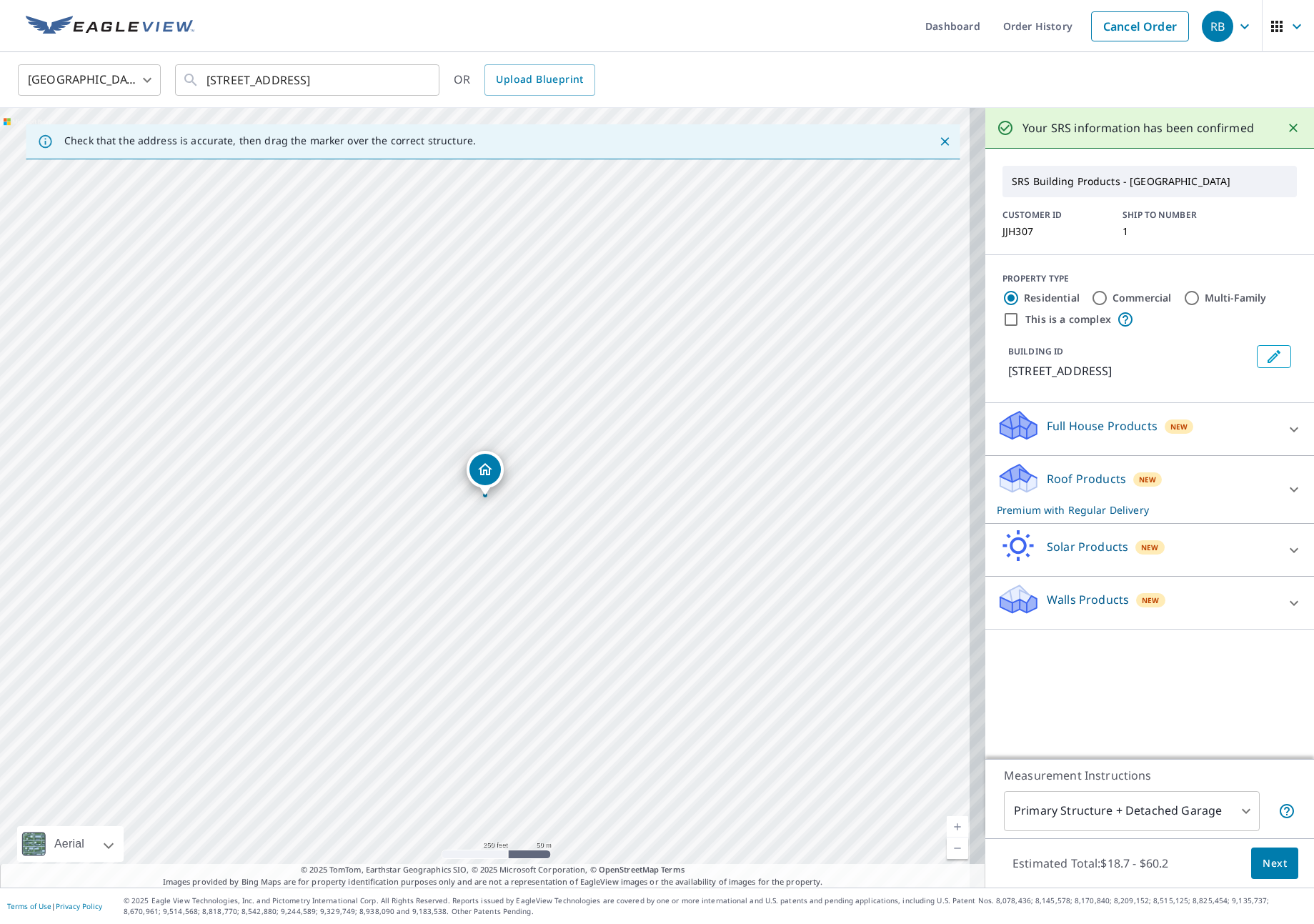
click at [1191, 460] on div "Roof Products New Premium with Regular Delivery Premium $18.7 - $60.2 Delivery …" at bounding box center [1149, 489] width 328 height 68
click at [1194, 472] on div "Roof Products New Premium with Regular Delivery" at bounding box center [1137, 489] width 280 height 56
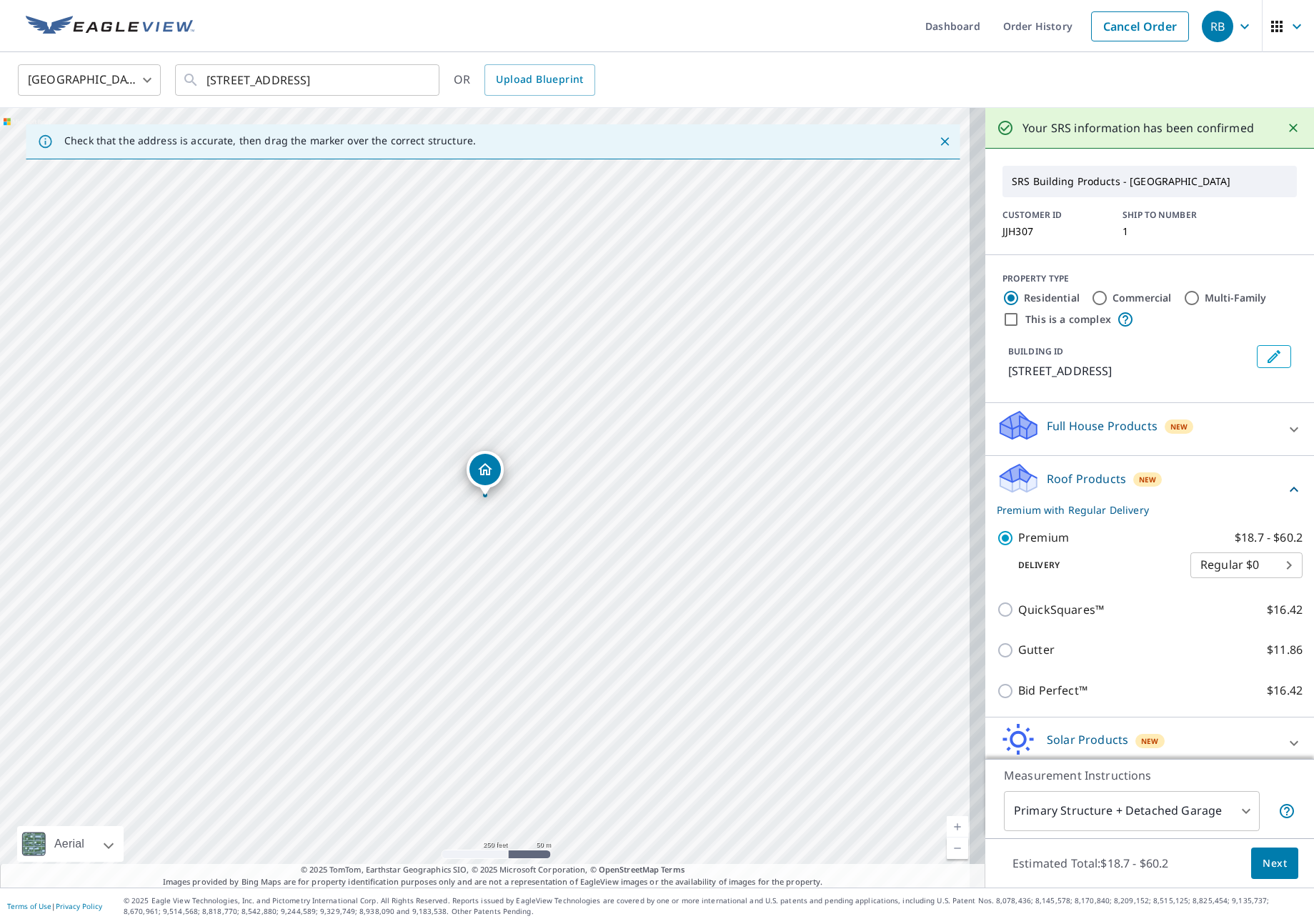
click at [1262, 865] on span "Next" at bounding box center [1274, 863] width 24 height 18
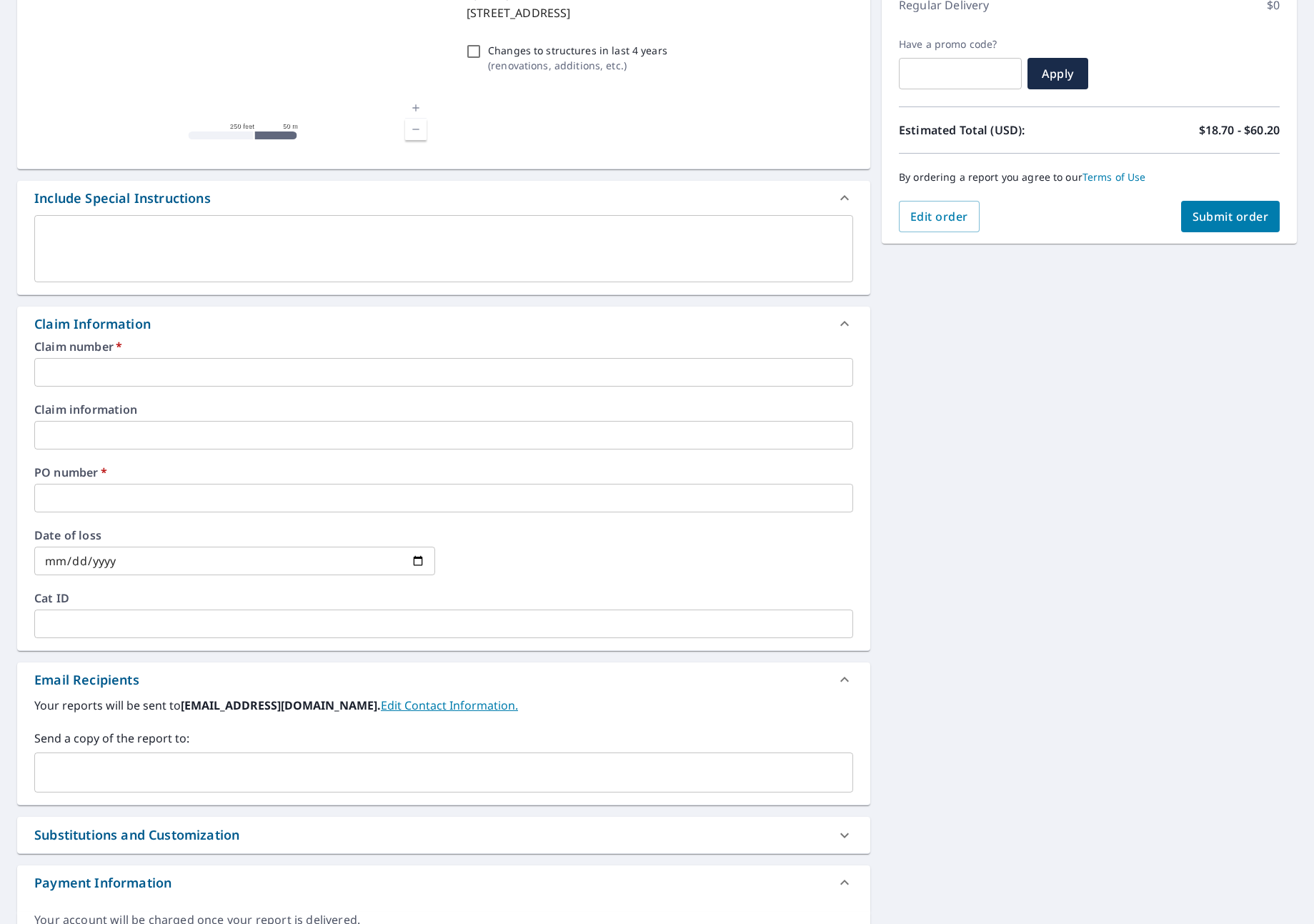
scroll to position [214, 0]
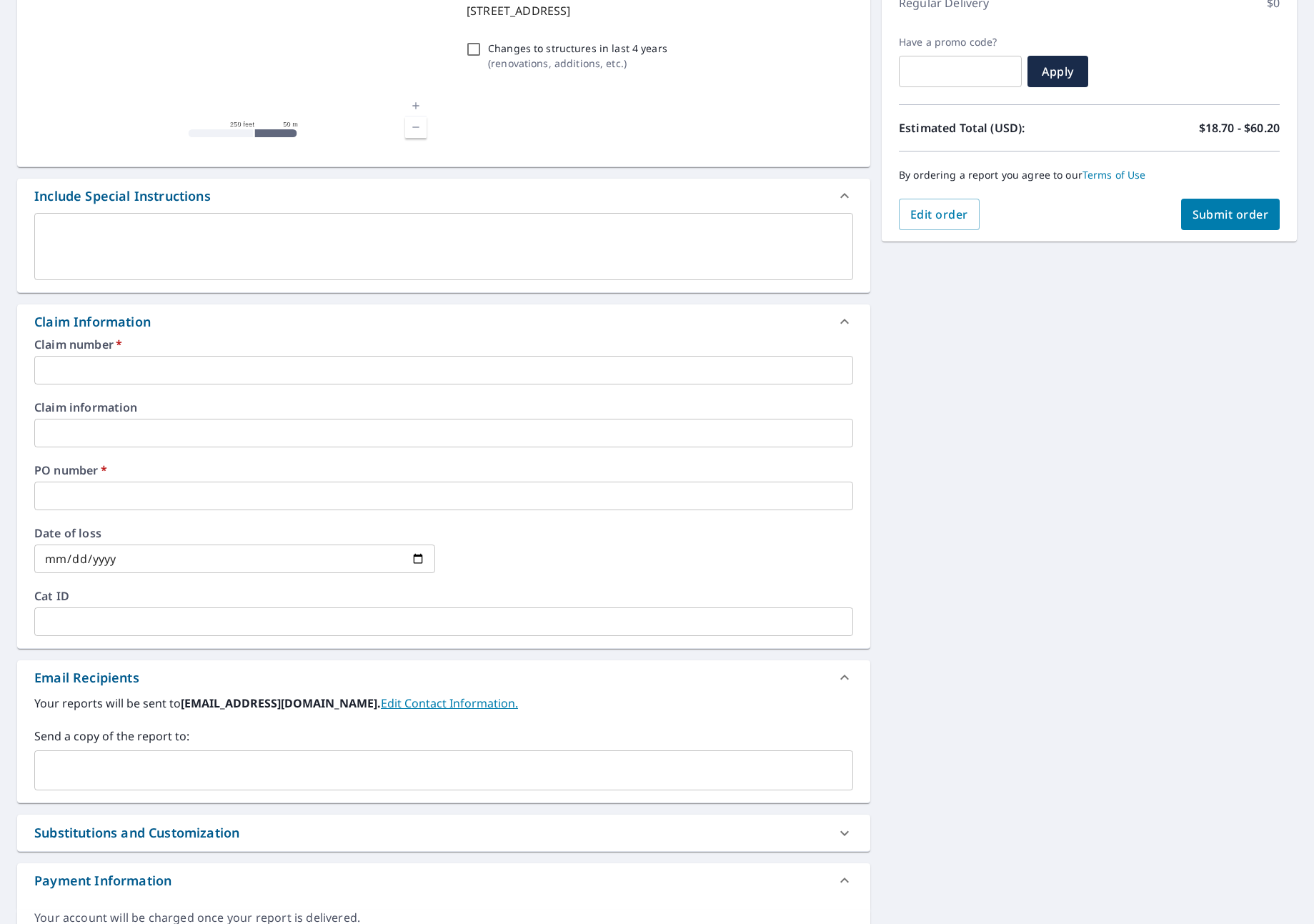
click at [123, 388] on div "Claim number   * ​ Claim information ​ PO number   * ​ Date of loss ​ Cat ID ​" at bounding box center [443, 493] width 853 height 310
click at [122, 382] on input "text" at bounding box center [443, 370] width 818 height 29
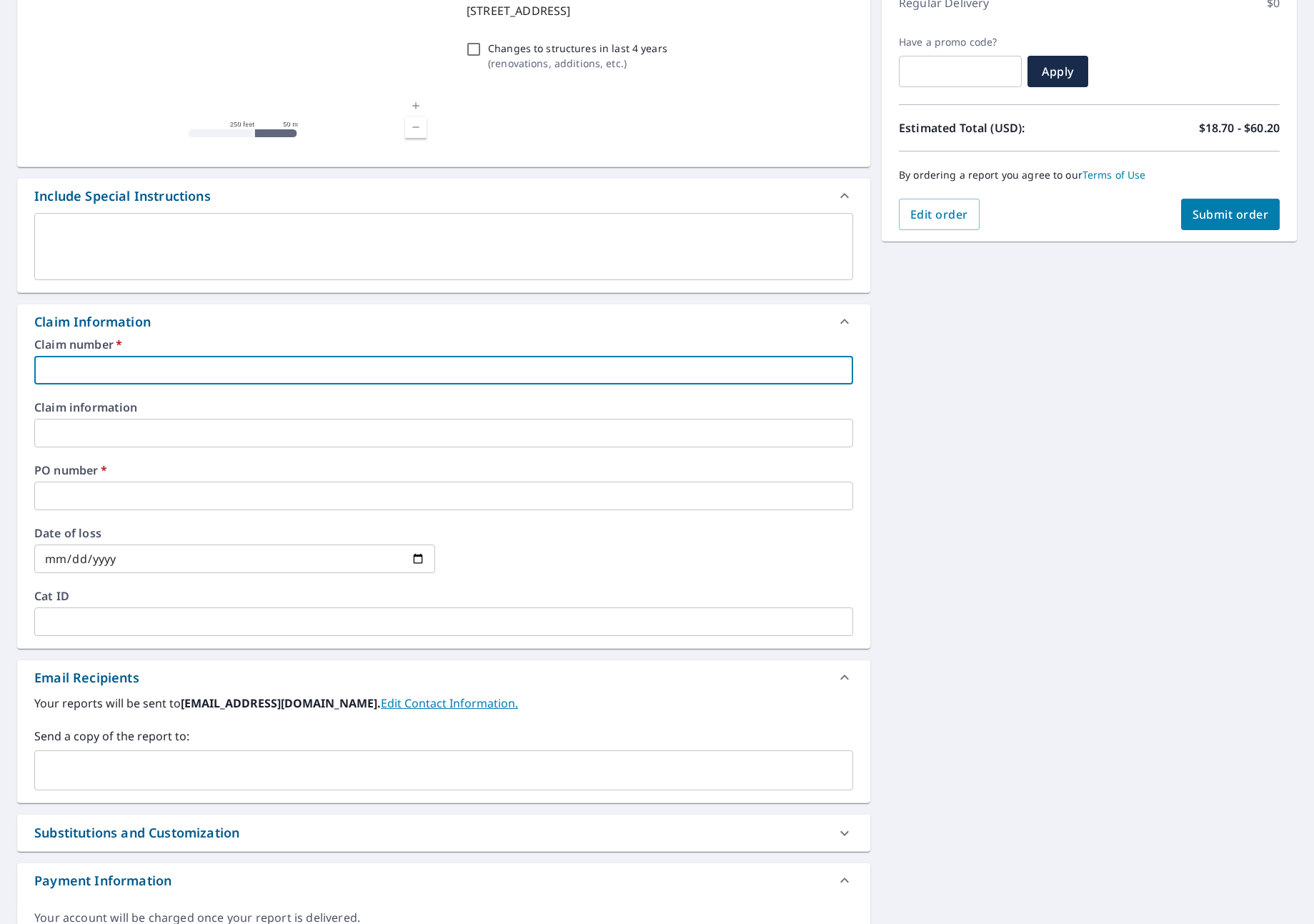
type input "J"
checkbox input "true"
type input "JN"
checkbox input "true"
type input "JNJ"
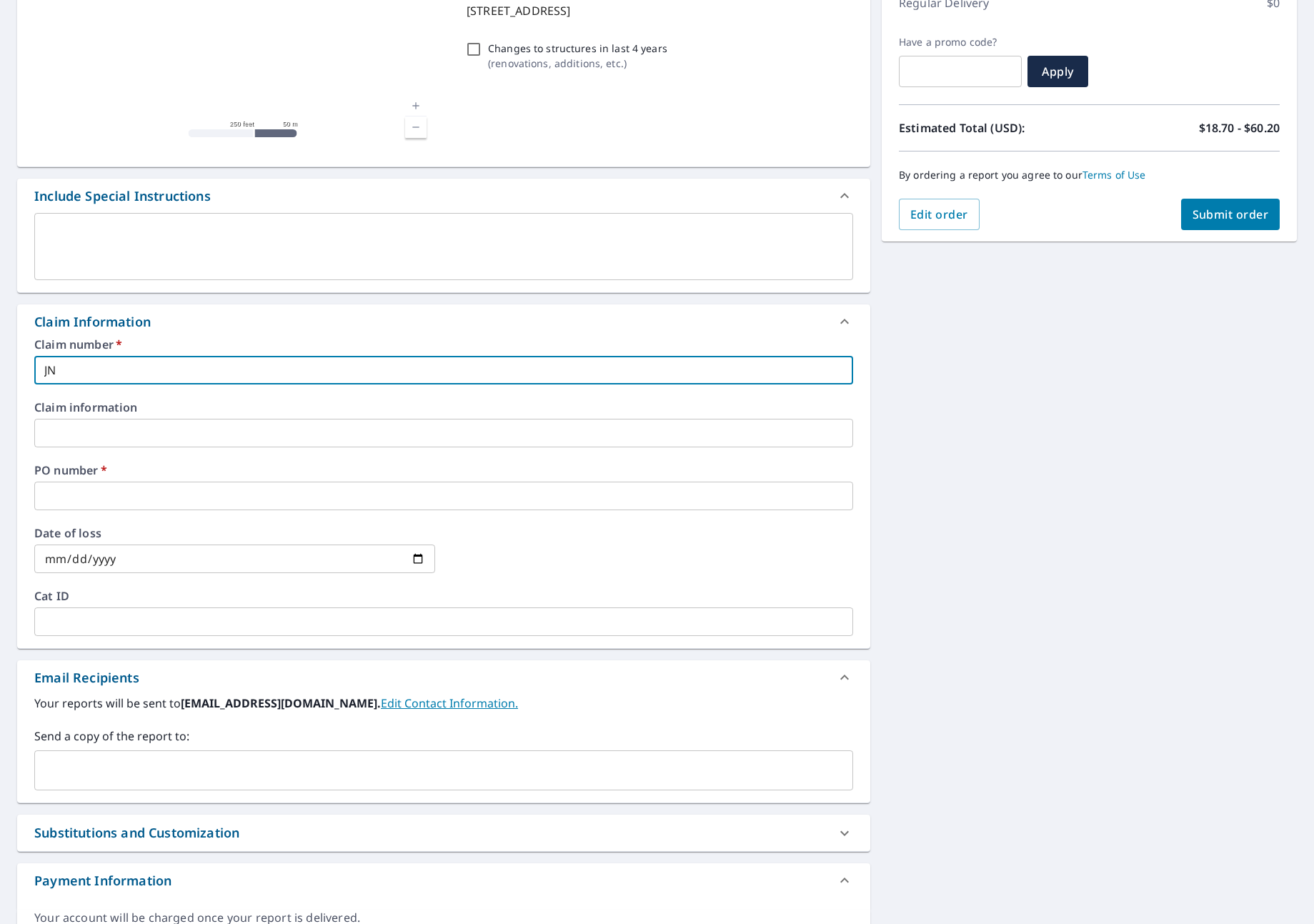
checkbox input "true"
type input "JNJ"
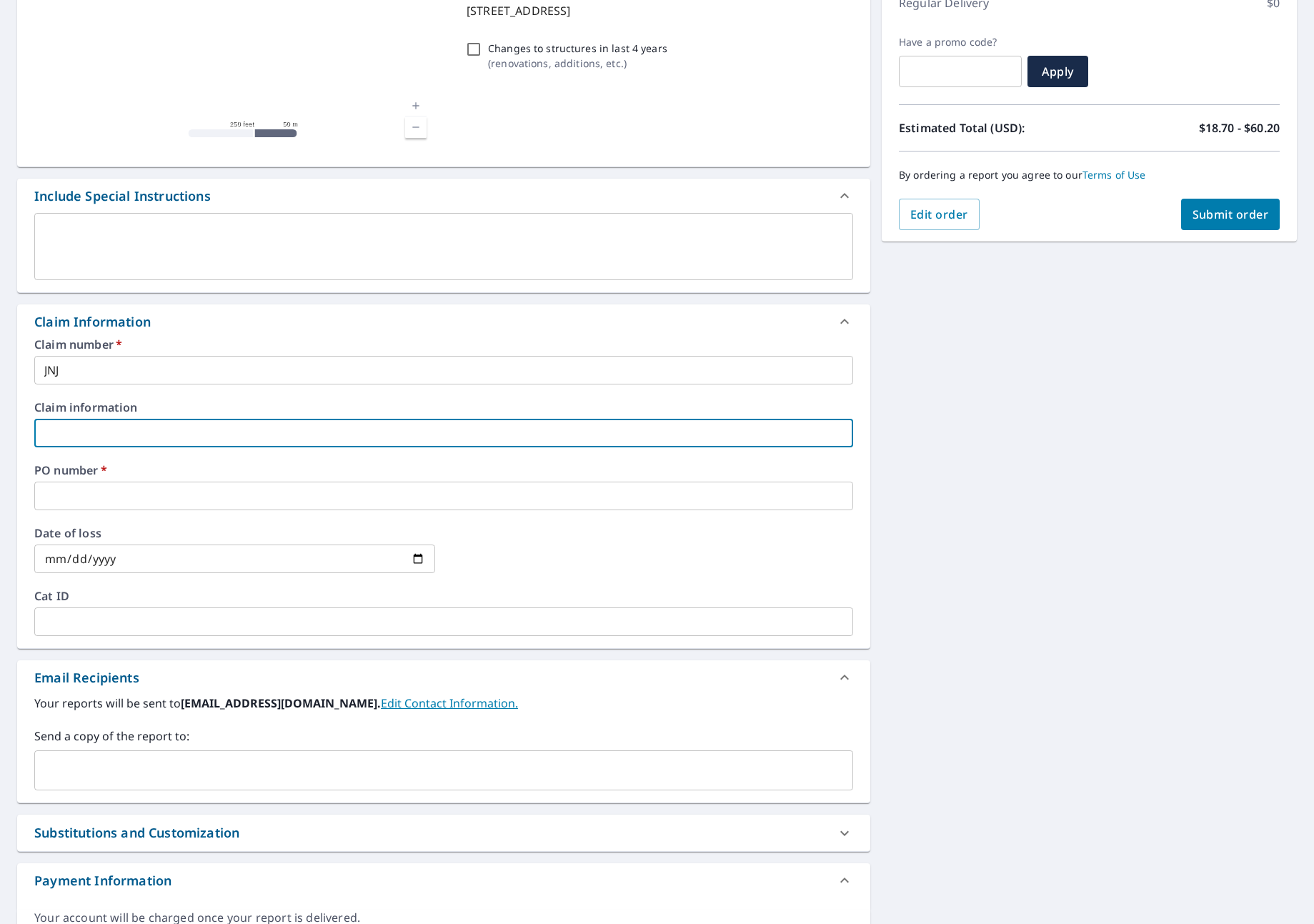
type input "J"
checkbox input "true"
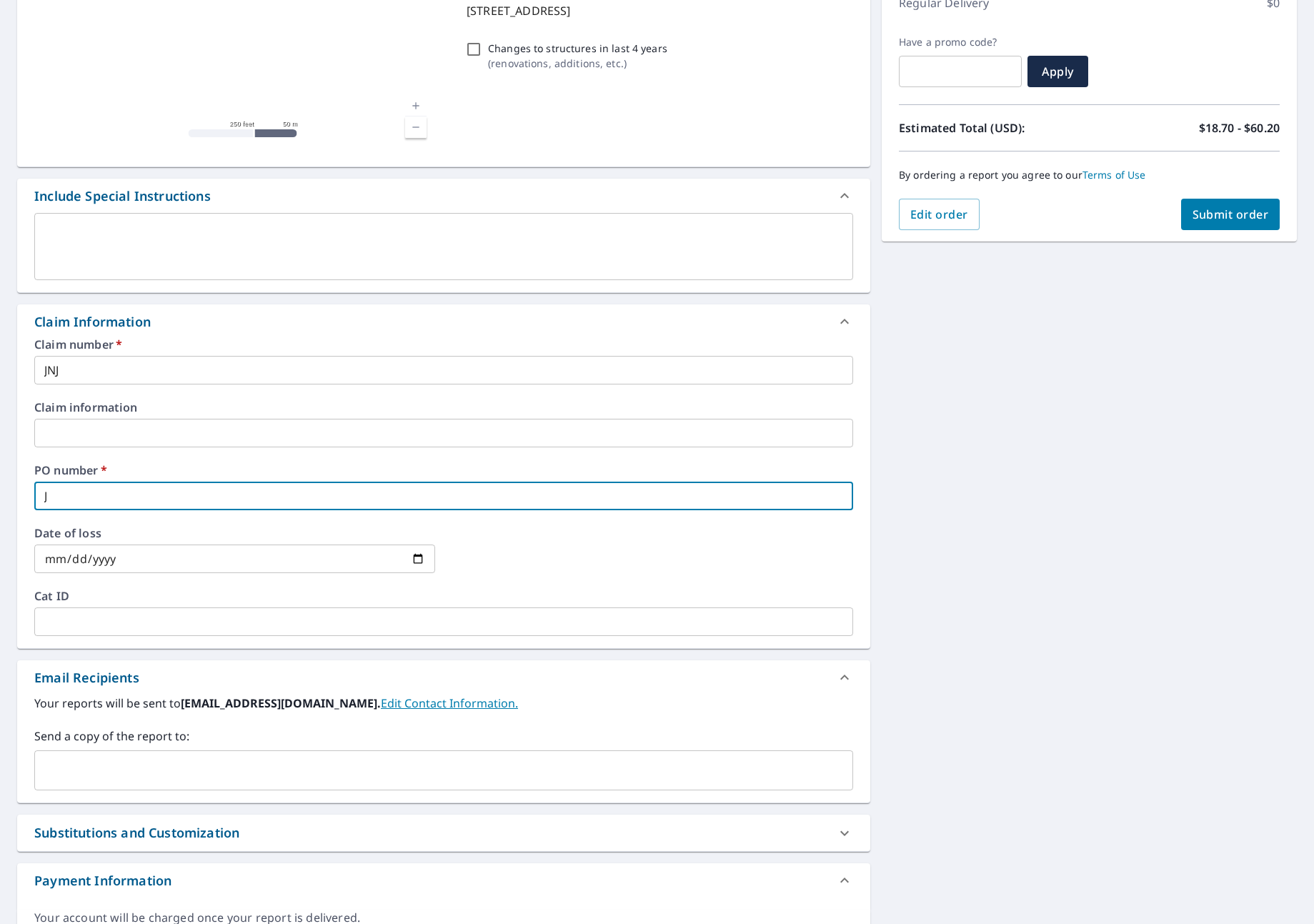
type input "JN"
checkbox input "true"
type input "JNJ"
checkbox input "true"
type input "JNJ"
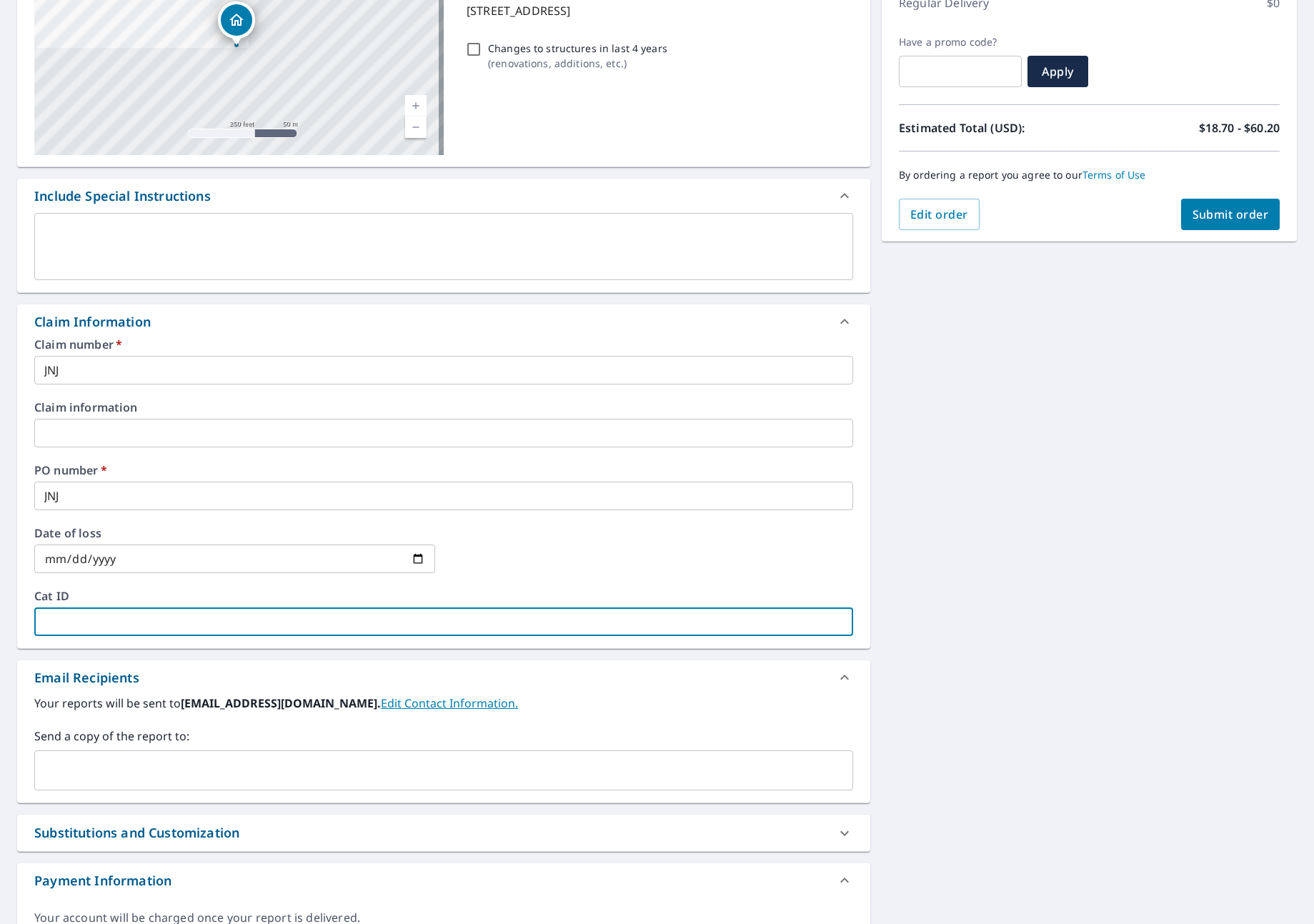
type input "J"
checkbox input "true"
type input "JN"
checkbox input "true"
type input "JNJ"
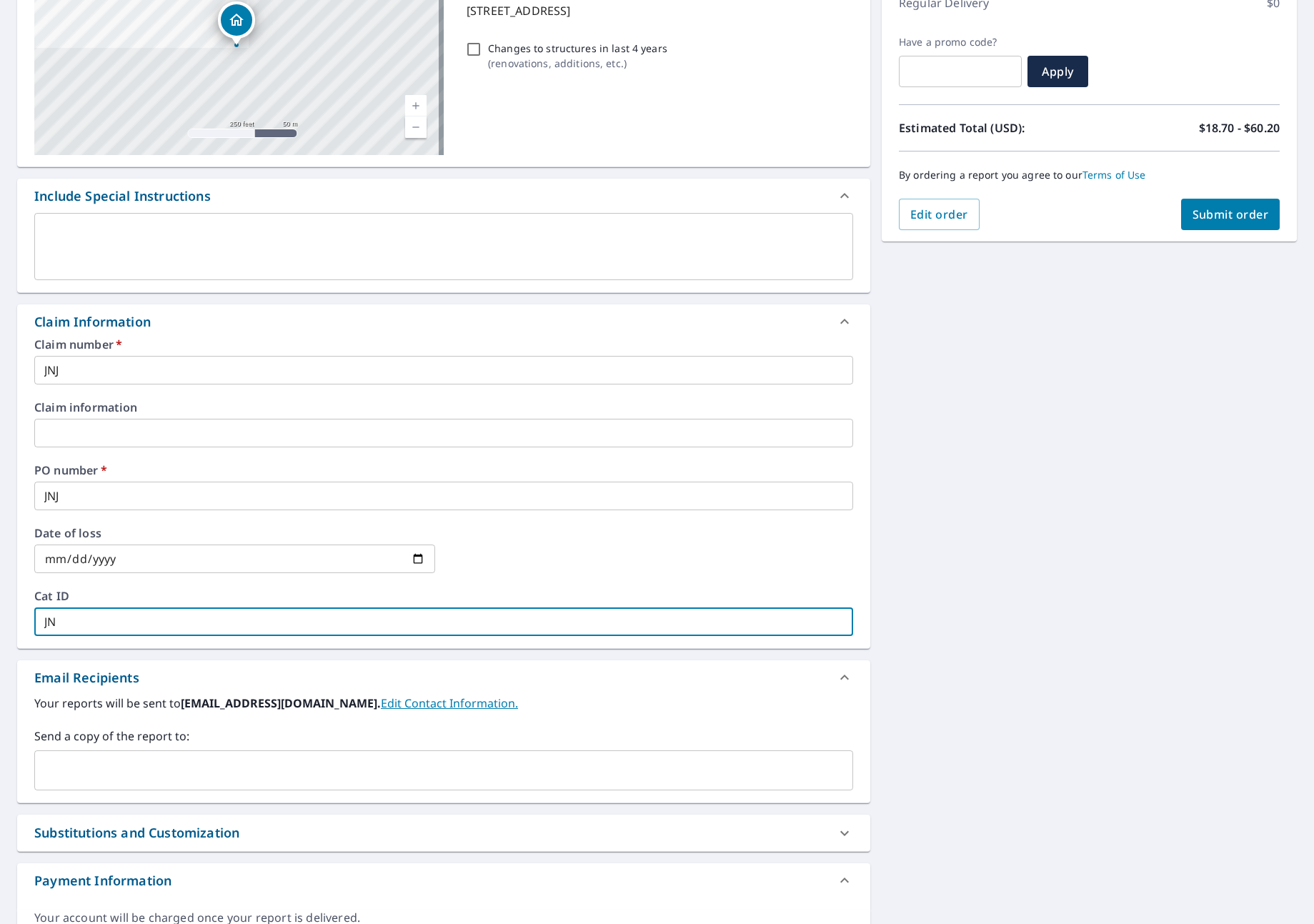
checkbox input "true"
type input "JNJ"
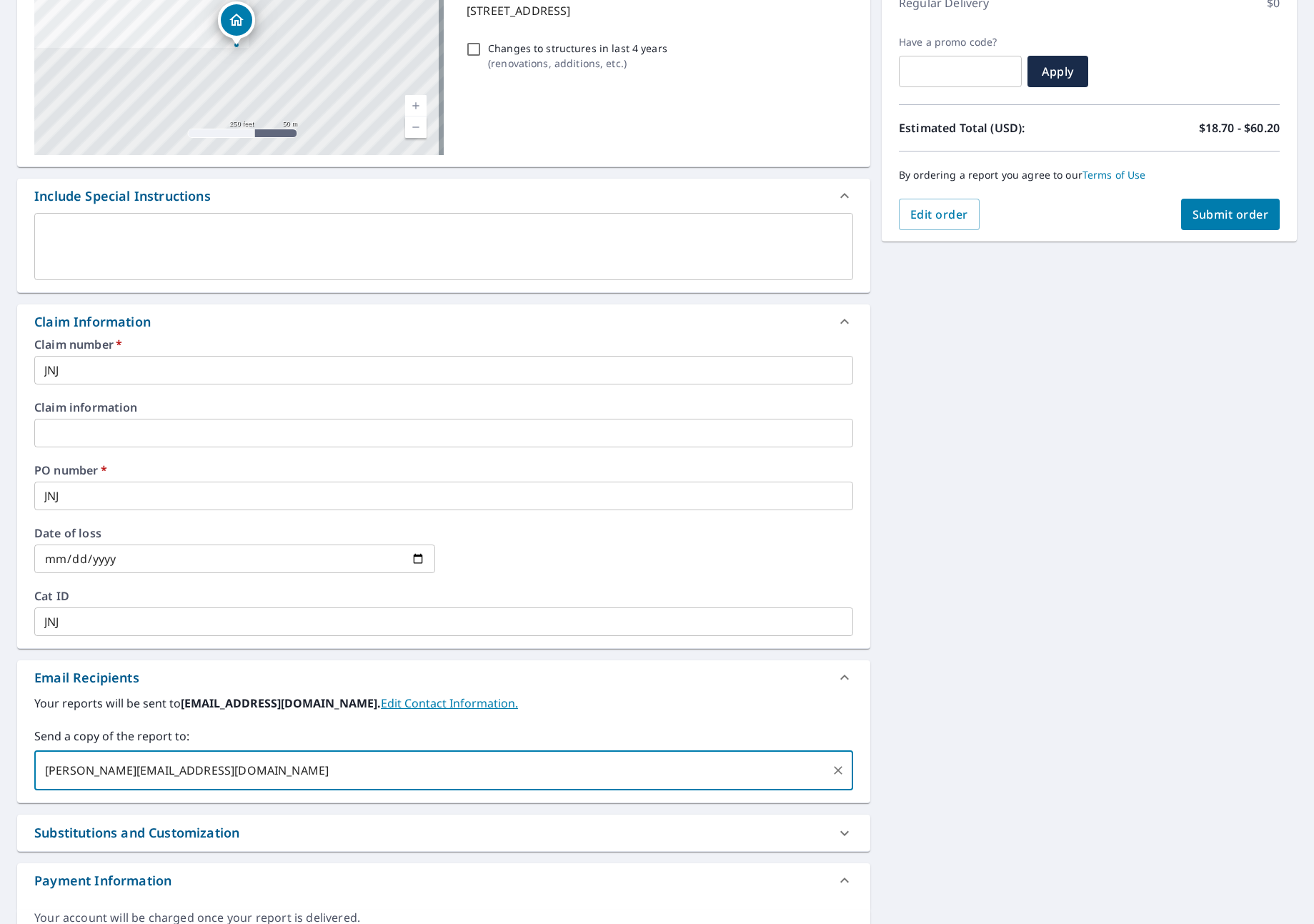
type input "[PERSON_NAME][EMAIL_ADDRESS][DOMAIN_NAME]"
checkbox input "true"
type input "[PERSON_NAME][EMAIL_ADDRESS][DOMAIN_NAME]"
checkbox input "true"
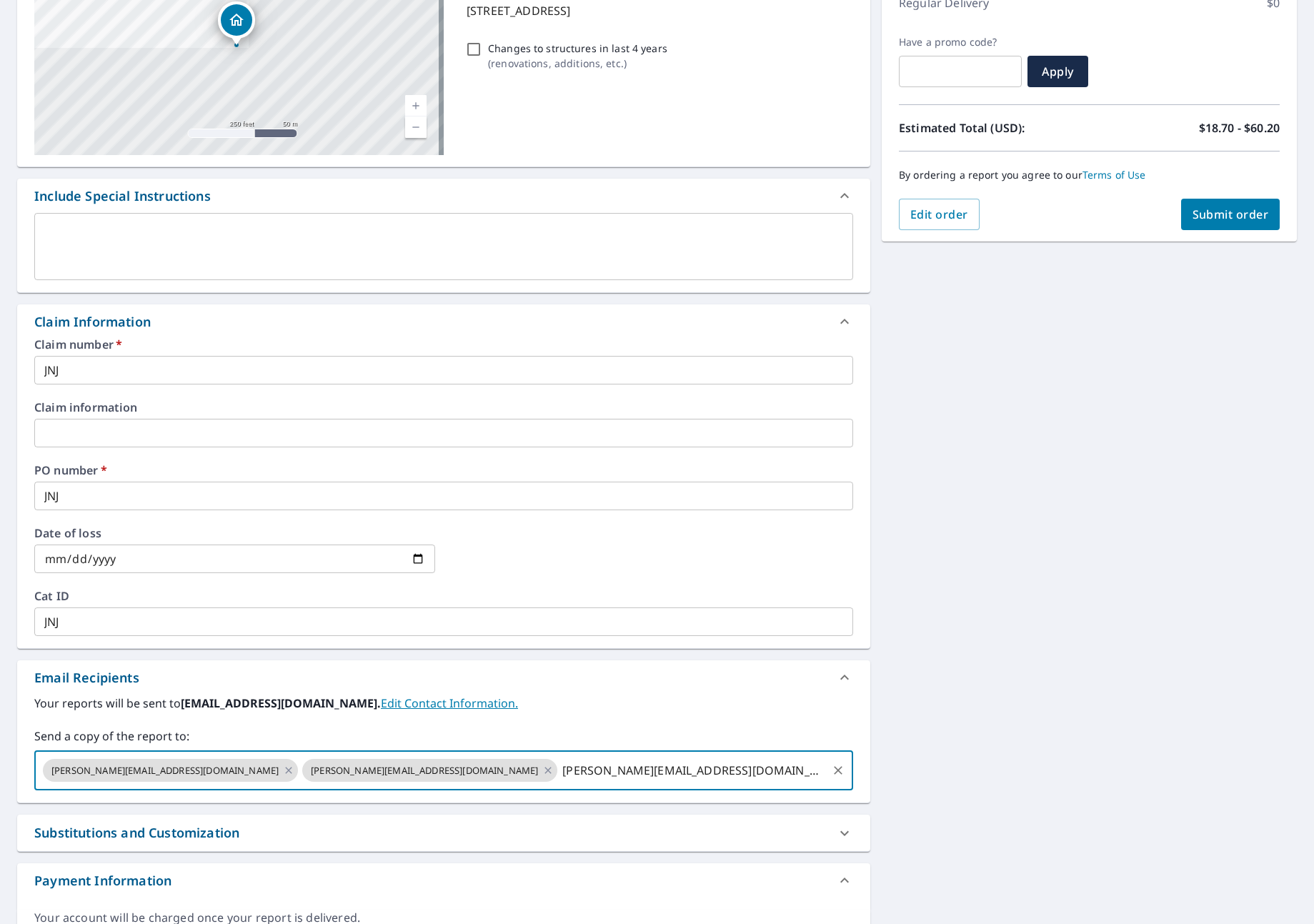
type input "[PERSON_NAME][EMAIL_ADDRESS][DOMAIN_NAME]"
checkbox input "true"
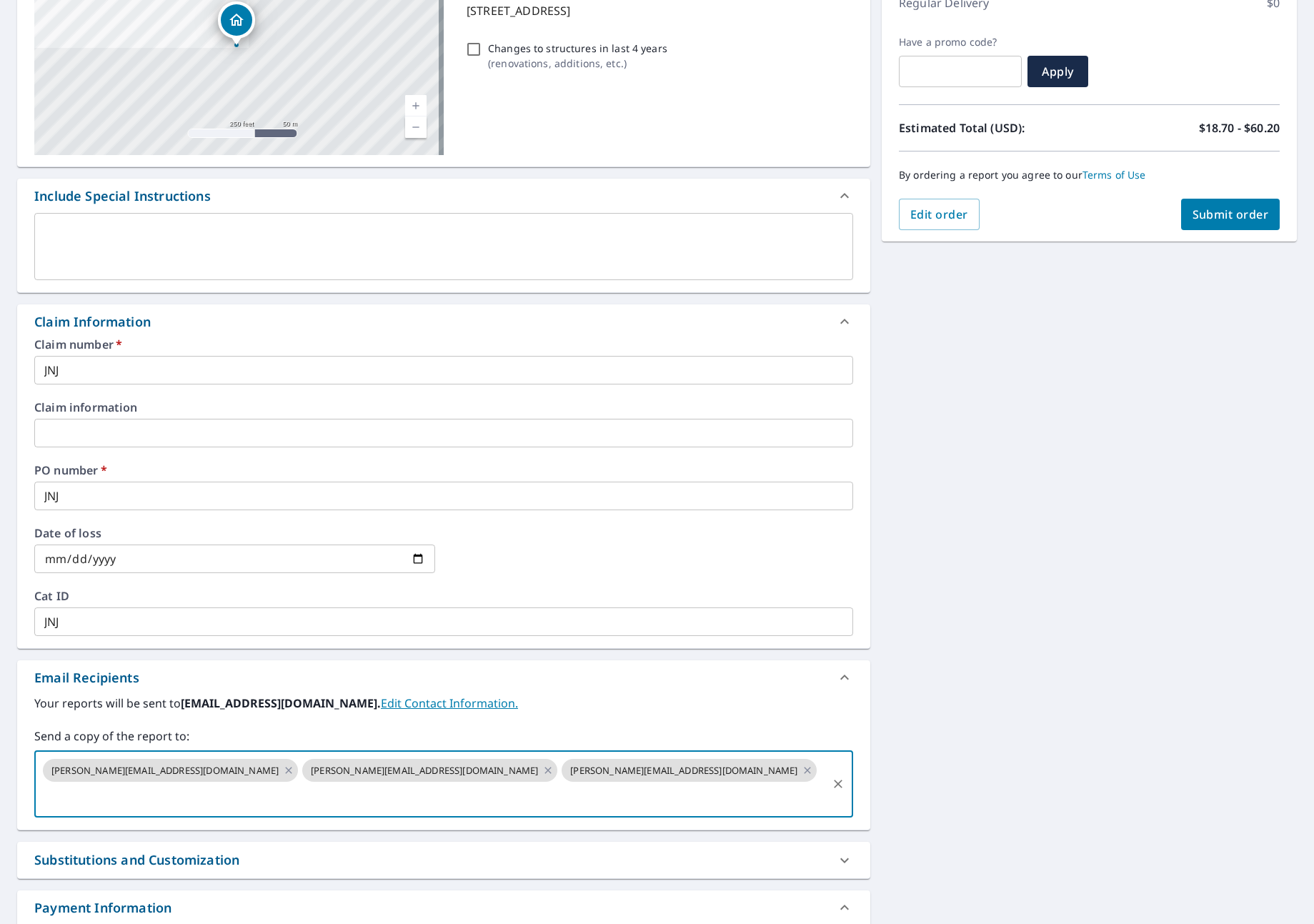
type input "F"
type input "[PERSON_NAME][EMAIL_ADDRESS][DOMAIN_NAME]"
click at [1208, 208] on span "Submit order" at bounding box center [1230, 214] width 77 height 16
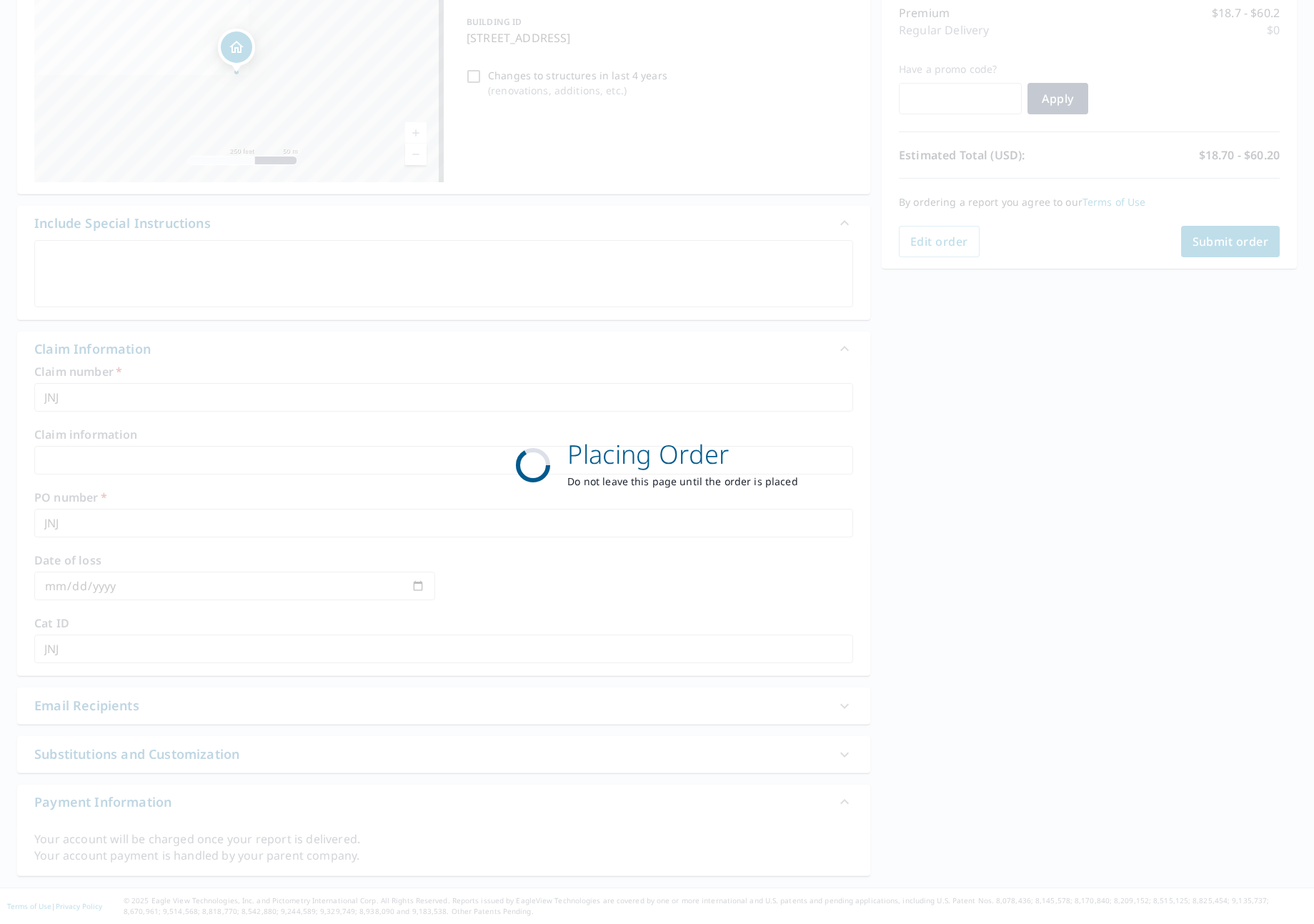
checkbox input "true"
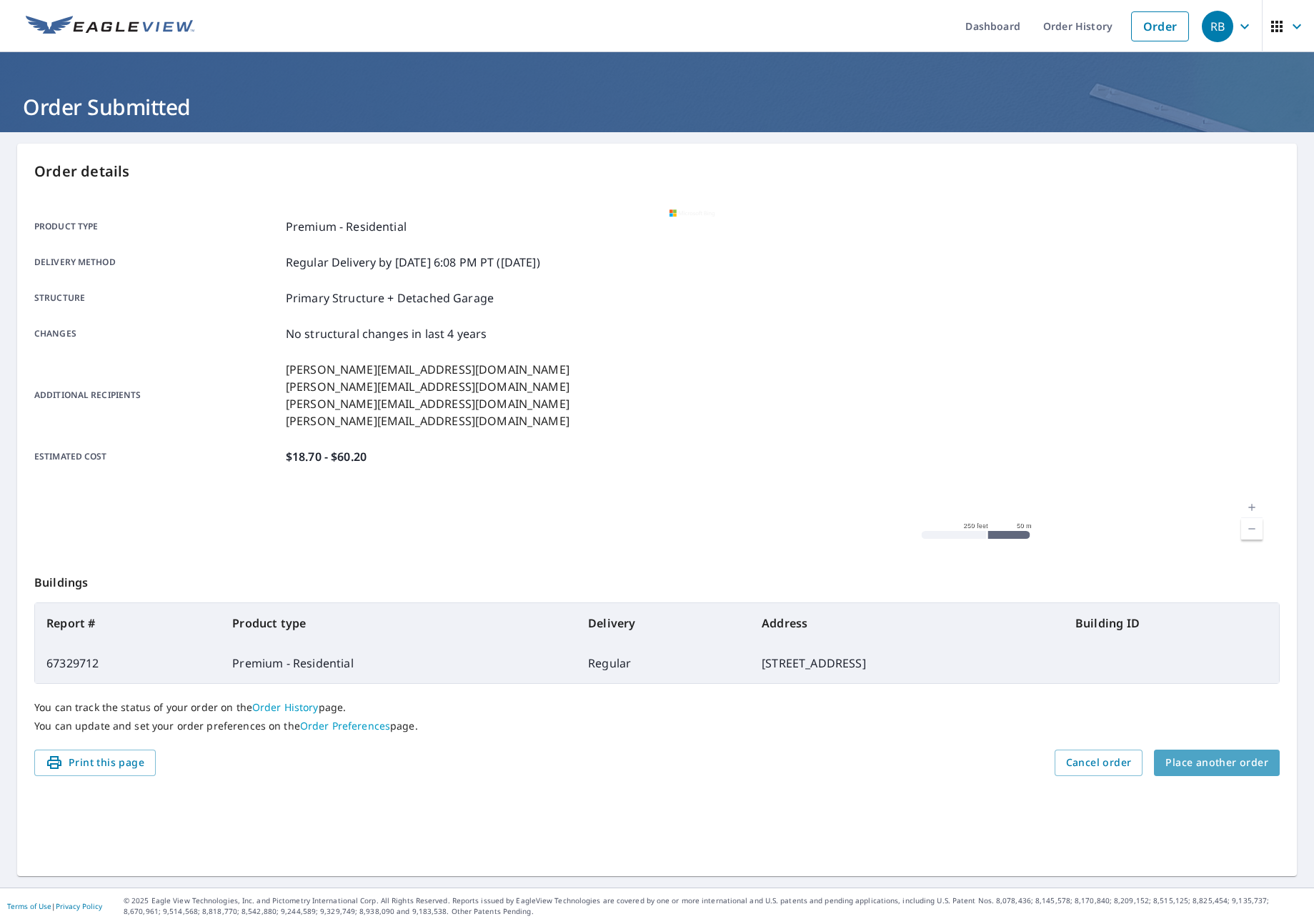
click at [1205, 763] on span "Place another order" at bounding box center [1217, 762] width 103 height 18
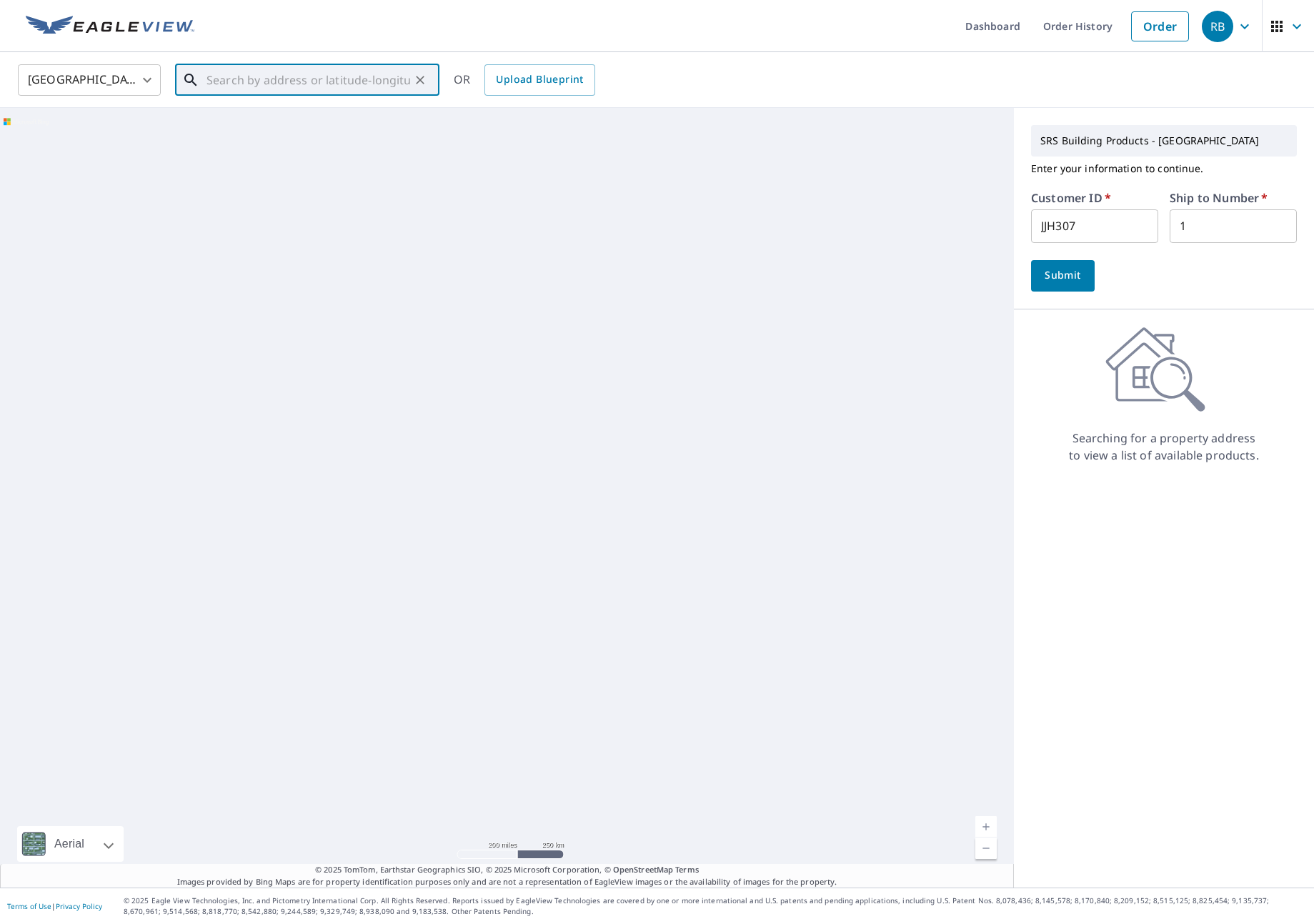
click at [232, 79] on input "text" at bounding box center [308, 80] width 203 height 40
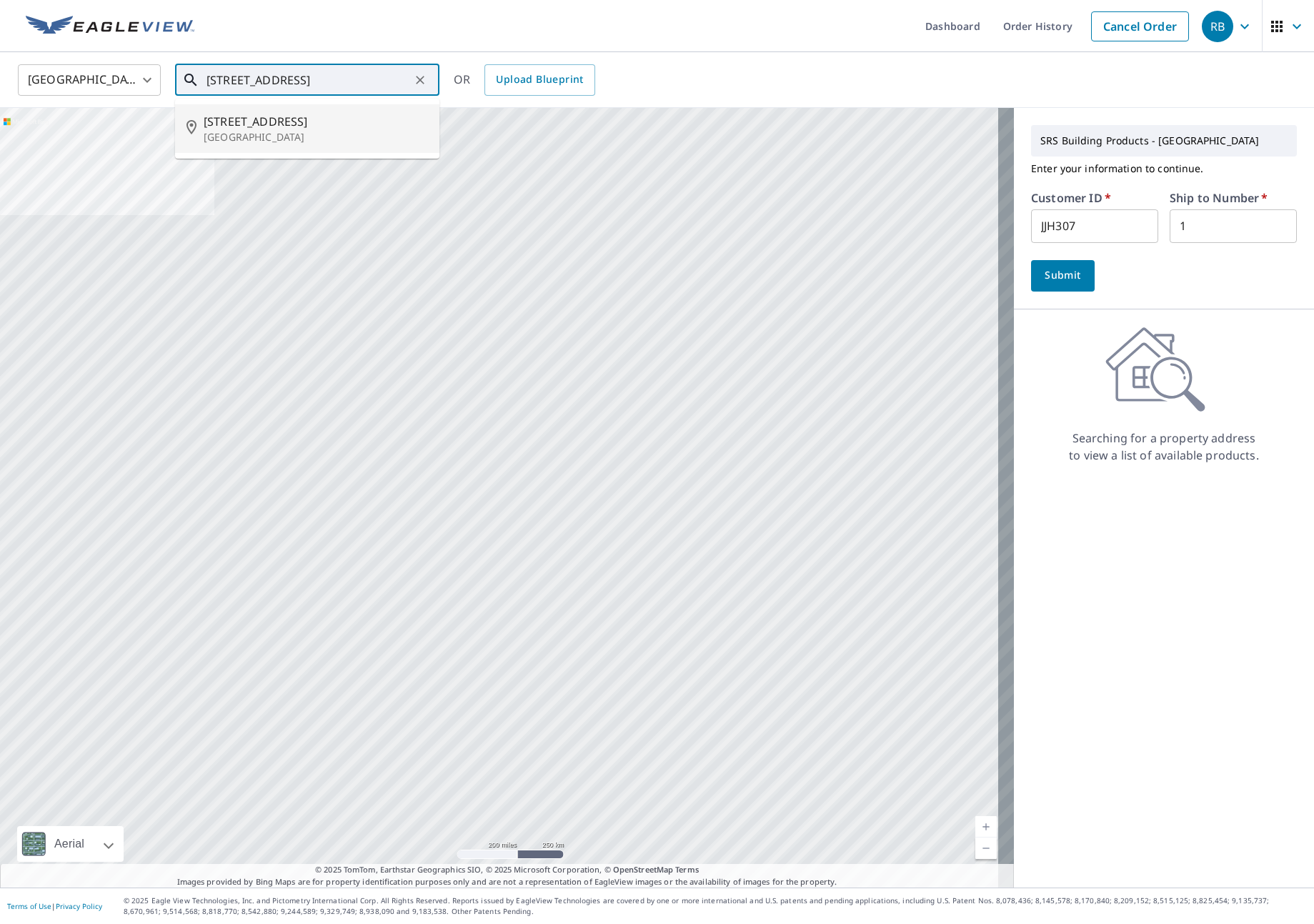
click at [285, 125] on span "[STREET_ADDRESS]" at bounding box center [315, 121] width 224 height 17
type input "[STREET_ADDRESS]"
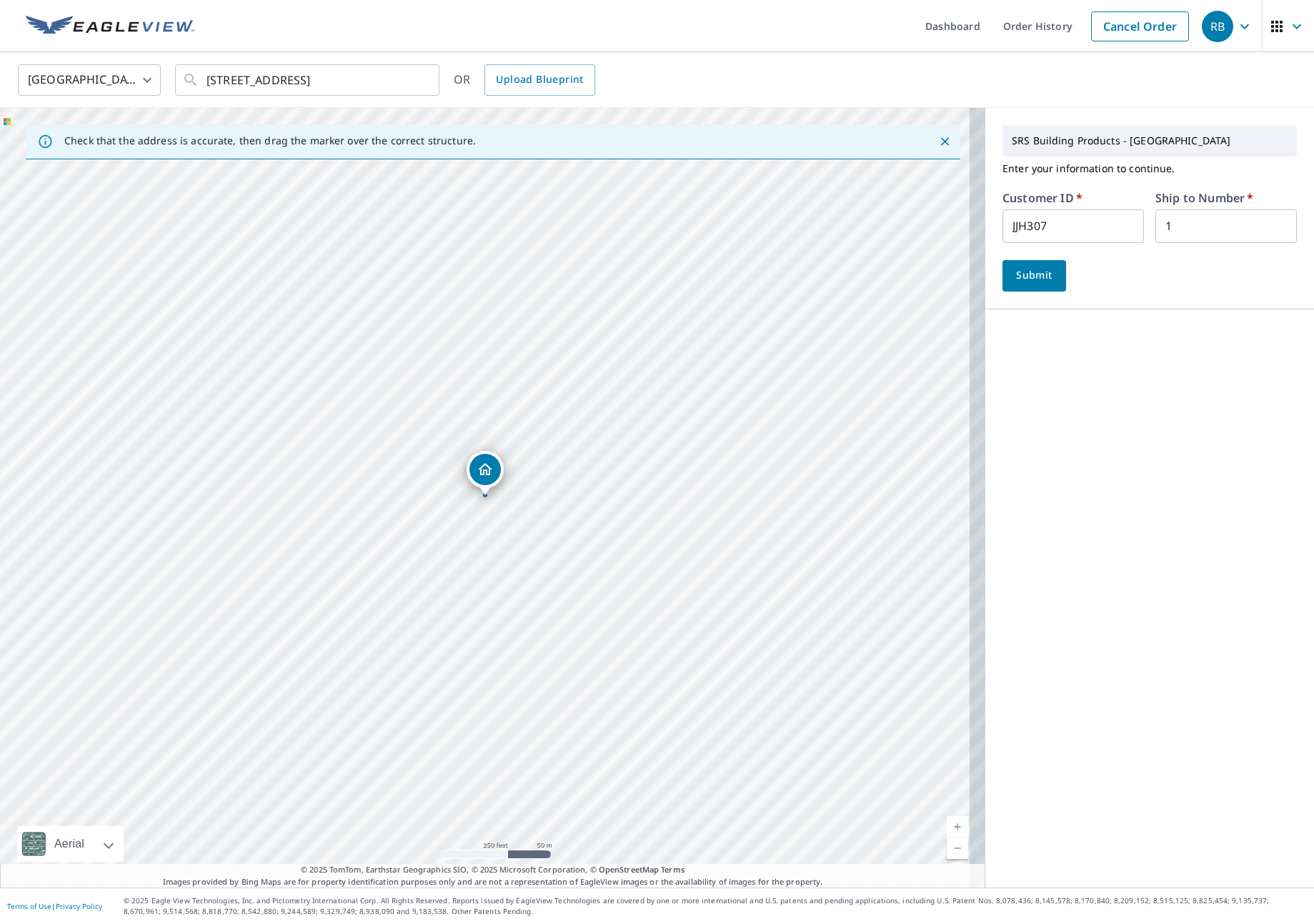
click at [1031, 278] on span "Submit" at bounding box center [1034, 275] width 41 height 18
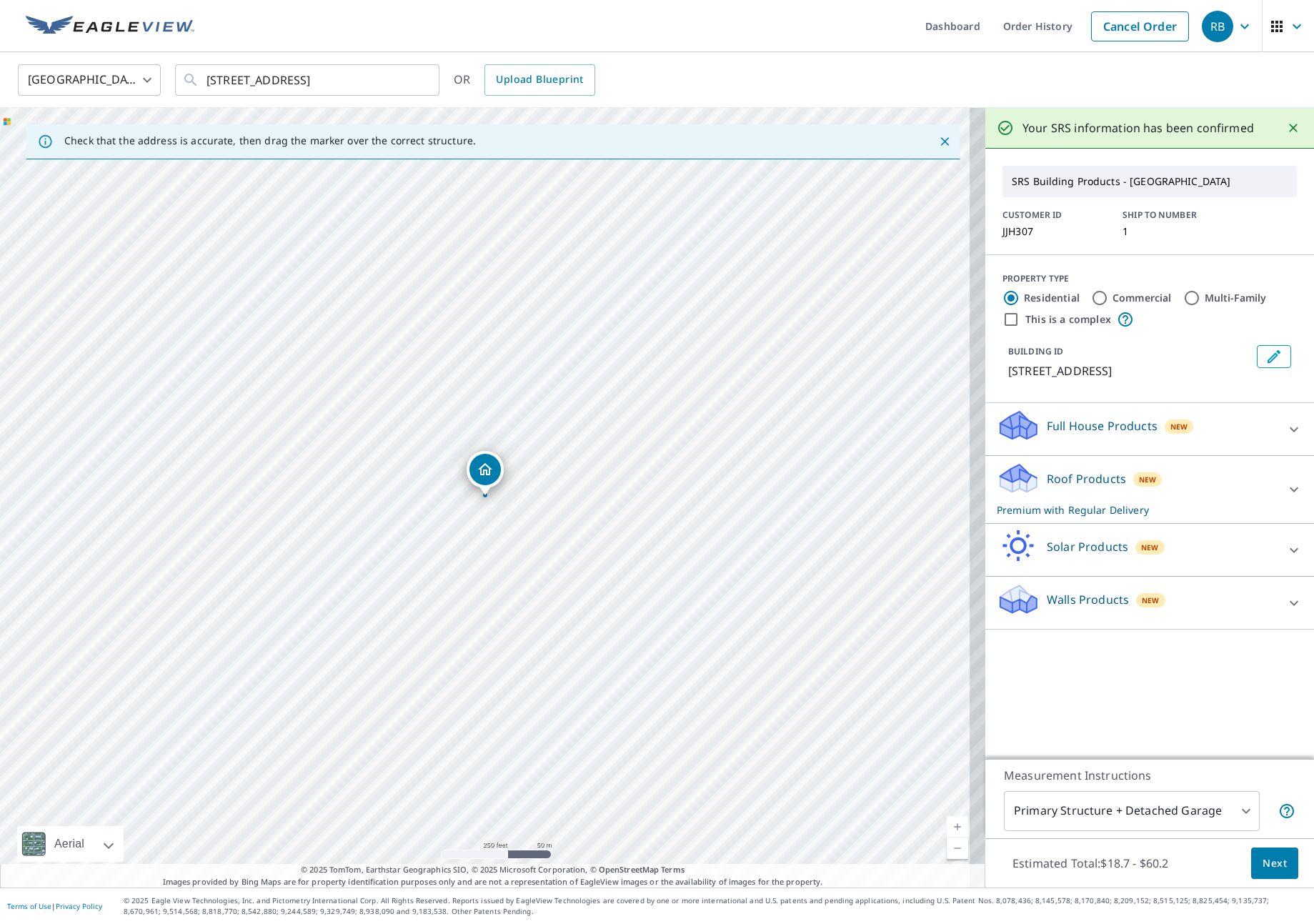
click at [1205, 481] on div "Roof Products New Premium with Regular Delivery" at bounding box center [1137, 489] width 280 height 56
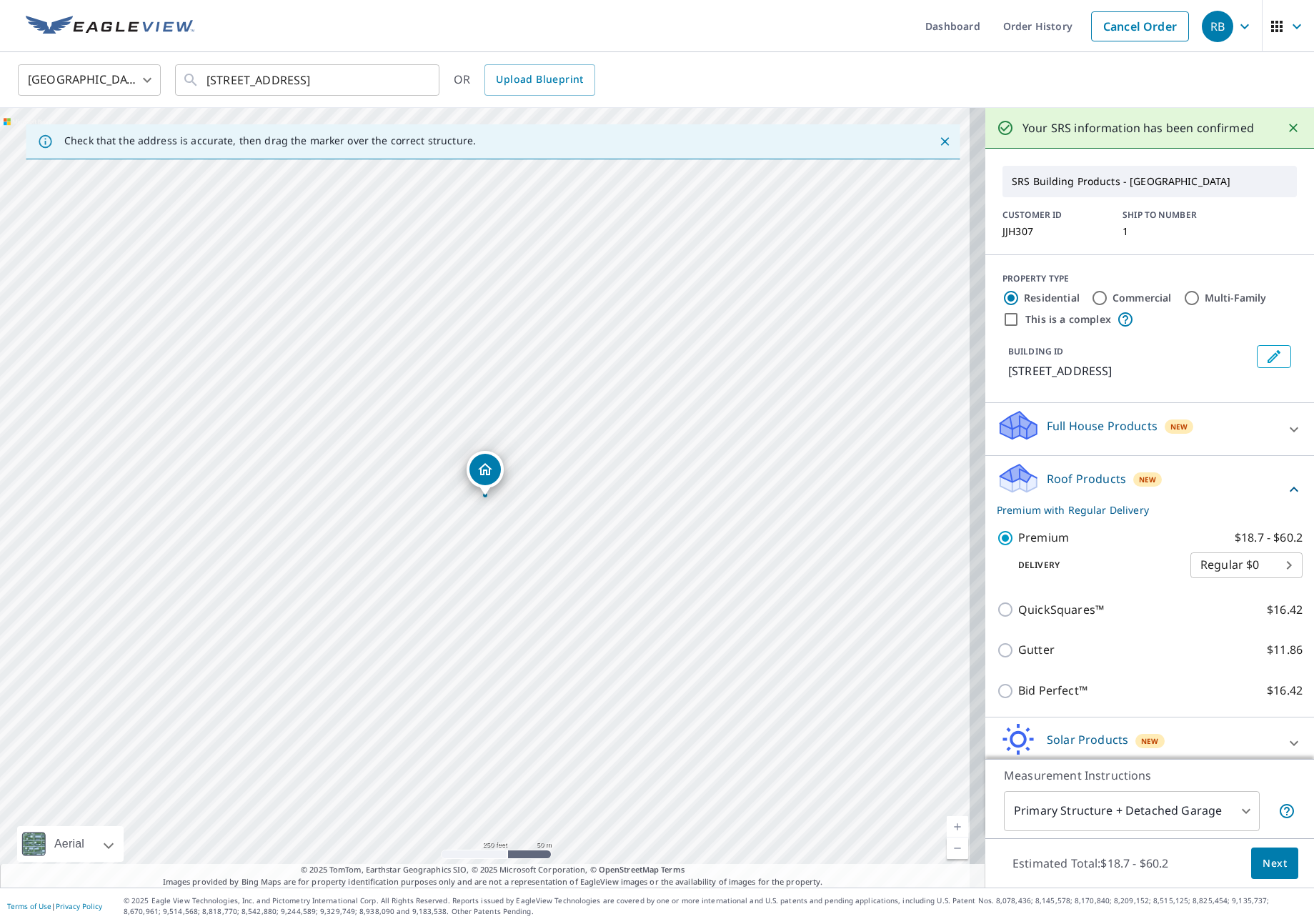
click at [1262, 868] on span "Next" at bounding box center [1274, 863] width 24 height 18
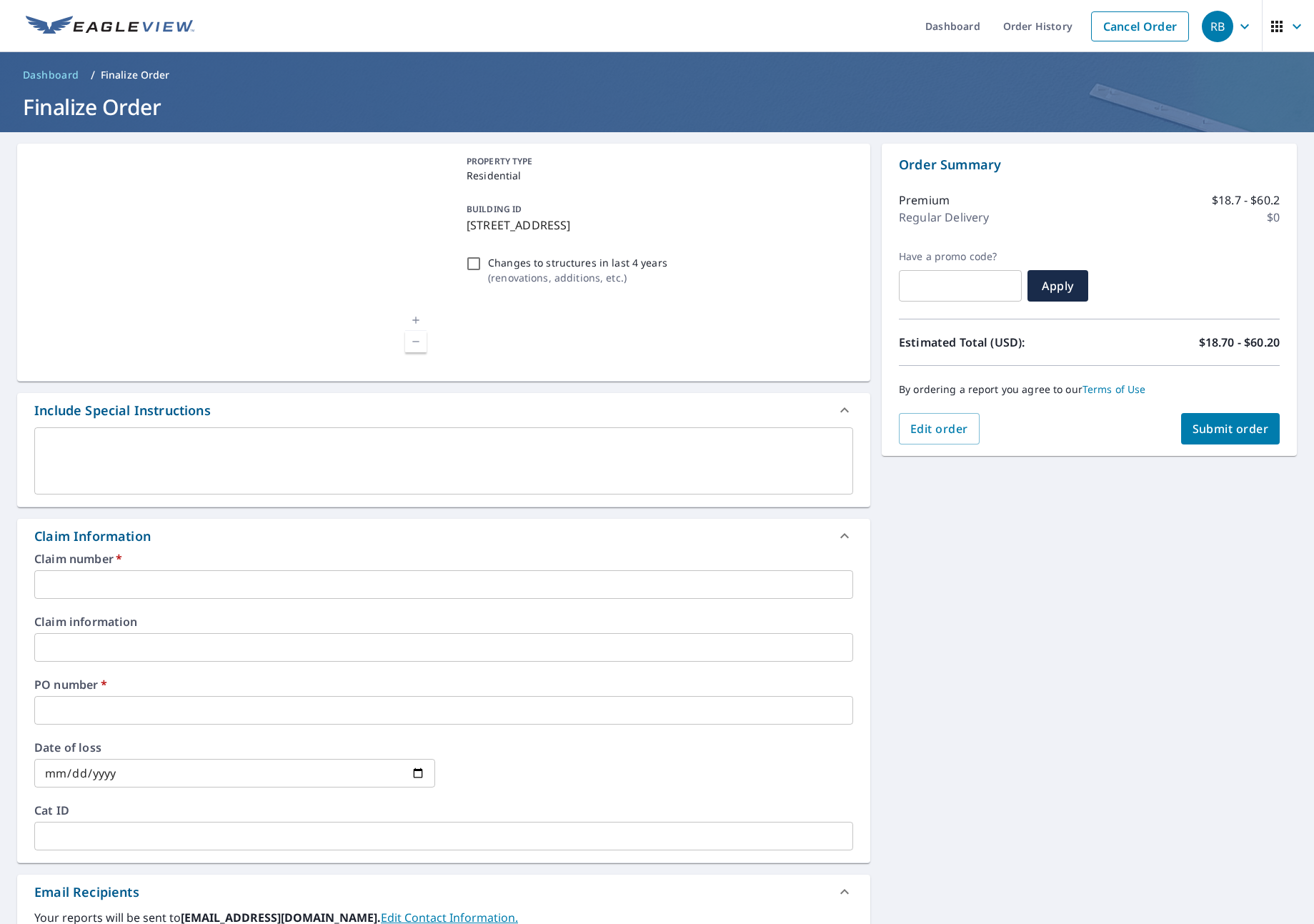
click at [131, 599] on input "text" at bounding box center [443, 584] width 818 height 29
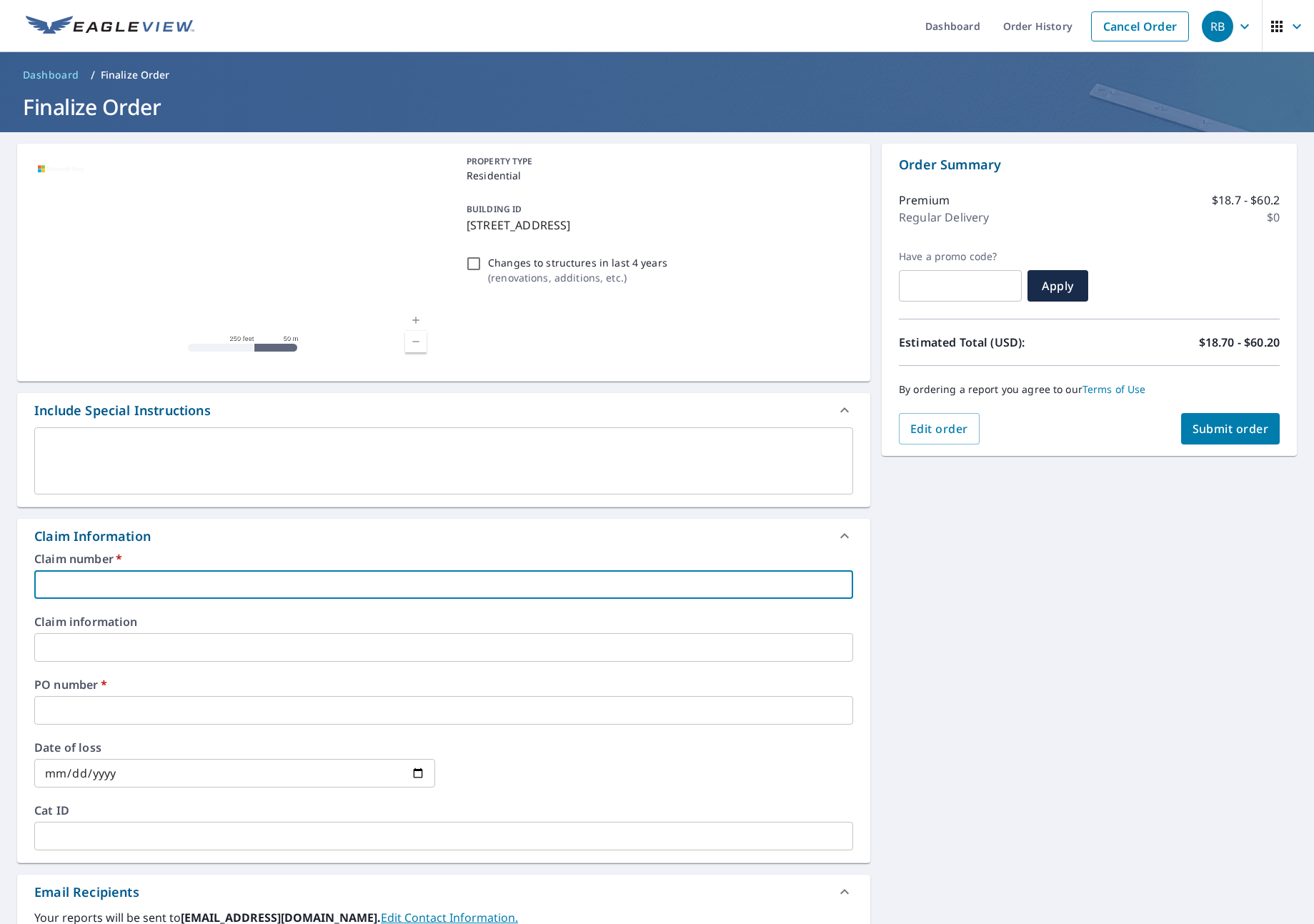
type input "J"
checkbox input "true"
type input "JN"
checkbox input "true"
type input "JNJ"
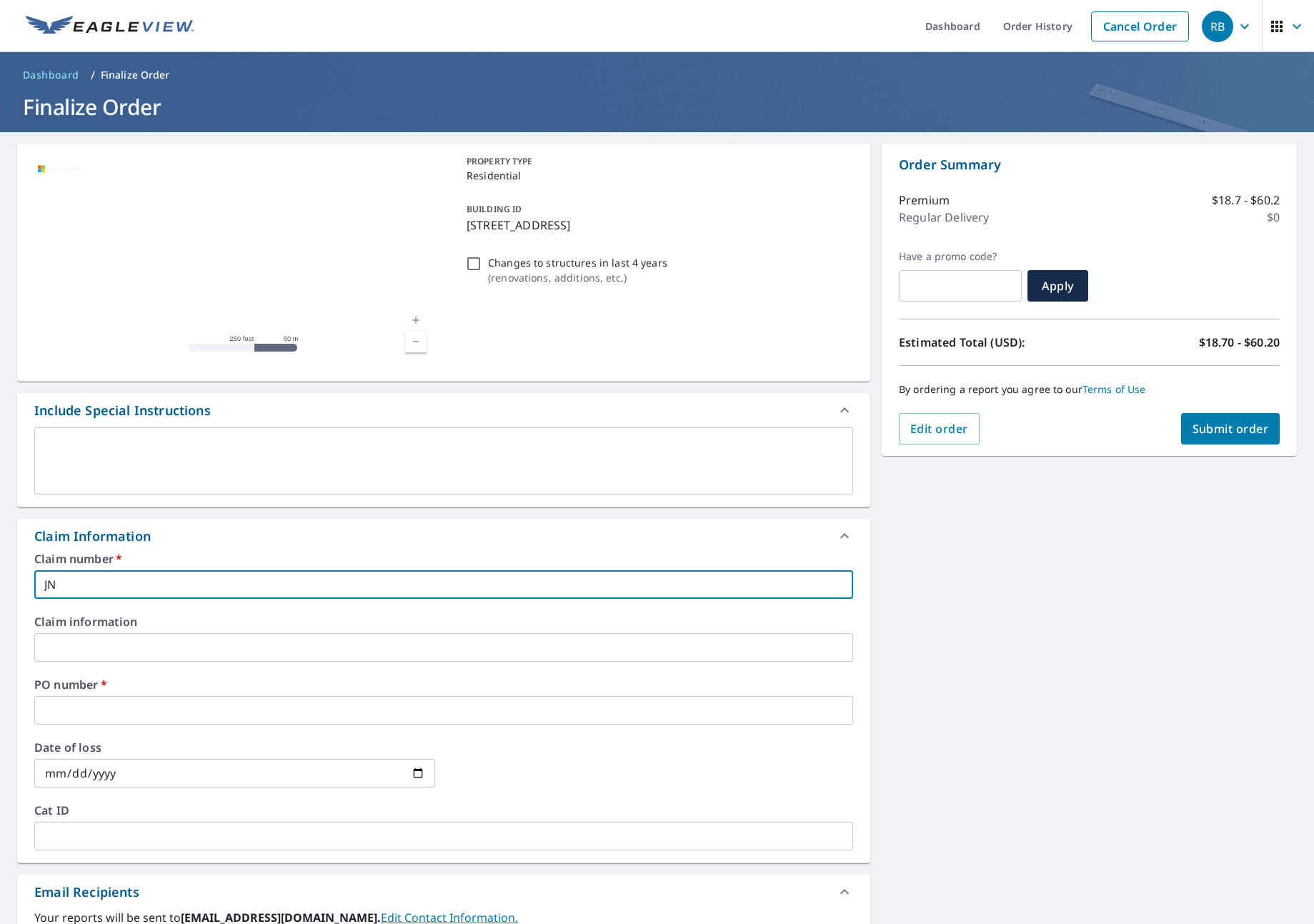
checkbox input "true"
type input "JNJ"
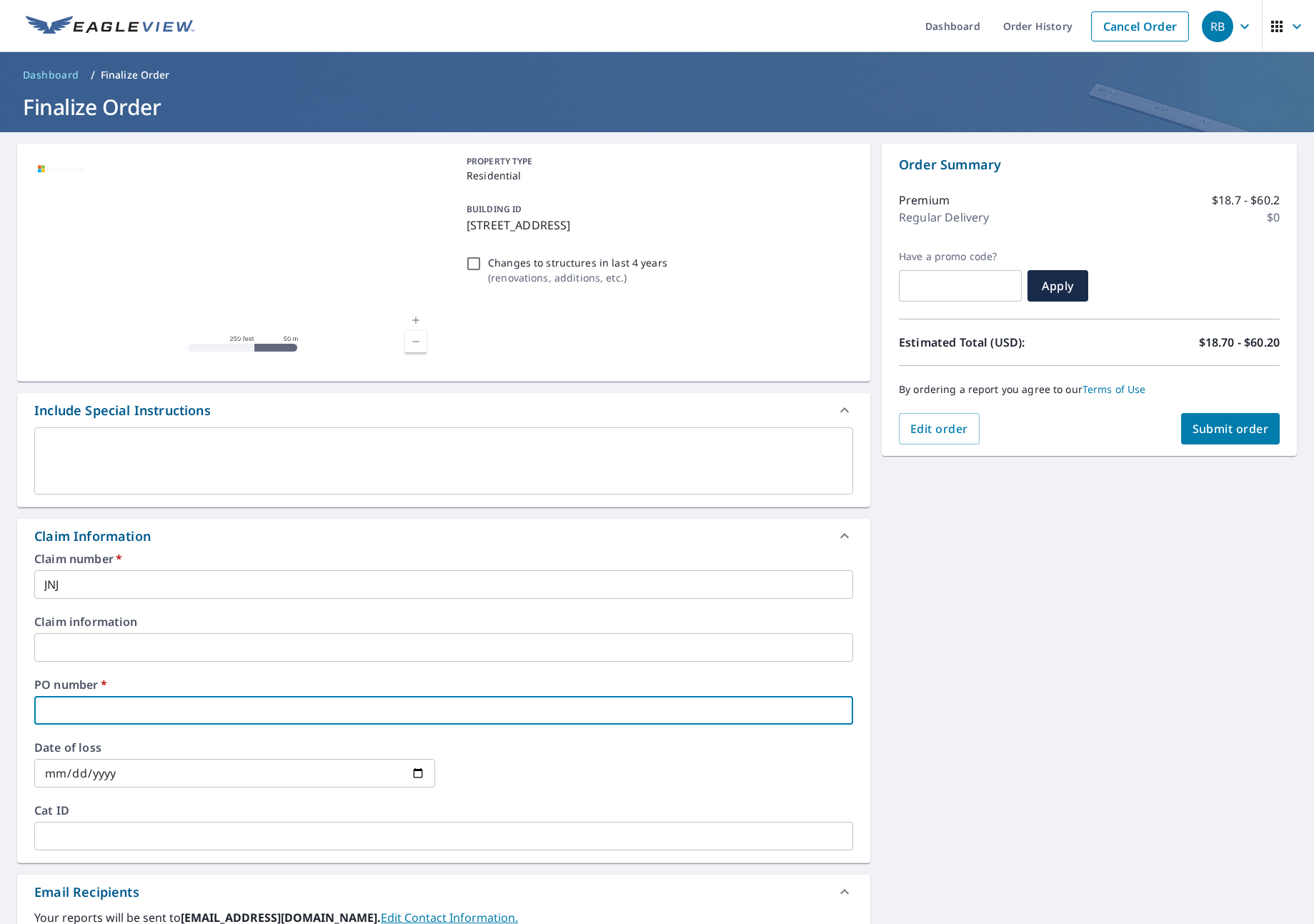
type input "J"
checkbox input "true"
type input "JN"
checkbox input "true"
type input "JNJ"
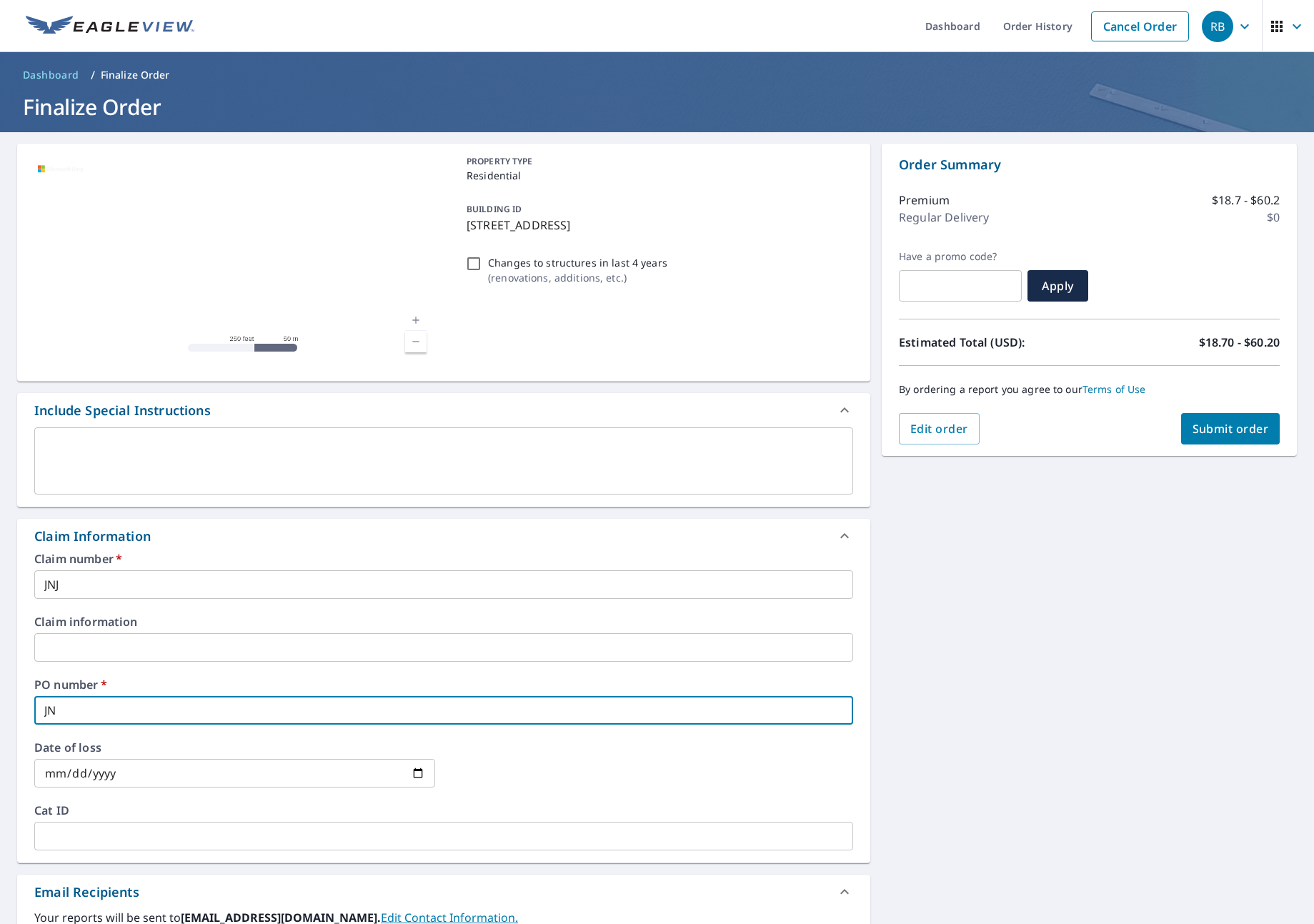
checkbox input "true"
type input "JNJ"
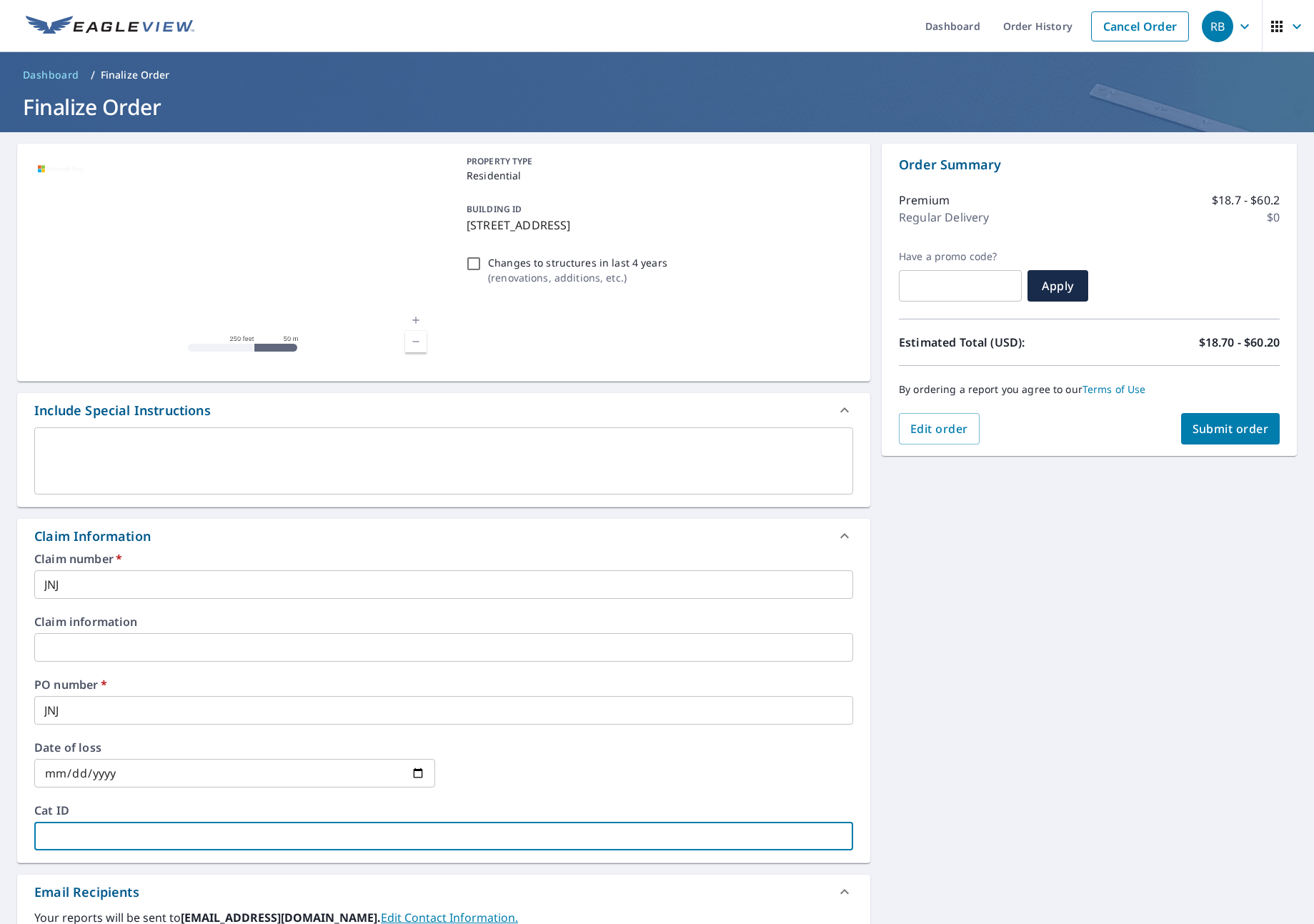
type input "J"
checkbox input "true"
type input "JN"
checkbox input "true"
type input "JNJ"
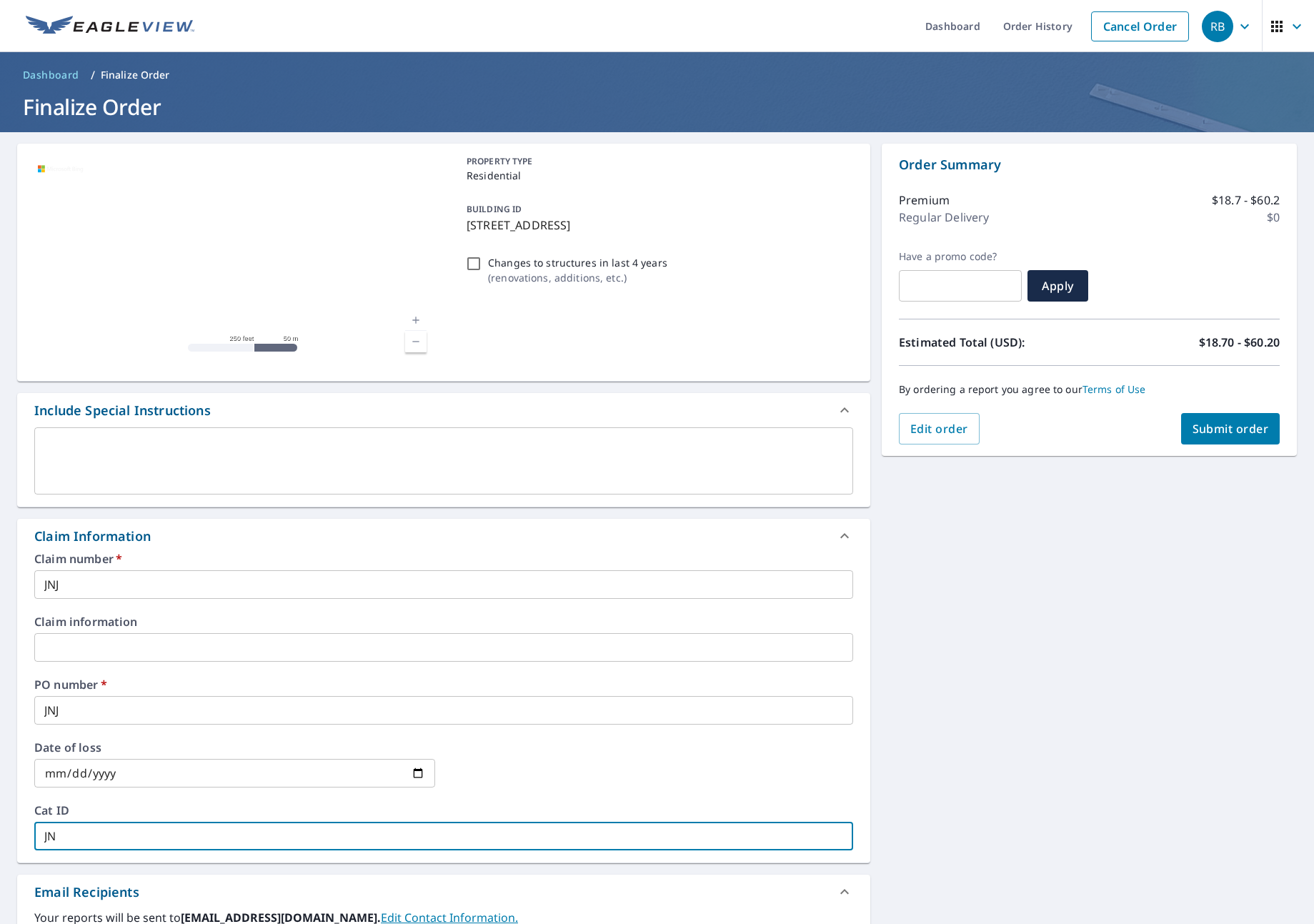
checkbox input "true"
type input "JNJ"
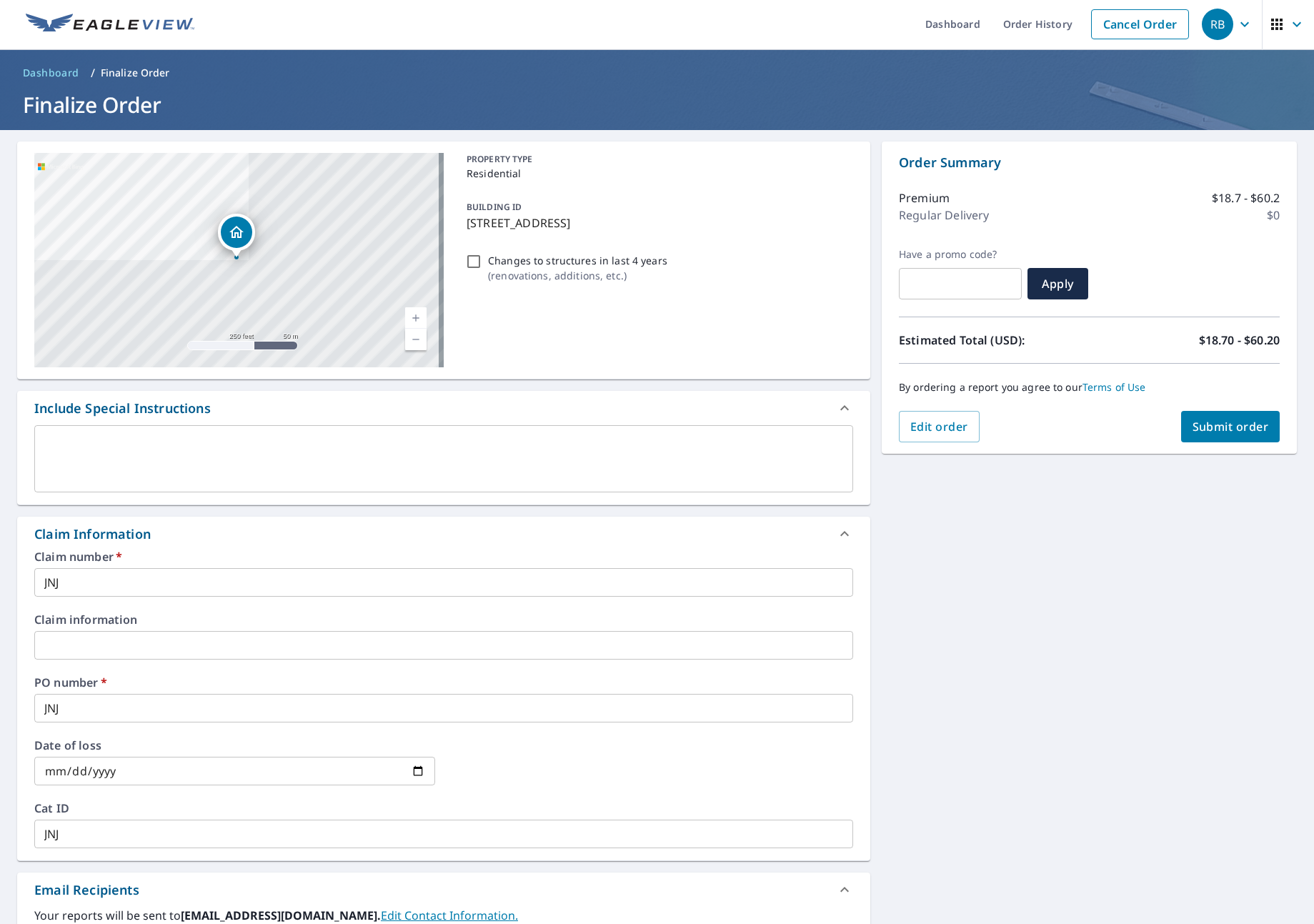
scroll to position [295, 0]
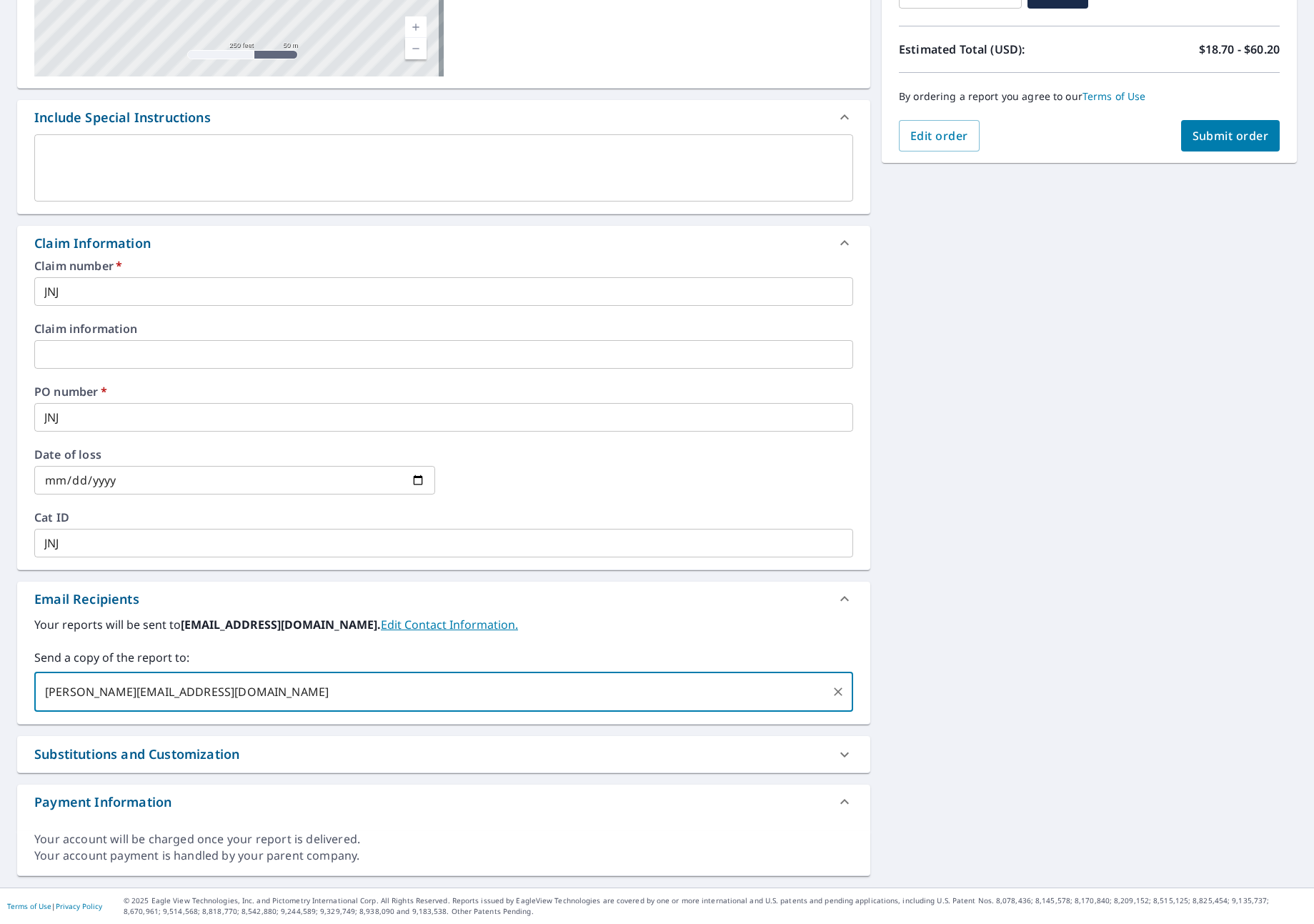
type input "[PERSON_NAME][EMAIL_ADDRESS][DOMAIN_NAME]"
checkbox input "true"
type input "[PERSON_NAME][EMAIL_ADDRESS][DOMAIN_NAME]"
checkbox input "true"
type input "S"
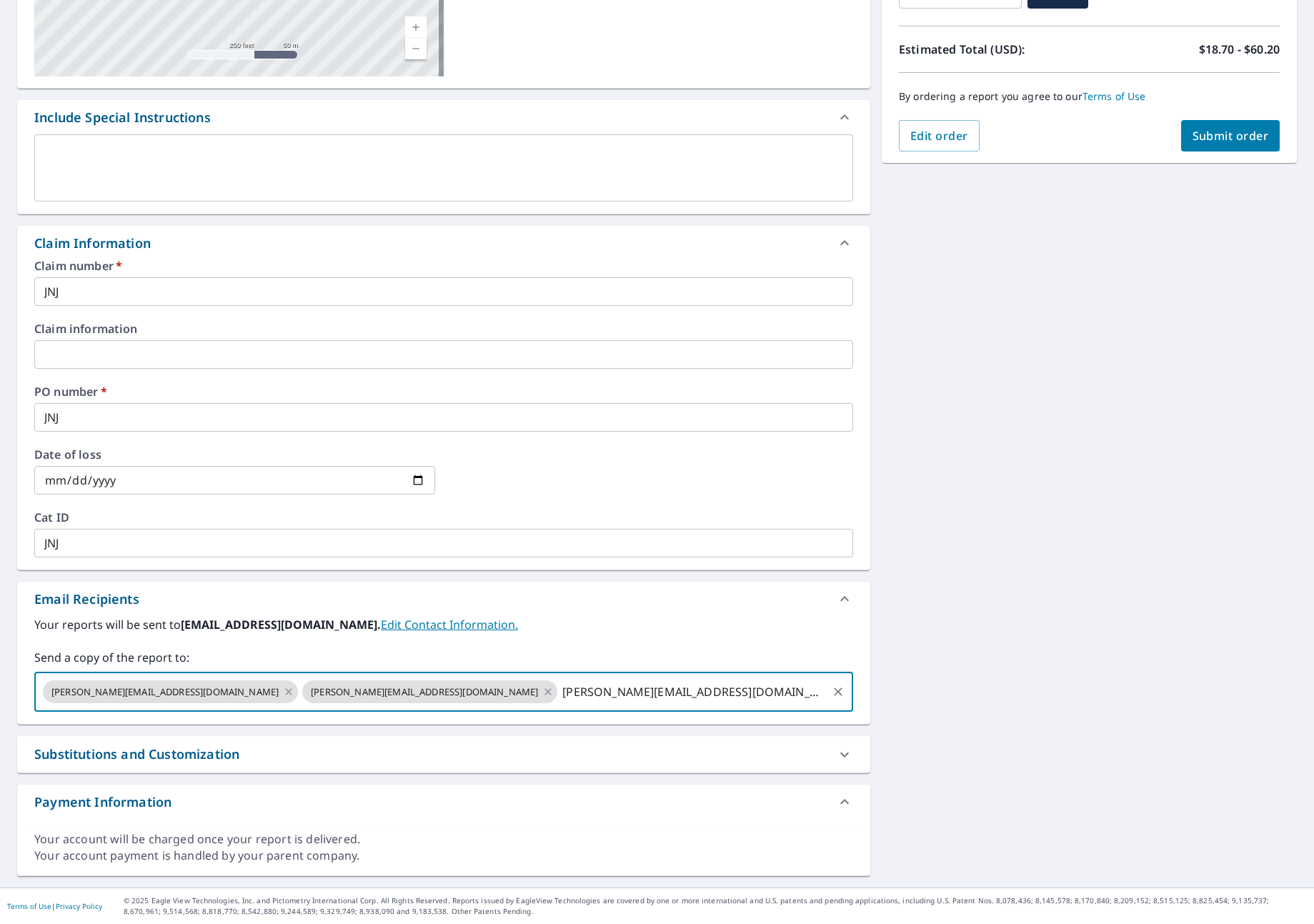
type input "[PERSON_NAME][EMAIL_ADDRESS][DOMAIN_NAME]"
checkbox input "true"
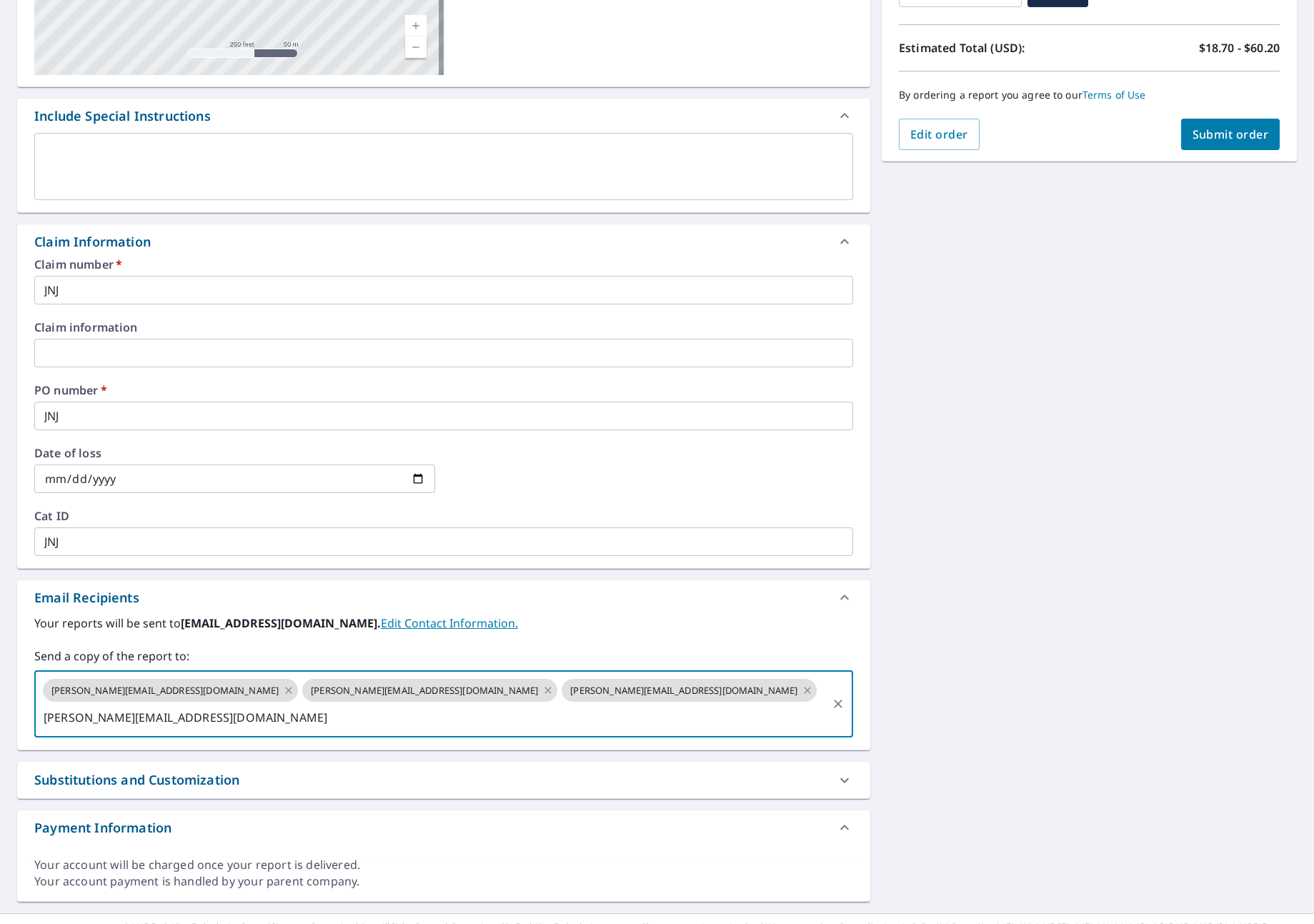
type input "[PERSON_NAME][EMAIL_ADDRESS][DOMAIN_NAME]"
click at [1230, 134] on span "Submit order" at bounding box center [1230, 134] width 77 height 16
checkbox input "true"
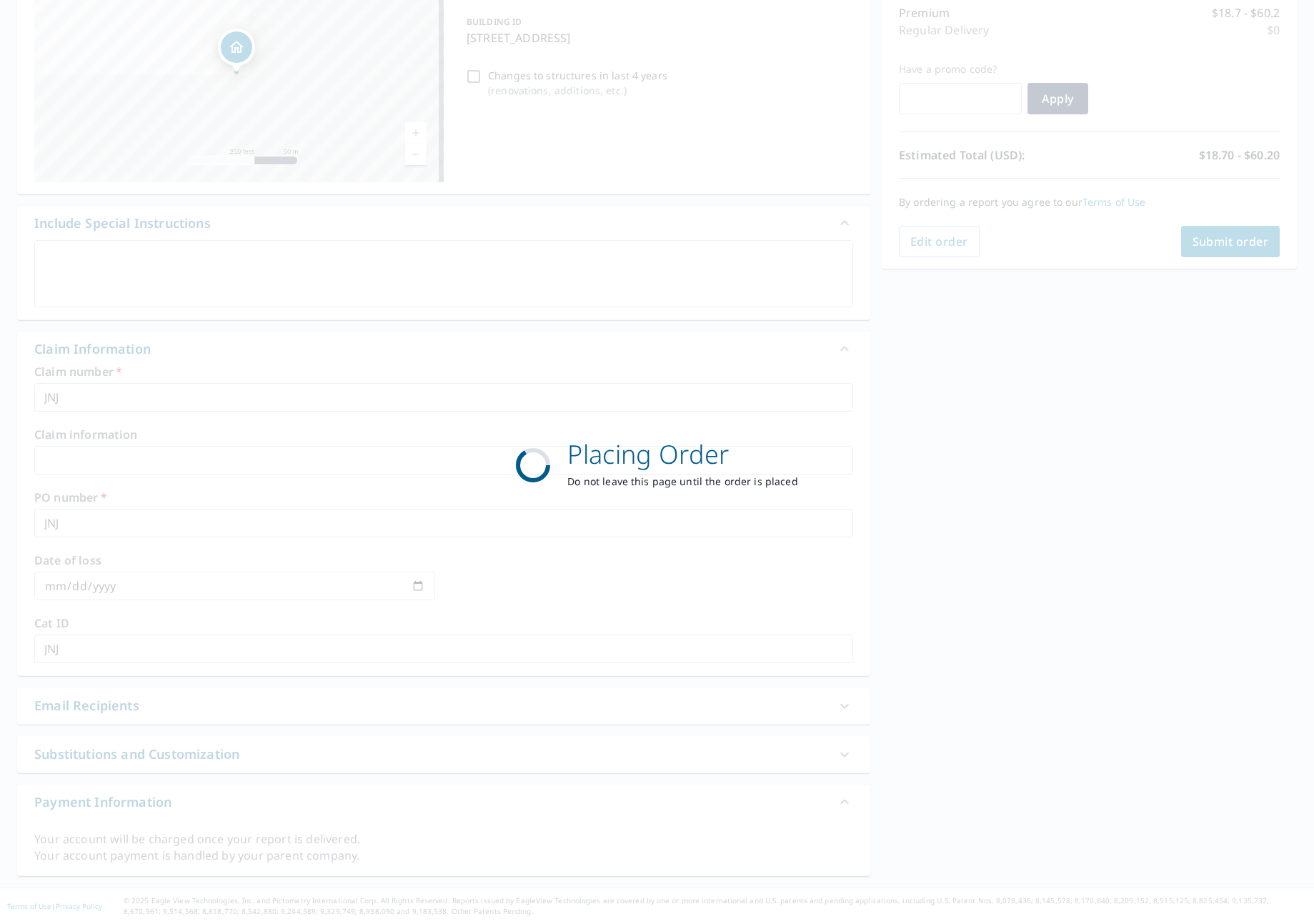
scroll to position [189, 0]
